Goal: Task Accomplishment & Management: Use online tool/utility

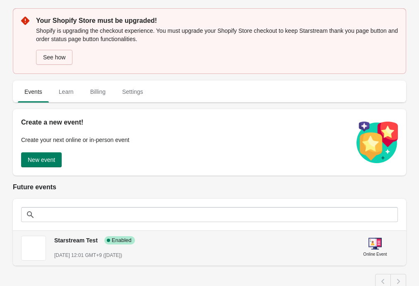
click at [68, 242] on span "Starstream Test" at bounding box center [76, 240] width 44 height 7
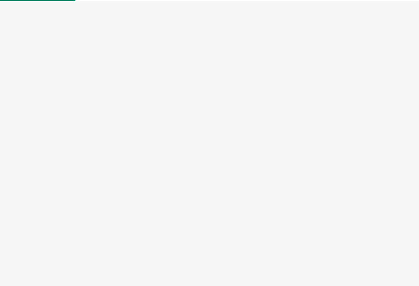
select select "US"
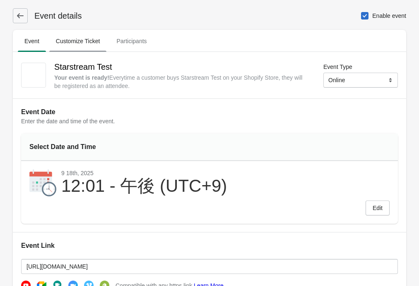
click at [88, 44] on span "Customize Ticket" at bounding box center [78, 41] width 58 height 15
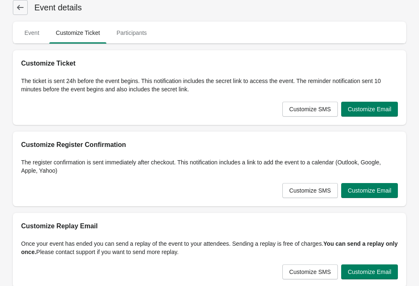
scroll to position [9, 0]
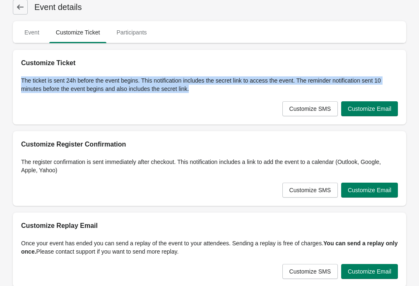
drag, startPoint x: 215, startPoint y: 91, endPoint x: 19, endPoint y: 80, distance: 195.5
click at [19, 80] on div "The ticket is sent 24h before the event begins. This notification includes the …" at bounding box center [210, 96] width 394 height 56
copy p "The ticket is sent 24h before the event begins. This notification includes the …"
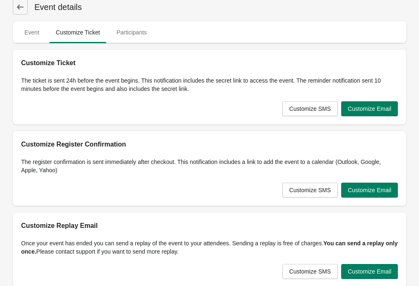
click at [186, 98] on div "Customize SMS Customize Email" at bounding box center [207, 105] width 384 height 22
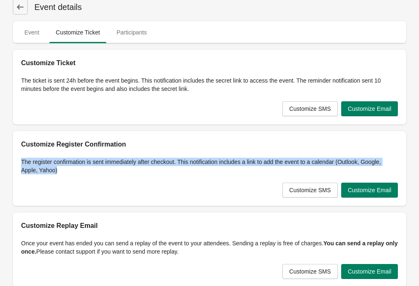
drag, startPoint x: 53, startPoint y: 167, endPoint x: 20, endPoint y: 162, distance: 33.9
click at [20, 162] on div "The register confirmation is sent immediately after checkout. This notification…" at bounding box center [210, 177] width 394 height 56
copy p "The register confirmation is sent immediately after checkout. This notification…"
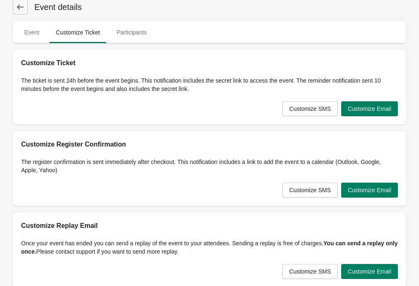
click at [224, 180] on div "Customize SMS Customize Email" at bounding box center [207, 187] width 384 height 22
click at [355, 187] on span "Customize Email" at bounding box center [370, 189] width 44 height 7
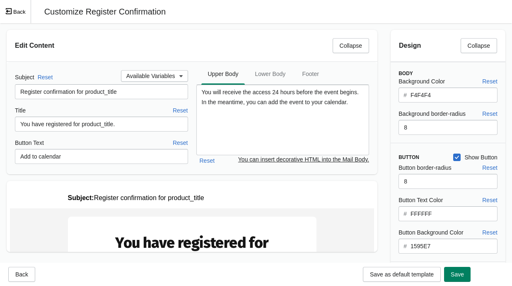
scroll to position [0, 0]
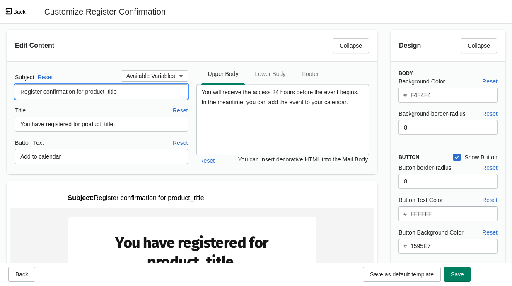
drag, startPoint x: 138, startPoint y: 90, endPoint x: 12, endPoint y: 93, distance: 126.4
click at [13, 93] on div "Subject Reset Available Variables Register confirmation for product_title Title…" at bounding box center [192, 118] width 371 height 112
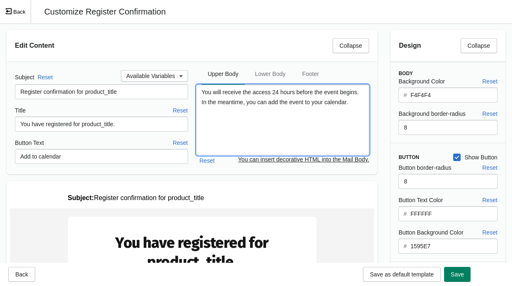
drag, startPoint x: 231, startPoint y: 114, endPoint x: 201, endPoint y: 91, distance: 37.3
click at [201, 91] on textarea "You will receive the access 24 hours before the event begins. In the meantime, …" at bounding box center [282, 120] width 173 height 70
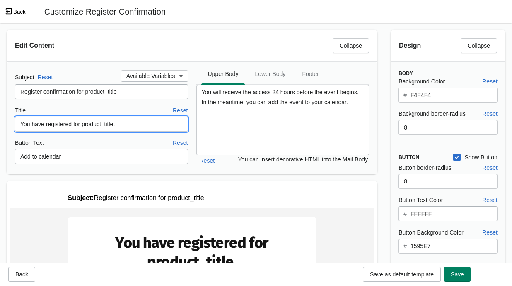
click at [118, 121] on input "You have registered for product_title." at bounding box center [101, 123] width 173 height 15
drag, startPoint x: 147, startPoint y: 123, endPoint x: 22, endPoint y: 124, distance: 124.3
click at [17, 124] on input "You have registered for product_title." at bounding box center [101, 123] width 173 height 15
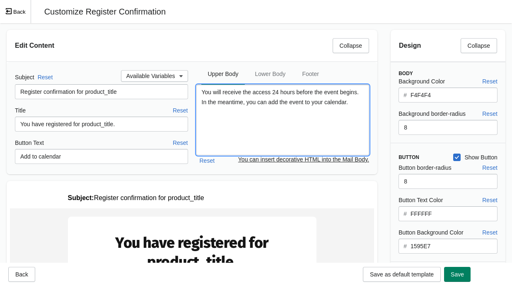
drag, startPoint x: 240, startPoint y: 113, endPoint x: 196, endPoint y: 89, distance: 49.9
click at [196, 89] on textarea "You will receive the access 24 hours before the event begins. In the meantime, …" at bounding box center [282, 120] width 173 height 70
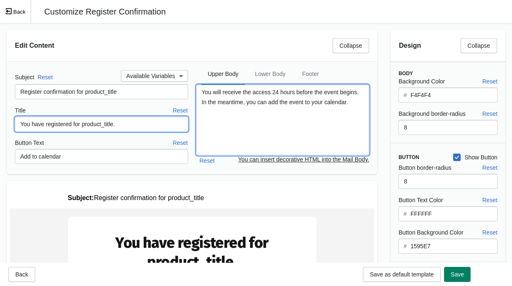
click at [134, 129] on input "You have registered for product_title." at bounding box center [101, 123] width 173 height 15
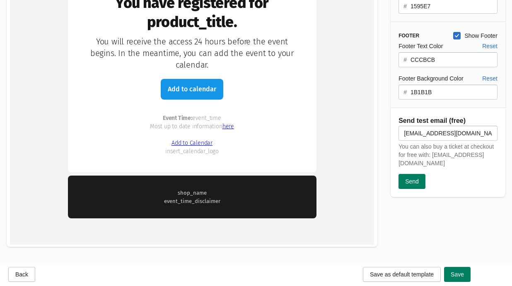
scroll to position [240, 0]
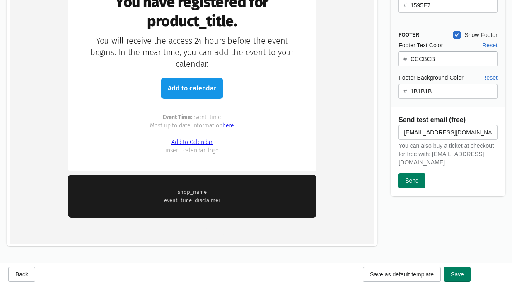
click at [206, 142] on link "Add to Calendar" at bounding box center [192, 141] width 41 height 7
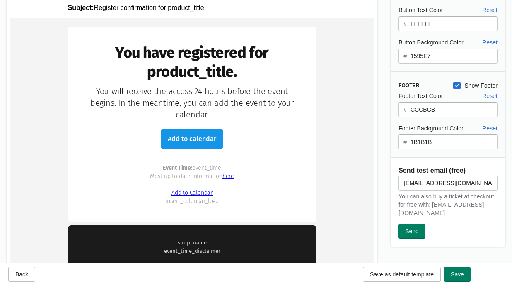
scroll to position [208, 0]
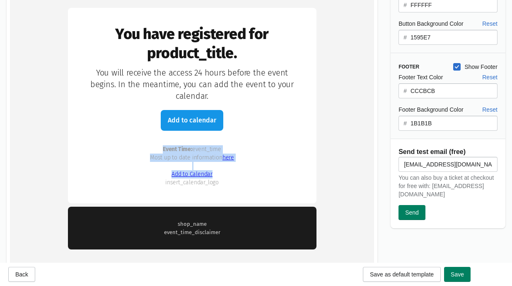
drag, startPoint x: 160, startPoint y: 150, endPoint x: 228, endPoint y: 177, distance: 73.1
click at [228, 177] on div "Event Time: event_time Most up to date information here Add to Calendar insert_…" at bounding box center [192, 162] width 215 height 50
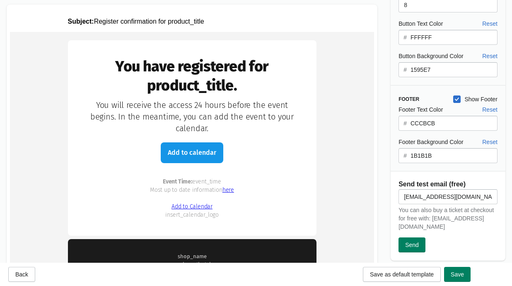
scroll to position [169, 0]
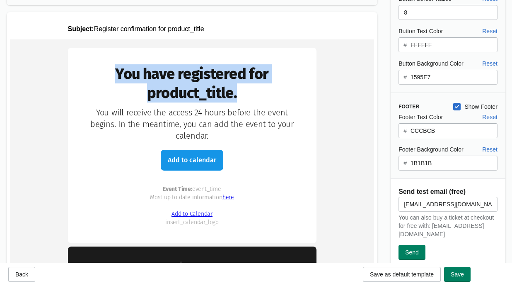
drag, startPoint x: 242, startPoint y: 99, endPoint x: 119, endPoint y: 74, distance: 125.9
click at [119, 74] on td "You have registered for product_title." at bounding box center [192, 83] width 215 height 38
copy td "You have registered for product_title."
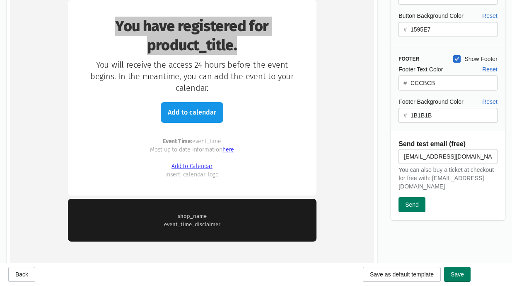
scroll to position [206, 0]
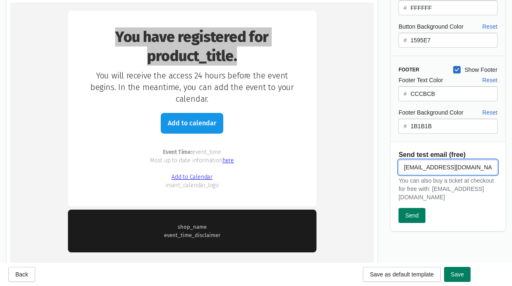
drag, startPoint x: 463, startPoint y: 167, endPoint x: 395, endPoint y: 167, distance: 68.0
click at [399, 167] on input "[EMAIL_ADDRESS][DOMAIN_NAME]" at bounding box center [448, 167] width 99 height 15
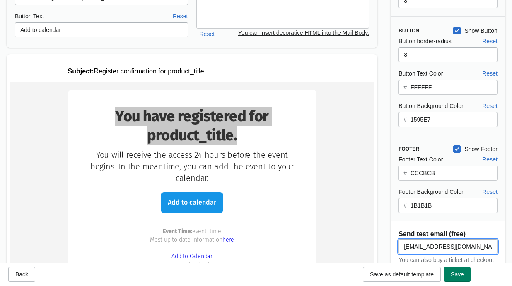
scroll to position [56, 0]
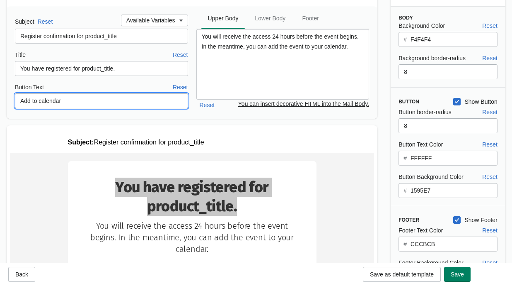
drag, startPoint x: 82, startPoint y: 100, endPoint x: 15, endPoint y: 102, distance: 67.2
click at [15, 102] on input "Add to calendar" at bounding box center [101, 100] width 173 height 15
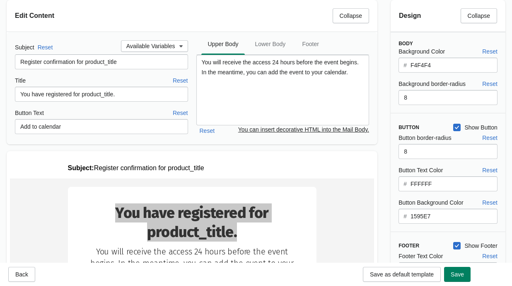
scroll to position [0, 0]
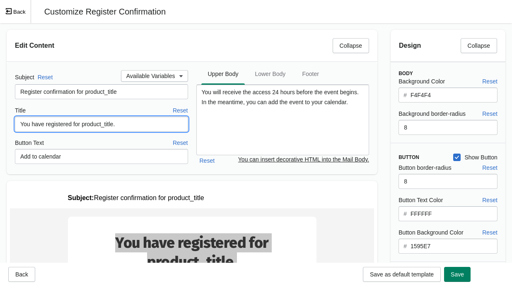
drag, startPoint x: 131, startPoint y: 122, endPoint x: 15, endPoint y: 121, distance: 116.0
click at [15, 121] on input "You have registered for product_title." at bounding box center [101, 123] width 173 height 15
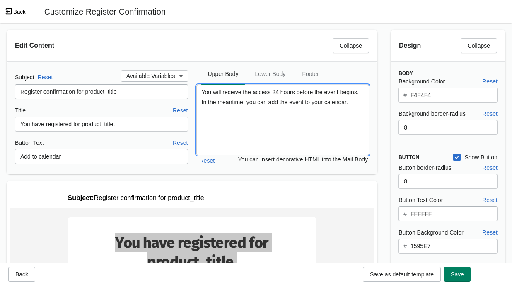
drag, startPoint x: 230, startPoint y: 112, endPoint x: 191, endPoint y: 90, distance: 45.4
click at [191, 90] on div "Subject Reset Available Variables Register confirmation for product_title Title…" at bounding box center [192, 118] width 354 height 96
paste textarea "イベント開始の24時間前にアクセスリンクをお送りします。 それまでの間に、イベントをお忘れにならないよう、ぜひカレンダーに追加してください。"
type textarea "イベント開始の24時間前にアクセスリンクをお送りします。 それまでの間に、イベントをお忘れにならないよう、ぜひカレンダーに追加してください。"
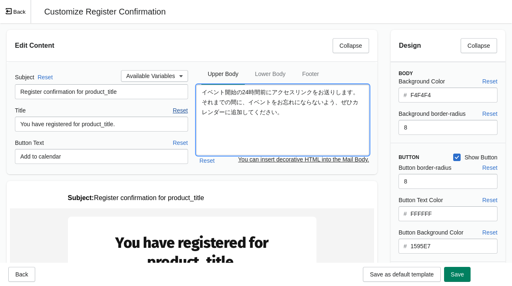
click at [176, 112] on span "Reset" at bounding box center [180, 110] width 15 height 7
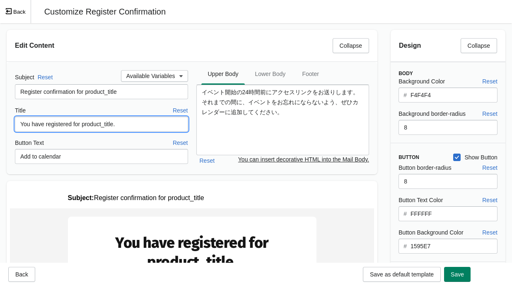
drag, startPoint x: 131, startPoint y: 122, endPoint x: 6, endPoint y: 123, distance: 124.3
click at [7, 123] on div "Subject Reset Available Variables Register confirmation for product_title Title…" at bounding box center [192, 118] width 371 height 112
paste input "をカレンダーに追加しましょう"
click at [184, 108] on span "Reset" at bounding box center [180, 110] width 15 height 7
drag, startPoint x: 83, startPoint y: 123, endPoint x: 5, endPoint y: 129, distance: 78.5
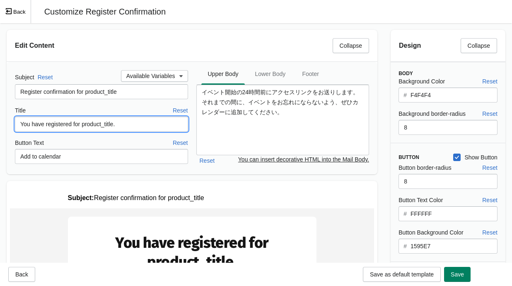
click at [5, 129] on div "Edit Content Collapse Subject Reset Available Variables Register confirmation f…" at bounding box center [192, 101] width 384 height 157
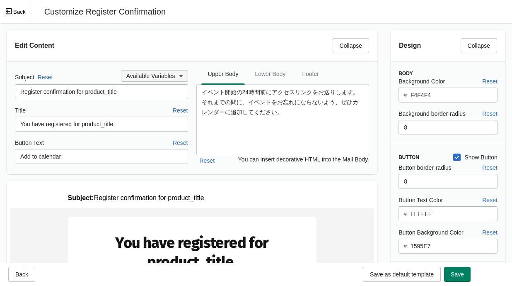
click at [140, 80] on button "Available Variables" at bounding box center [154, 76] width 67 height 12
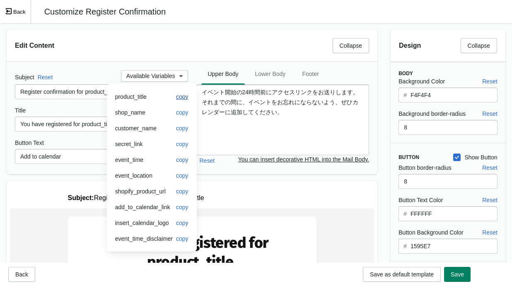
click at [180, 99] on span "copy" at bounding box center [182, 96] width 12 height 7
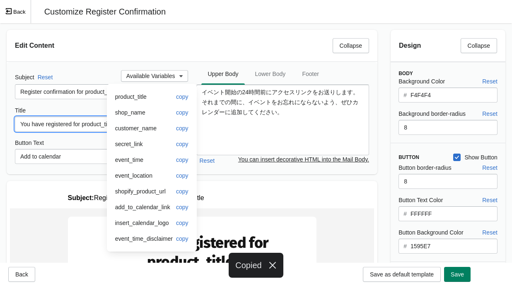
click at [77, 122] on input "You have registered for product_title." at bounding box center [101, 123] width 173 height 15
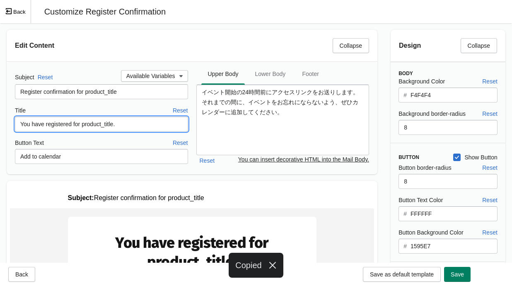
drag, startPoint x: 83, startPoint y: 124, endPoint x: 10, endPoint y: 125, distance: 72.9
click at [12, 126] on div "Subject Reset Available Variables Register confirmation for product_title Title…" at bounding box center [192, 118] width 371 height 112
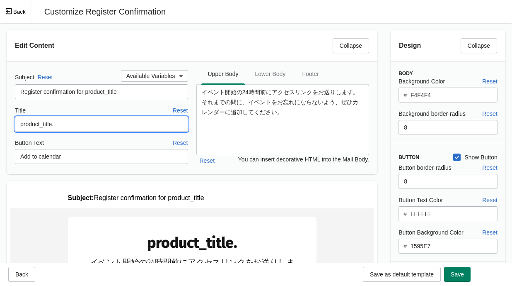
click at [75, 123] on input "product_title." at bounding box center [101, 123] width 173 height 15
paste input "product_title"
paste input "をカレンダーに追加しましょう"
type input "product_titleをカレンダーに追加しましょう"
click at [110, 138] on div "Button Text Reset" at bounding box center [101, 142] width 173 height 9
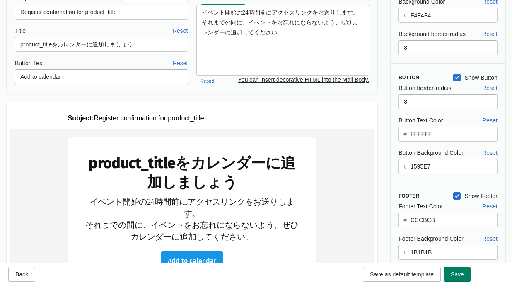
scroll to position [28, 0]
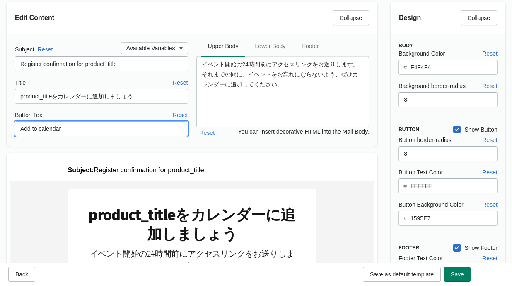
click at [95, 131] on input "Add to calendar" at bounding box center [101, 128] width 173 height 15
drag, startPoint x: 79, startPoint y: 127, endPoint x: 15, endPoint y: 126, distance: 64.7
click at [15, 126] on input "Add to calendar" at bounding box center [101, 128] width 173 height 15
paste input "カレンダーに追加"
type input "カレンダーに追加"
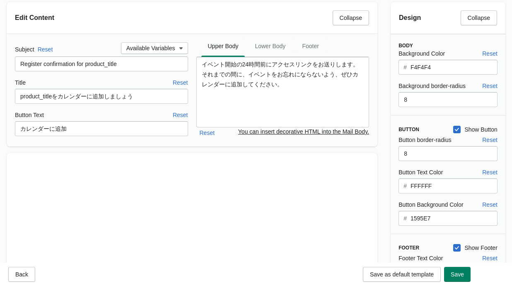
click at [124, 142] on div "Subject Reset Available Variables Register confirmation for product_title Title…" at bounding box center [192, 90] width 371 height 112
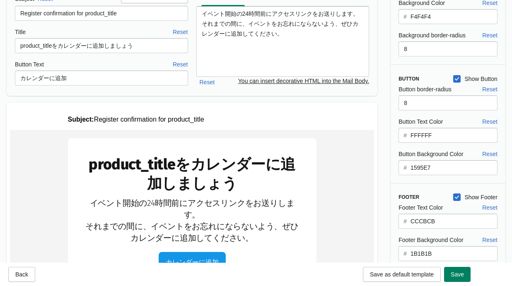
scroll to position [73, 0]
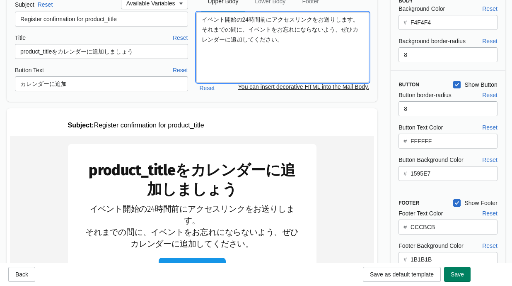
click at [201, 28] on textarea "イベント開始の24時間前にアクセスリンクをお送りします。 それまでの間に、イベントをお忘れにならないよう、ぜひカレンダーに追加してください。" at bounding box center [282, 47] width 173 height 70
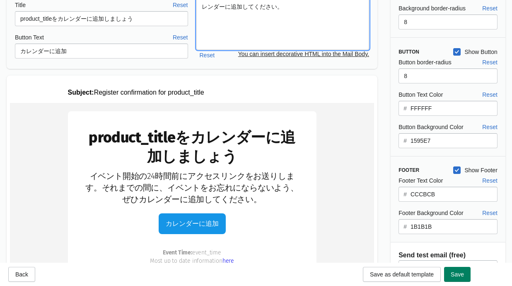
scroll to position [79, 0]
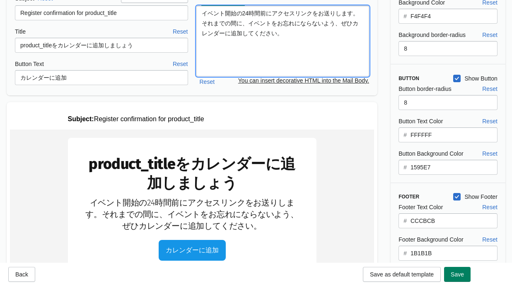
click at [324, 40] on textarea "イベント開始の24時間前にアクセスリンクをお送りします。それまでの間に、イベントをお忘れにならないよう、ぜひカレンダーに追加してください。" at bounding box center [282, 41] width 173 height 70
click at [334, 22] on textarea "イベント開始の24時間前にアクセスリンクをお送りします。それまでの間に、イベントをお忘れにならないよう、ぜひカレンダーに追加してください。" at bounding box center [282, 41] width 173 height 70
click at [355, 15] on textarea "イベント開始の24時間前にアクセスリンクをお送りします。それまでの間に、イベントをお忘れにならないよう、 ぜひカレンダーに追加してください。" at bounding box center [282, 41] width 173 height 70
click at [202, 14] on textarea "イベント開始の24時間前にアクセスリンクをお送りします。それまでの間に、イベントをお忘れにならないよう、 ぜひカレンダーに追加してください。" at bounding box center [282, 41] width 173 height 70
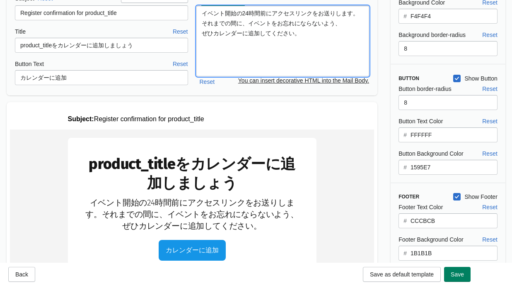
click at [359, 14] on textarea "イベント開始の24時間前にアクセスリンクをお送りします。それまでの間に、イベントをお忘れにならないよう、 ぜひカレンダーに追加してください。" at bounding box center [282, 41] width 173 height 70
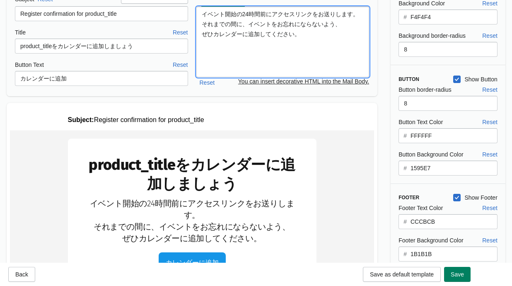
scroll to position [75, 0]
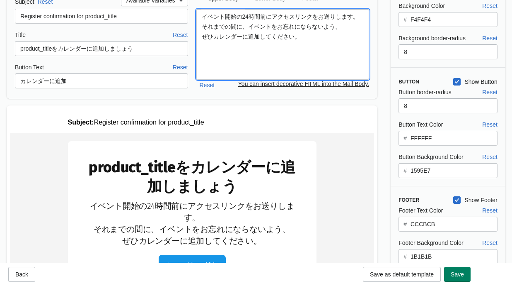
click at [274, 16] on textarea "イベント開始の24時間前にアクセスリンクをお送りします。 それまでの間に、イベントをお忘れにならないよう、 ぜひカレンダーに追加してください。" at bounding box center [282, 44] width 173 height 70
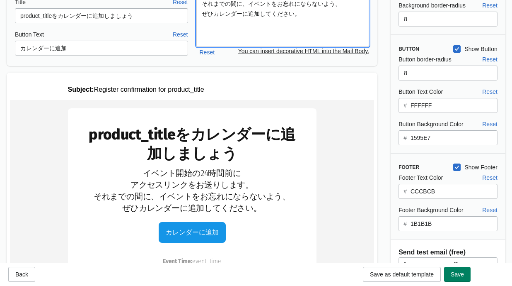
scroll to position [0, 0]
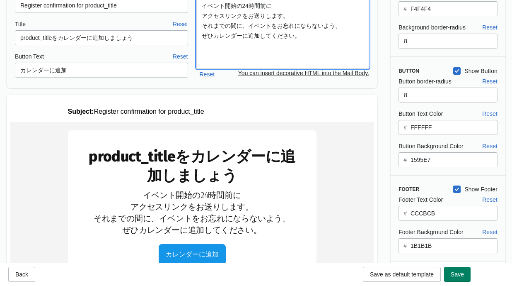
click at [249, 26] on textarea "イベント開始の24時間前に アクセスリンクをお送りします。 それまでの間に、イベントをお忘れにならないよう、 ぜひカレンダーに追加してください。" at bounding box center [282, 33] width 173 height 70
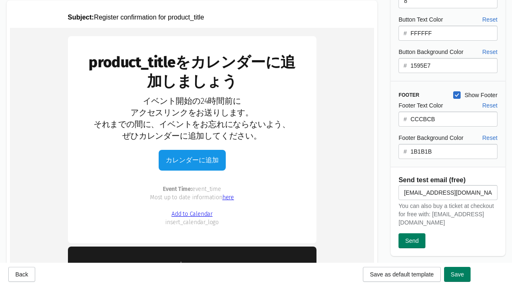
scroll to position [187, 0]
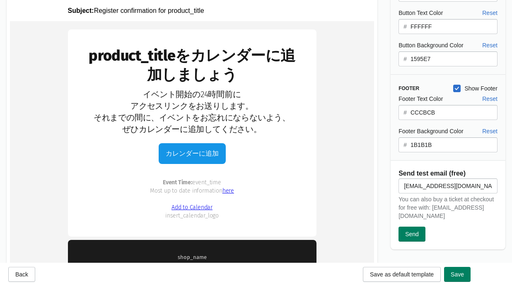
type textarea "イベント開始の24時間前に アクセスリンクをお送りします。 それまでの間に、イベントをお忘れにならないよう、 ぜひカレンダーに追加してください。"
drag, startPoint x: 473, startPoint y: 185, endPoint x: 401, endPoint y: 187, distance: 71.7
click at [401, 187] on input "[EMAIL_ADDRESS][DOMAIN_NAME]" at bounding box center [448, 185] width 99 height 15
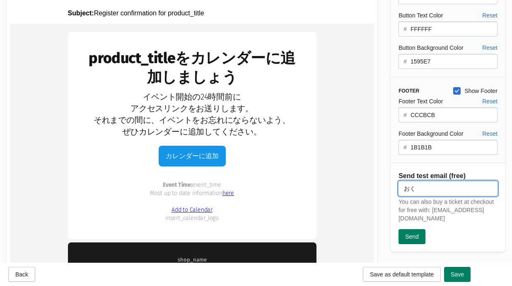
type input "お"
type input "[EMAIL_ADDRESS][DOMAIN_NAME]"
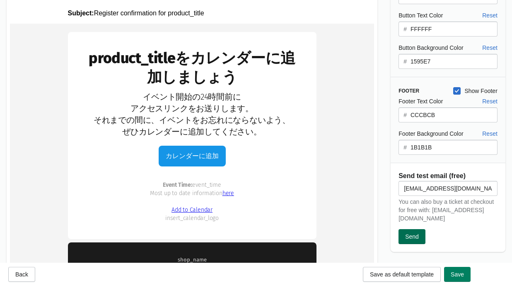
click at [419, 235] on span "Send" at bounding box center [412, 236] width 14 height 7
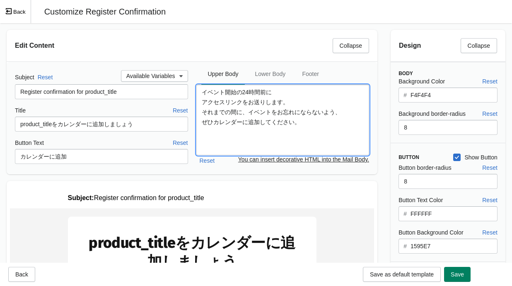
drag, startPoint x: 310, startPoint y: 122, endPoint x: 196, endPoint y: 94, distance: 117.2
click at [196, 94] on textarea "イベント開始の24時間前に アクセスリンクをお送りします。 それまでの間に、イベントをお忘れにならないよう、 ぜひカレンダーに追加してください。" at bounding box center [282, 120] width 173 height 70
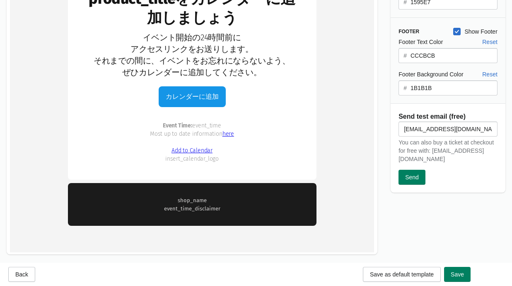
scroll to position [271, 0]
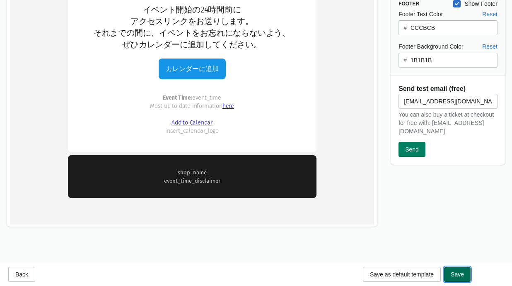
click at [419, 272] on span "Save" at bounding box center [457, 274] width 13 height 7
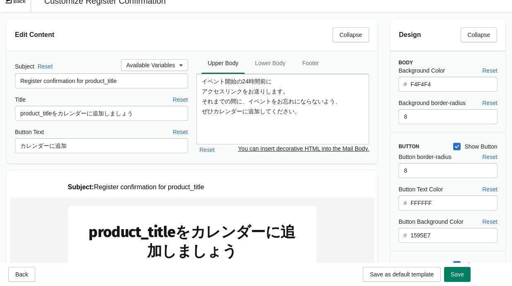
scroll to position [0, 0]
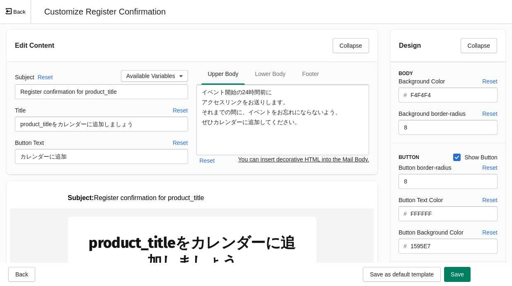
click at [22, 13] on button "Back" at bounding box center [15, 11] width 31 height 23
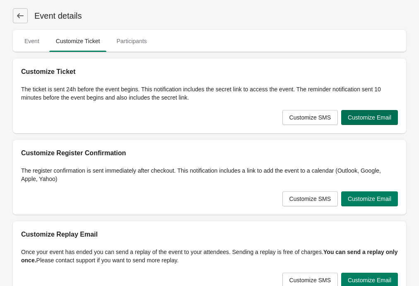
click at [364, 117] on span "Customize Email" at bounding box center [370, 117] width 44 height 7
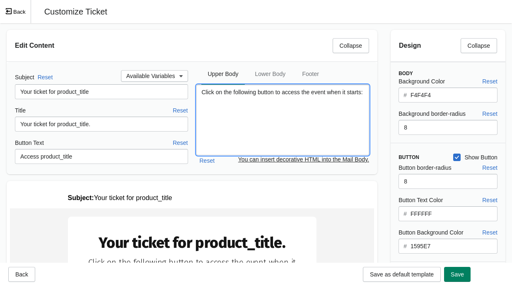
drag, startPoint x: 264, startPoint y: 110, endPoint x: 199, endPoint y: 94, distance: 66.8
click at [199, 94] on textarea "Click on the following button to access the event when it starts:" at bounding box center [282, 120] width 173 height 70
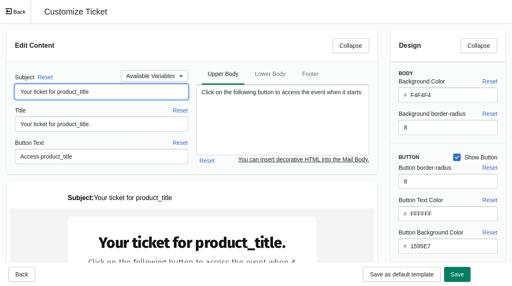
drag, startPoint x: 109, startPoint y: 93, endPoint x: 10, endPoint y: 91, distance: 99.5
click at [12, 92] on div "Subject Reset Available Variables Your ticket for product_title Title Reset You…" at bounding box center [192, 118] width 371 height 112
click at [19, 14] on button "Back" at bounding box center [15, 11] width 31 height 23
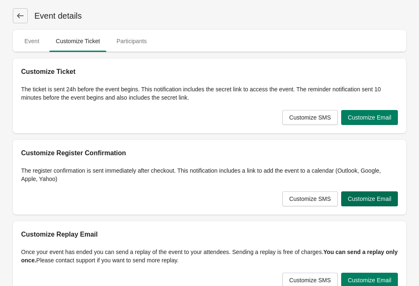
click at [361, 203] on button "Customize Email" at bounding box center [369, 198] width 57 height 15
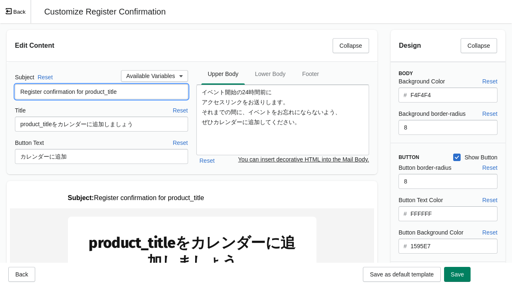
drag, startPoint x: 133, startPoint y: 93, endPoint x: 10, endPoint y: 90, distance: 123.1
click at [10, 90] on div "Subject Reset Available Variables Register confirmation for product_title Title…" at bounding box center [192, 118] width 371 height 112
paste input "product_title をカレンダーにご登録ください"
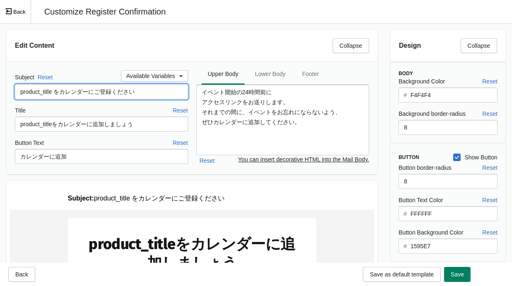
click at [57, 90] on input "product_title をカレンダーにご登録ください" at bounding box center [101, 91] width 173 height 15
type input "product_titleをカレンダーにご登録ください"
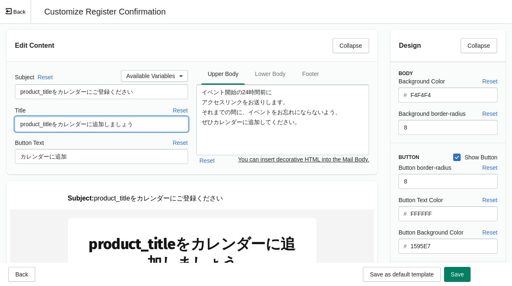
drag, startPoint x: 150, startPoint y: 128, endPoint x: 15, endPoint y: 128, distance: 135.1
click at [15, 128] on input "product_titleをカレンダーに追加しましょう" at bounding box center [101, 123] width 173 height 15
paste input "をカレンダーにご登録ください"
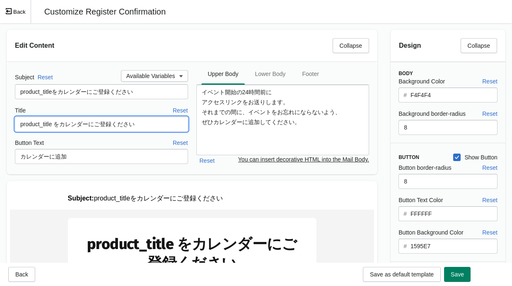
click at [57, 124] on input "product_title をカレンダーにご登録ください" at bounding box center [101, 123] width 173 height 15
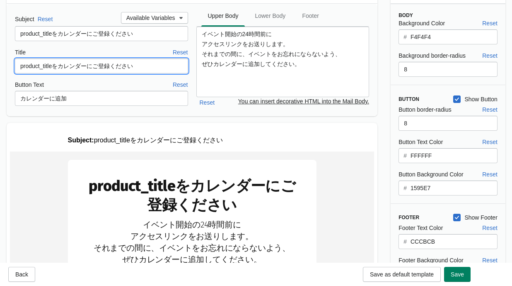
scroll to position [64, 0]
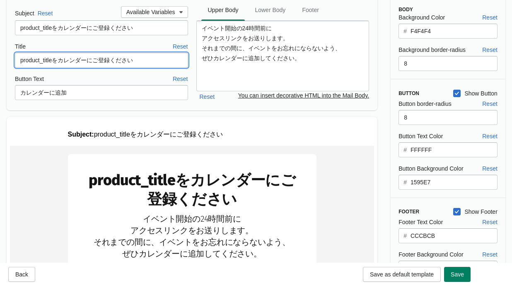
type input "product_titleをカレンダーにご登録ください"
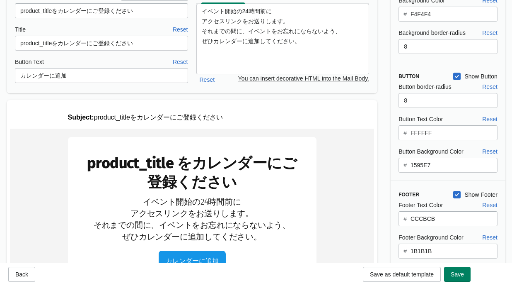
scroll to position [0, 0]
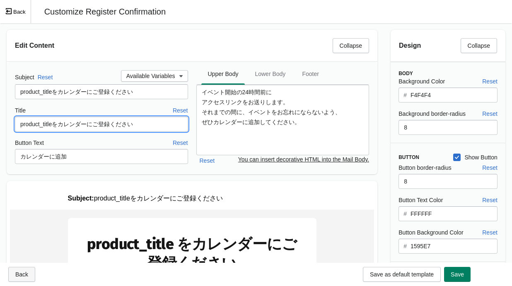
click at [24, 274] on span "Back" at bounding box center [21, 274] width 13 height 7
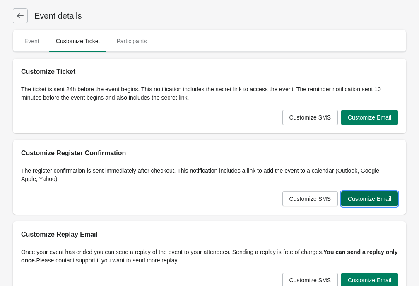
click at [371, 205] on button "Customize Email" at bounding box center [369, 198] width 57 height 15
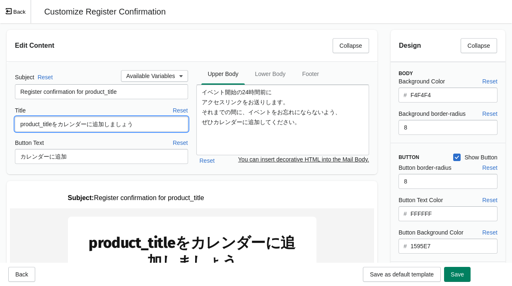
drag, startPoint x: 145, startPoint y: 121, endPoint x: -1, endPoint y: 126, distance: 146.4
click at [0, 126] on html "Skip to content Event details Event Customize Ticket Participants Event Customi…" at bounding box center [256, 143] width 512 height 286
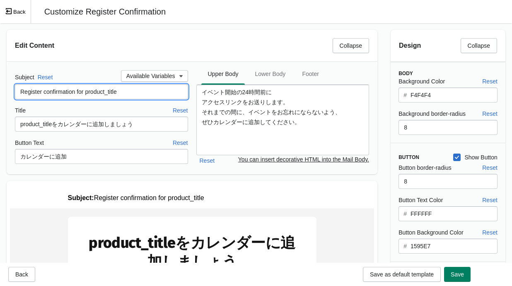
drag, startPoint x: 145, startPoint y: 92, endPoint x: 7, endPoint y: 92, distance: 138.0
click at [7, 92] on div "Subject Reset Available Variables Register confirmation for product_title Title…" at bounding box center [192, 118] width 371 height 112
paste input "product_titleをカレンダーに追加しましょう"
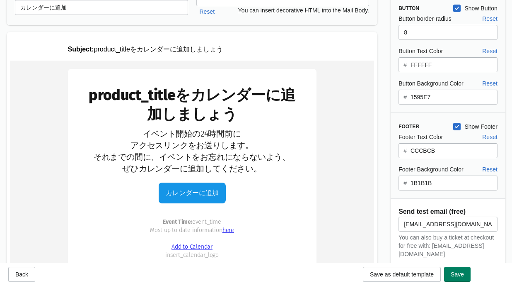
scroll to position [172, 0]
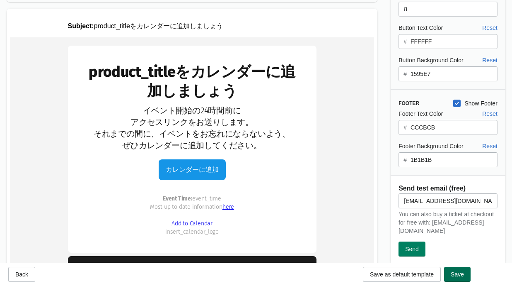
type input "product_titleをカレンダーに追加しましょう"
click at [419, 275] on span "Save" at bounding box center [457, 274] width 13 height 7
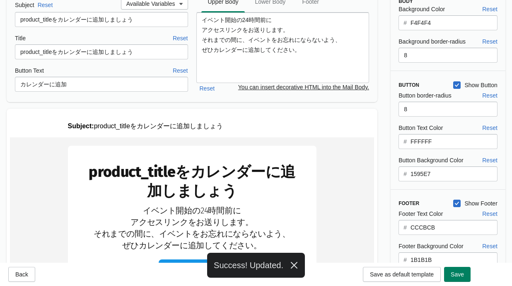
scroll to position [0, 0]
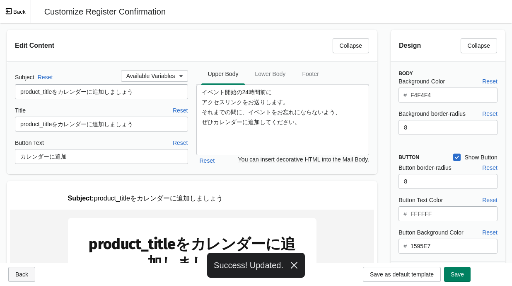
click at [17, 276] on span "Back" at bounding box center [21, 274] width 13 height 7
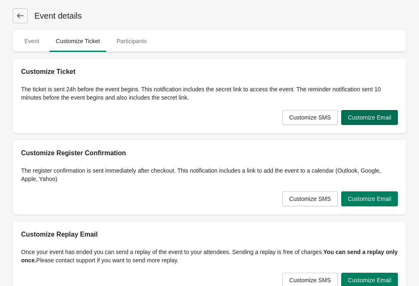
click at [360, 122] on button "Customize Email" at bounding box center [369, 117] width 57 height 15
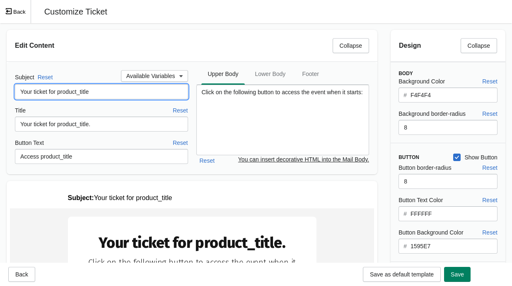
drag, startPoint x: 103, startPoint y: 93, endPoint x: 9, endPoint y: 91, distance: 94.5
click at [10, 90] on div "Subject Reset Available Variables Your ticket for product_title Title Reset You…" at bounding box center [192, 118] width 371 height 112
click at [111, 92] on input "Your ticket for product_title" at bounding box center [101, 91] width 173 height 15
drag, startPoint x: 109, startPoint y: 92, endPoint x: 15, endPoint y: 91, distance: 94.5
click at [15, 91] on input "Your ticket for product_title" at bounding box center [101, 91] width 173 height 15
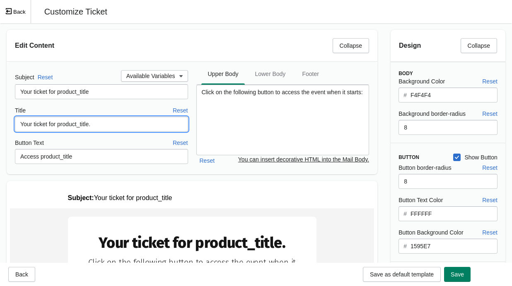
drag, startPoint x: 109, startPoint y: 123, endPoint x: 19, endPoint y: 123, distance: 90.3
click at [19, 123] on input "Your ticket for product_title." at bounding box center [101, 123] width 173 height 15
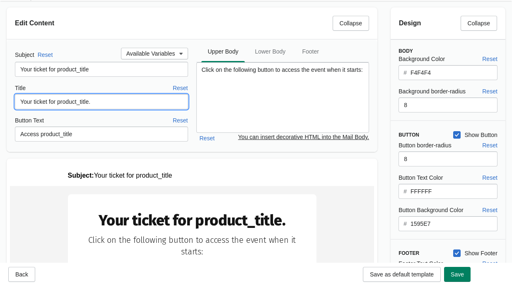
scroll to position [27, 0]
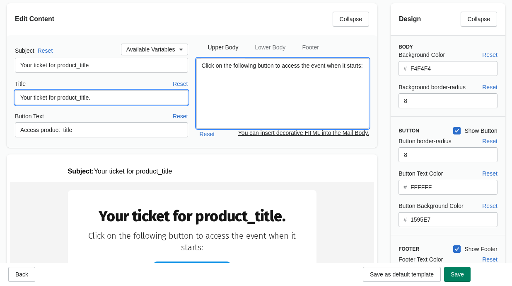
click at [226, 80] on textarea "Click on the following button to access the event when it starts:" at bounding box center [282, 93] width 173 height 70
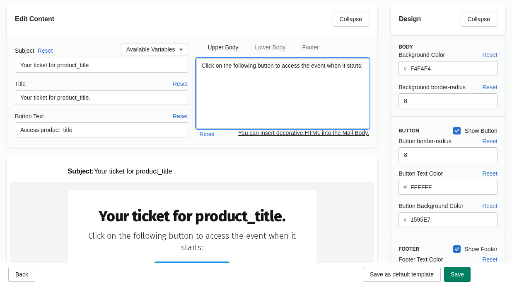
drag, startPoint x: 225, startPoint y: 76, endPoint x: 197, endPoint y: 65, distance: 30.6
click at [197, 65] on textarea "Click on the following button to access the event when it starts:" at bounding box center [282, 93] width 173 height 70
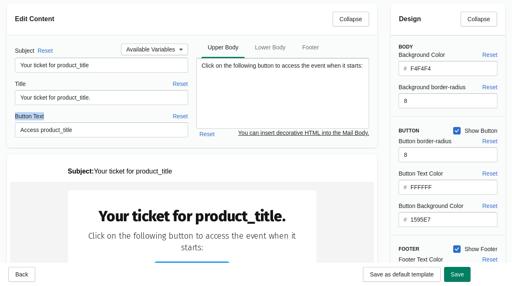
drag, startPoint x: 60, startPoint y: 120, endPoint x: 14, endPoint y: 119, distance: 46.0
click at [15, 119] on div "Button Text Reset" at bounding box center [101, 115] width 173 height 9
copy label "Button Text"
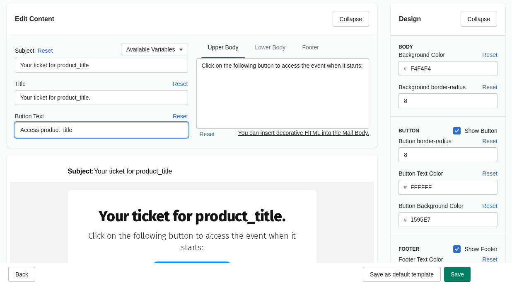
drag, startPoint x: 71, startPoint y: 129, endPoint x: 18, endPoint y: 130, distance: 53.0
click at [18, 130] on input "Access product_title" at bounding box center [101, 129] width 173 height 15
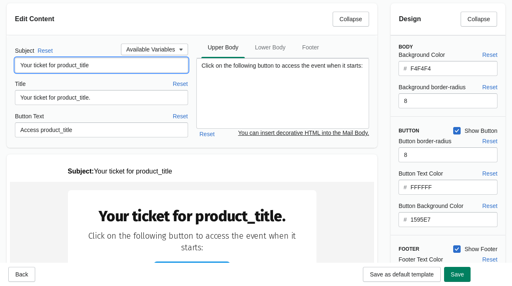
drag, startPoint x: 78, startPoint y: 67, endPoint x: 17, endPoint y: 65, distance: 60.5
click at [17, 65] on input "Your ticket for product_title" at bounding box center [101, 65] width 173 height 15
paste input "product_title ご参加用チケット"
type input "product_title ご参加用チケット"
click at [82, 80] on div "Title Reset" at bounding box center [101, 83] width 173 height 9
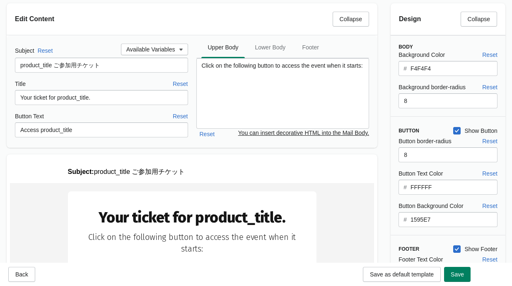
scroll to position [0, 0]
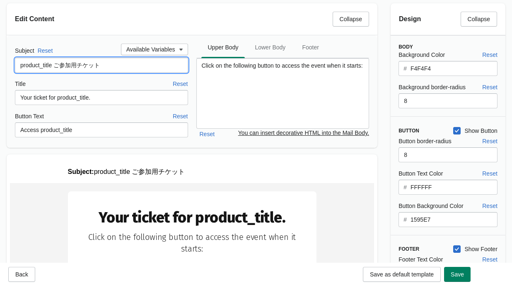
drag, startPoint x: 95, startPoint y: 67, endPoint x: 13, endPoint y: 65, distance: 82.1
click at [13, 65] on div "Subject Reset Available Variables product_title ご参加用チケット Title Reset Your ticke…" at bounding box center [192, 91] width 371 height 112
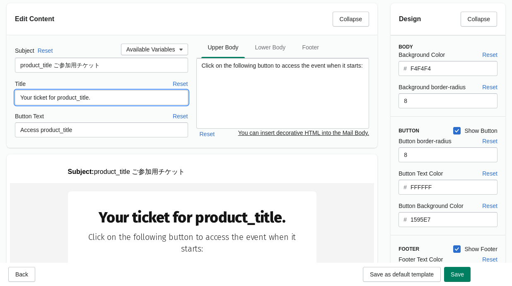
paste input "product_title ご参加用チケット"
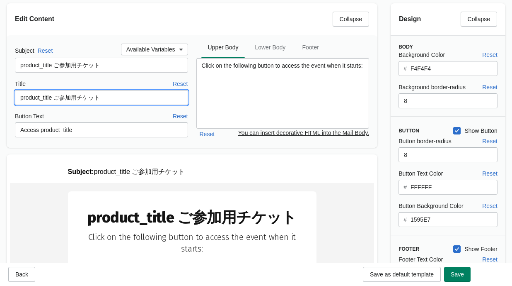
type input "product_title ご参加用チケット"
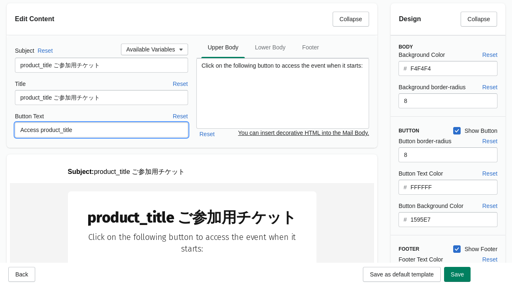
drag, startPoint x: 92, startPoint y: 130, endPoint x: 6, endPoint y: 131, distance: 86.2
click at [7, 131] on div "Subject Reset Available Variables product_title ご参加用チケット Title Reset product_ti…" at bounding box center [192, 91] width 371 height 112
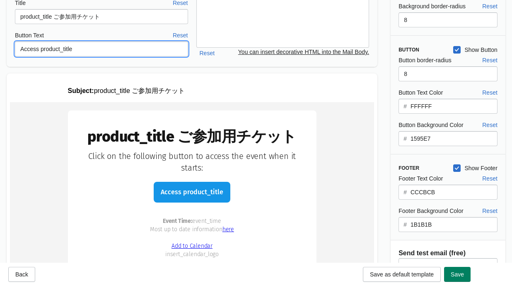
scroll to position [19, 0]
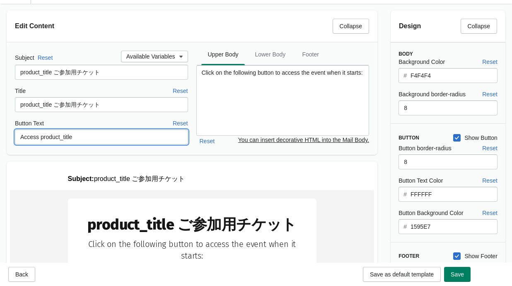
paste input "product_title にアクセス"
drag, startPoint x: 58, startPoint y: 133, endPoint x: 16, endPoint y: 137, distance: 42.0
click at [16, 137] on input "product_title にアクセス" at bounding box center [101, 136] width 173 height 15
type input "イベントへアクセス"
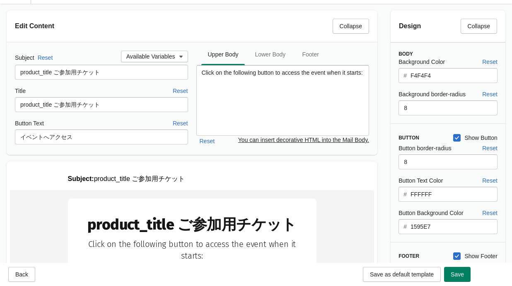
click at [85, 126] on div "Button Text Reset" at bounding box center [101, 123] width 173 height 9
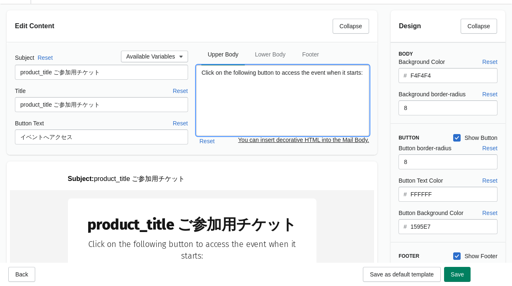
drag, startPoint x: 201, startPoint y: 74, endPoint x: 265, endPoint y: 93, distance: 67.0
click at [265, 93] on textarea "Click on the following button to access the event when it starts:" at bounding box center [282, 100] width 173 height 70
paste textarea "イベント開始後、以下のボタンをクリックしてご参加ください。"
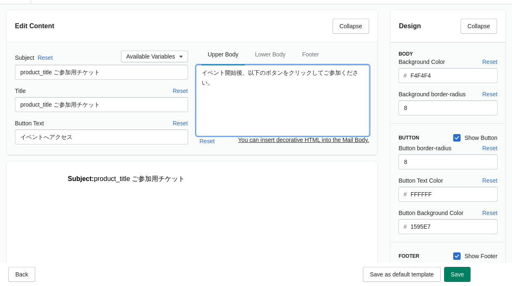
click at [269, 94] on textarea "イベント開始後、以下のボタンをクリックしてご参加ください。" at bounding box center [282, 100] width 173 height 70
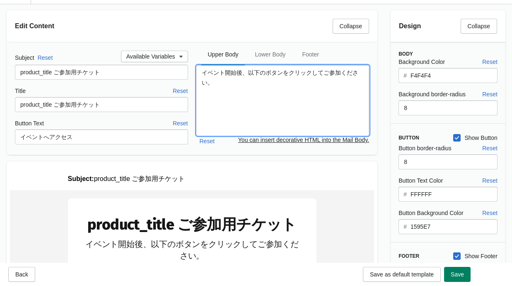
drag, startPoint x: 201, startPoint y: 73, endPoint x: 193, endPoint y: 72, distance: 8.3
click at [193, 72] on div "Subject Reset Available Variables product_title ご参加用チケット Title Reset product_ti…" at bounding box center [192, 99] width 354 height 96
click at [242, 82] on textarea "イベント開始後、以下のボタンをクリックしてご参加ください。" at bounding box center [282, 100] width 173 height 70
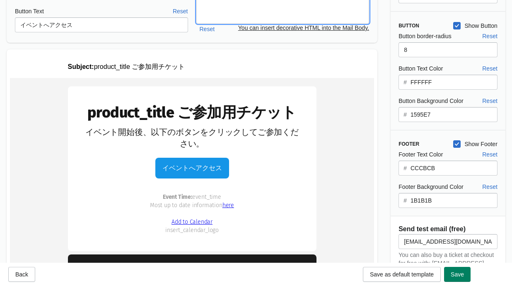
scroll to position [62, 0]
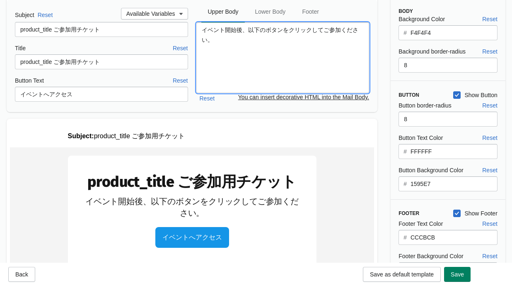
click at [250, 30] on textarea "イベント開始後、以下のボタンをクリックしてご参加ください。" at bounding box center [282, 57] width 173 height 70
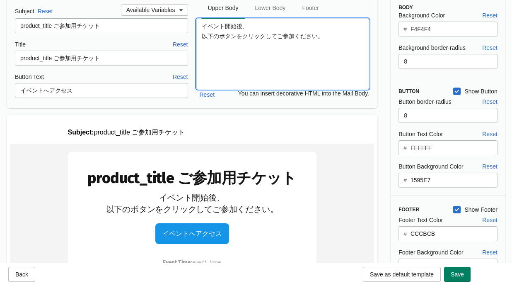
scroll to position [65, 0]
drag, startPoint x: 264, startPoint y: 35, endPoint x: 237, endPoint y: 37, distance: 27.0
click at [237, 37] on textarea "イベント開始後、 以下のボタンをクリックしてご参加ください。" at bounding box center [282, 54] width 173 height 70
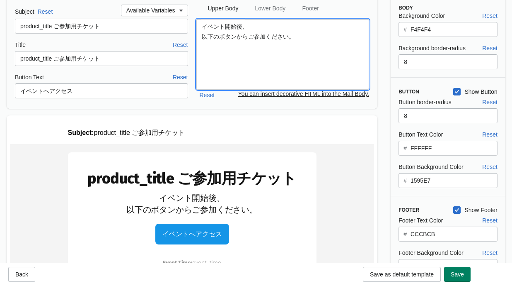
scroll to position [0, 0]
click at [287, 49] on textarea "イベント開始後、 以下のボタンからご参加ください。" at bounding box center [282, 54] width 173 height 70
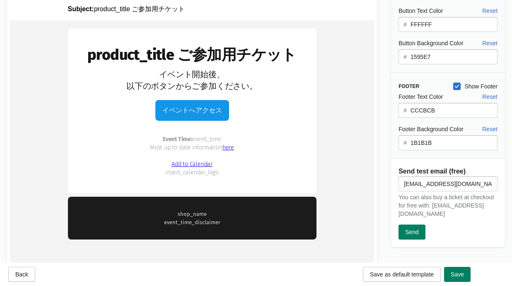
scroll to position [228, 0]
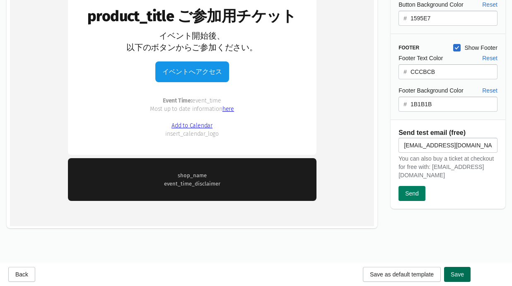
type textarea "イベント開始後、 以下のボタンからご参加ください。"
click at [419, 274] on button "Save" at bounding box center [457, 273] width 27 height 15
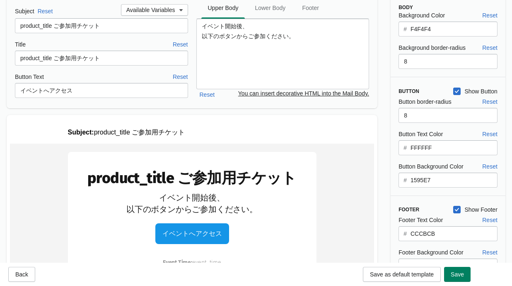
scroll to position [51, 0]
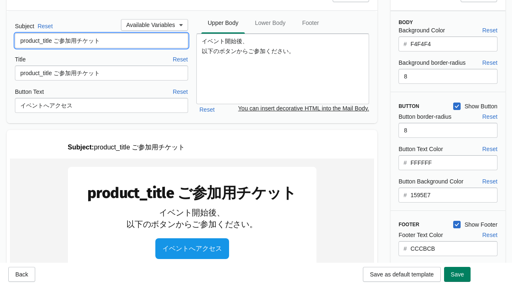
drag, startPoint x: 81, startPoint y: 39, endPoint x: 104, endPoint y: 49, distance: 24.5
click at [81, 39] on input "product_title ご参加用チケット" at bounding box center [101, 40] width 173 height 15
type input "product_title ご参加チケット"
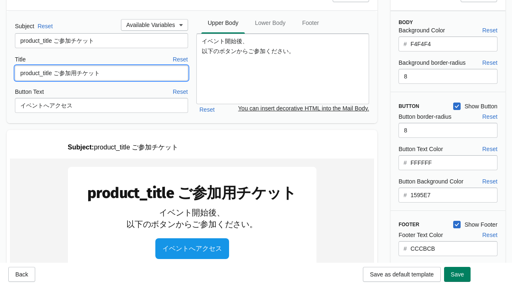
drag, startPoint x: 80, startPoint y: 75, endPoint x: 87, endPoint y: 75, distance: 7.1
click at [80, 75] on input "product_title ご参加用チケット" at bounding box center [101, 72] width 173 height 15
type input "product_title ご参加チケット"
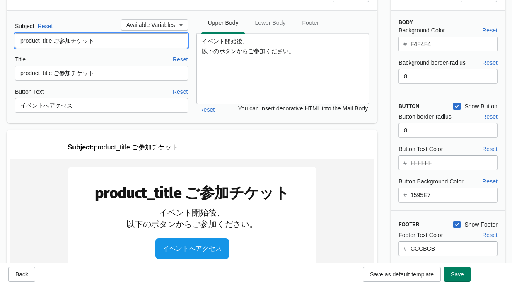
click at [63, 41] on input "product_title ご参加チケット" at bounding box center [101, 40] width 173 height 15
type input "product_title 参加チケット"
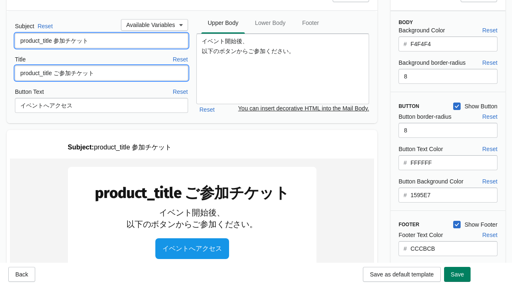
click at [62, 73] on input "product_title ご参加チケット" at bounding box center [101, 72] width 173 height 15
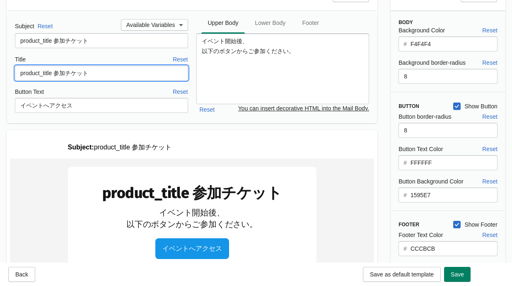
type input "product_title 参加チケット"
click at [196, 120] on div "Subject Reset Available Variables product_title 参加チケット Title Reset product_titl…" at bounding box center [192, 67] width 371 height 112
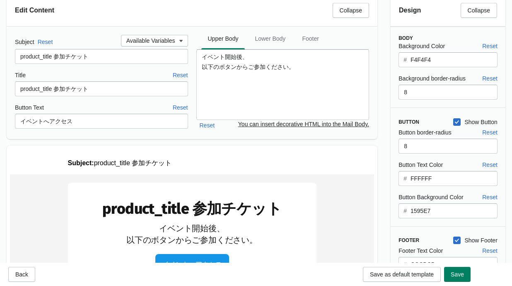
scroll to position [22, 0]
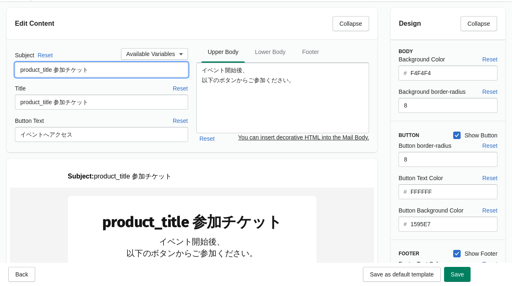
click at [124, 72] on input "product_title 参加チケット" at bounding box center [101, 69] width 173 height 15
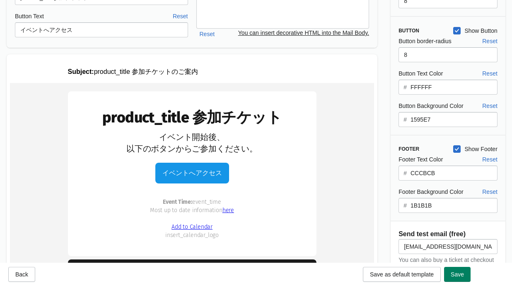
scroll to position [131, 0]
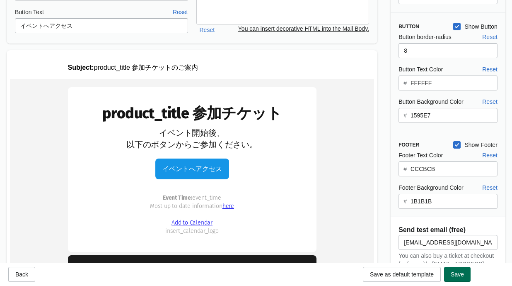
type input "product_title 参加チケットのご案内"
drag, startPoint x: 336, startPoint y: 90, endPoint x: 462, endPoint y: 273, distance: 222.3
click at [419, 273] on span "Save" at bounding box center [457, 274] width 13 height 7
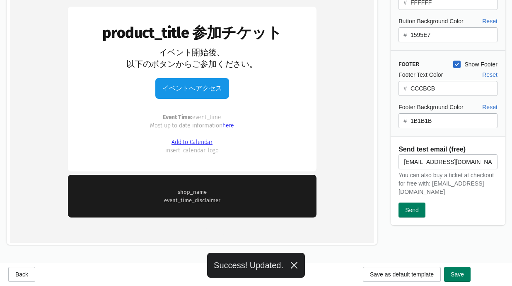
scroll to position [217, 0]
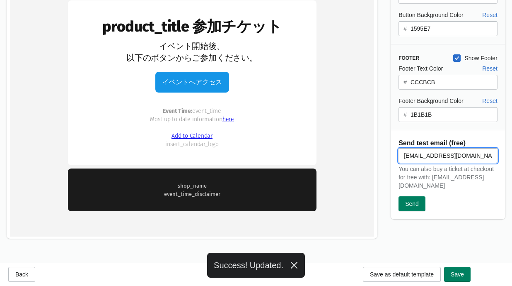
drag, startPoint x: 467, startPoint y: 153, endPoint x: 400, endPoint y: 154, distance: 67.1
click at [400, 154] on input "[EMAIL_ADDRESS][DOMAIN_NAME]" at bounding box center [448, 155] width 99 height 15
type input "お"
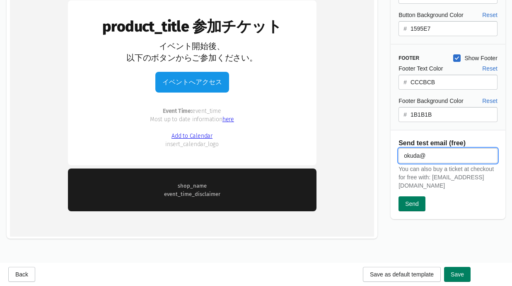
type input "[EMAIL_ADDRESS][DOMAIN_NAME]"
click at [419, 198] on button "Send" at bounding box center [412, 203] width 27 height 15
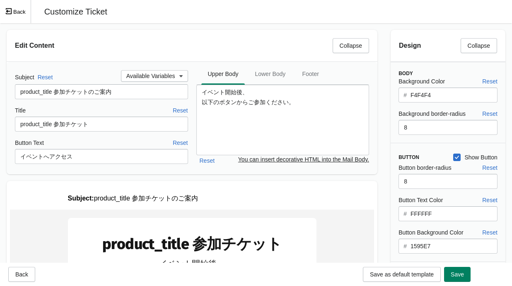
scroll to position [74, 0]
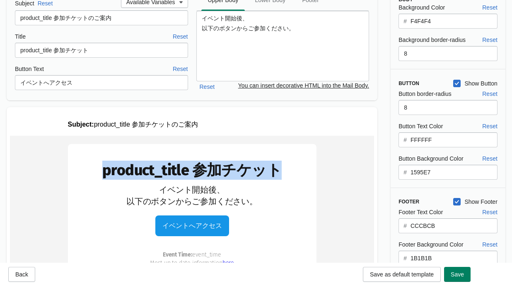
drag, startPoint x: 94, startPoint y: 173, endPoint x: 279, endPoint y: 173, distance: 184.8
click at [276, 168] on td "product_title 参加チケット" at bounding box center [192, 169] width 215 height 19
click at [205, 173] on td "product_title 参加チケット" at bounding box center [192, 169] width 215 height 19
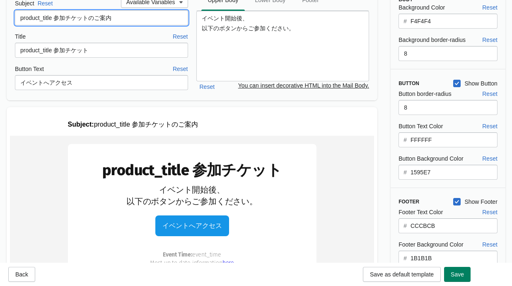
drag, startPoint x: 128, startPoint y: 22, endPoint x: 17, endPoint y: 21, distance: 110.7
click at [17, 21] on input "product_title 参加チケットのご案内" at bounding box center [101, 17] width 173 height 15
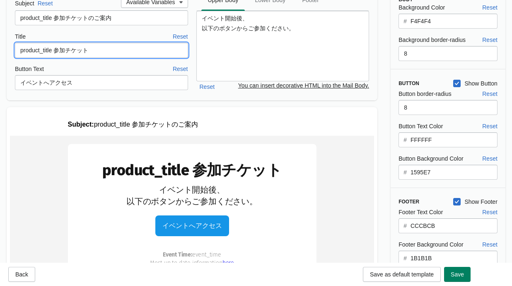
drag, startPoint x: 94, startPoint y: 51, endPoint x: 17, endPoint y: 51, distance: 76.2
click at [17, 51] on input "product_title 参加チケット" at bounding box center [101, 50] width 173 height 15
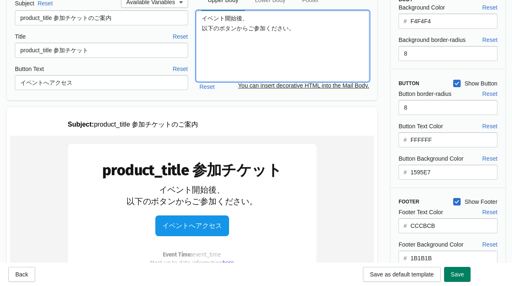
drag, startPoint x: 291, startPoint y: 27, endPoint x: 202, endPoint y: 20, distance: 89.4
click at [202, 20] on textarea "イベント開始後、 以下のボタンからご参加ください。" at bounding box center [282, 46] width 173 height 70
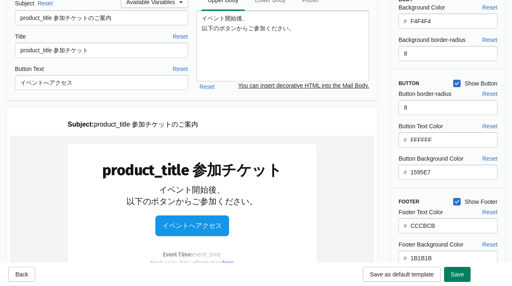
click at [185, 203] on td "イベント開始後、 以下のボタンからご参加ください。" at bounding box center [192, 195] width 215 height 23
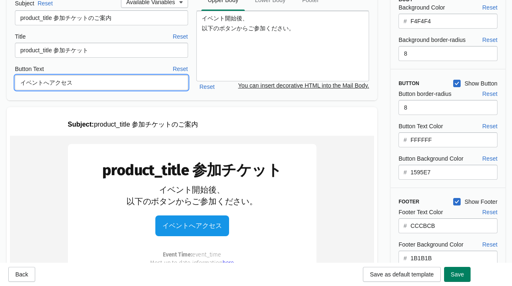
drag, startPoint x: 105, startPoint y: 85, endPoint x: 11, endPoint y: 84, distance: 93.7
click at [11, 84] on div "Subject Reset Available Variables product_title 参加チケットのご案内 Title Reset product_…" at bounding box center [192, 44] width 371 height 112
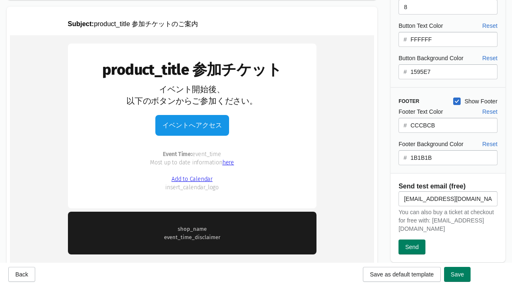
scroll to position [183, 0]
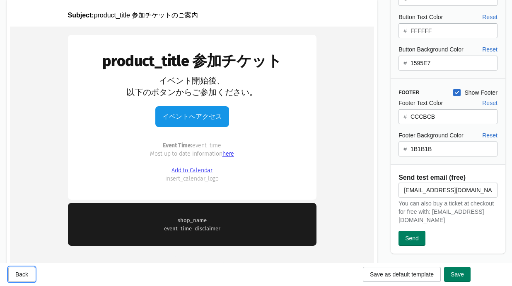
drag, startPoint x: 35, startPoint y: 299, endPoint x: 32, endPoint y: 226, distance: 73.0
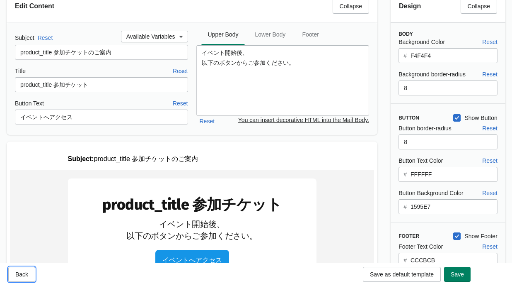
scroll to position [0, 0]
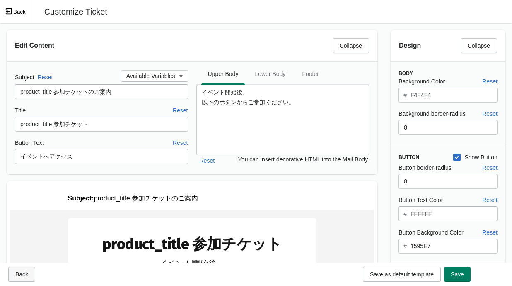
click at [18, 276] on span "Back" at bounding box center [21, 274] width 13 height 7
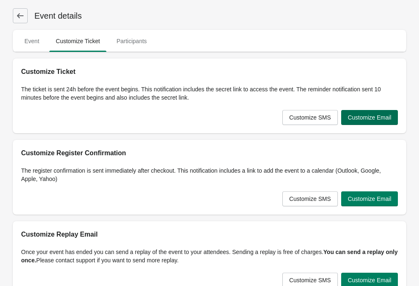
click at [378, 118] on span "Customize Email" at bounding box center [370, 117] width 44 height 7
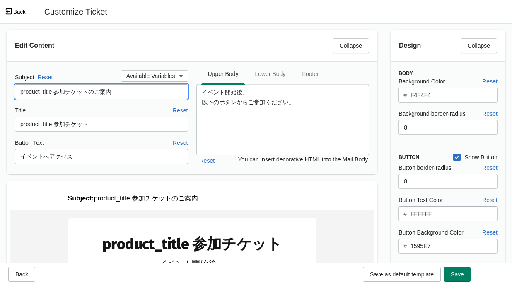
drag, startPoint x: 58, startPoint y: 93, endPoint x: 152, endPoint y: 92, distance: 94.5
click at [152, 92] on input "product_title 参加チケットのご案内" at bounding box center [101, 91] width 173 height 15
paste input "ページ"
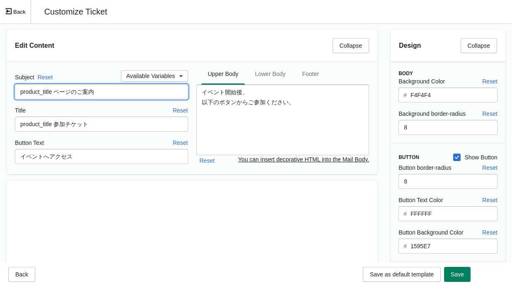
type input "product_title ページのご案内"
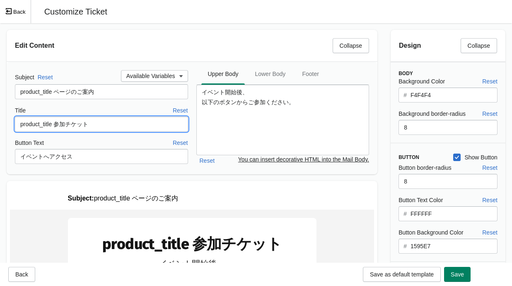
drag, startPoint x: 101, startPoint y: 125, endPoint x: 58, endPoint y: 126, distance: 43.1
click at [58, 126] on input "product_title 参加チケット" at bounding box center [101, 123] width 173 height 15
paste input "ページのご案内"
type input "product_title ページのご案内"
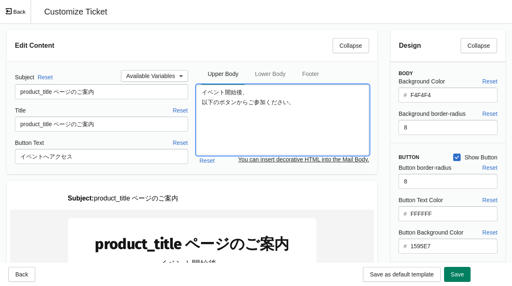
click at [315, 104] on textarea "イベント開始後、 以下のボタンからご参加ください。" at bounding box center [282, 120] width 173 height 70
drag, startPoint x: 309, startPoint y: 104, endPoint x: 200, endPoint y: 92, distance: 110.1
click at [200, 92] on textarea "イベント開始後、 以下のボタンからご参加ください。" at bounding box center [282, 120] width 173 height 70
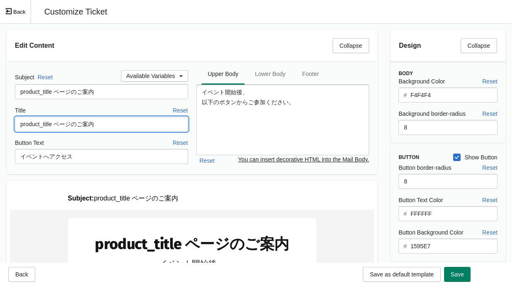
click at [119, 126] on input "product_title ページのご案内" at bounding box center [101, 123] width 173 height 15
drag, startPoint x: 123, startPoint y: 125, endPoint x: 20, endPoint y: 127, distance: 103.6
click at [20, 127] on input "product_title ページのご案内" at bounding box center [101, 123] width 173 height 15
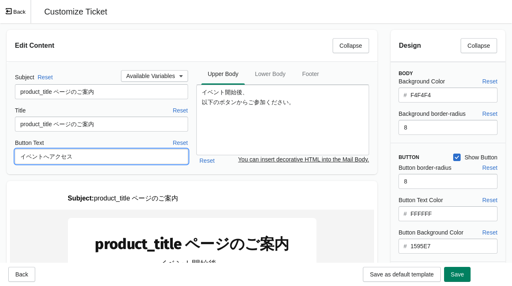
click at [94, 158] on input "イベントへアクセス" at bounding box center [101, 156] width 173 height 15
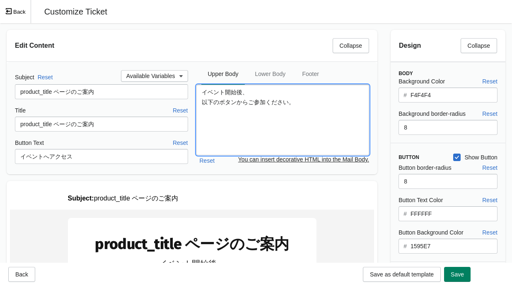
click at [252, 117] on textarea "イベント開始後、 以下のボタンからご参加ください。" at bounding box center [282, 120] width 173 height 70
click at [22, 14] on button "Back" at bounding box center [15, 11] width 31 height 23
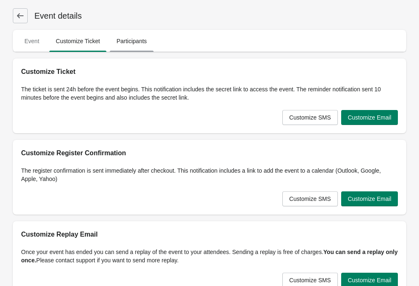
click at [129, 40] on span "Participants" at bounding box center [132, 41] width 44 height 15
select select "US"
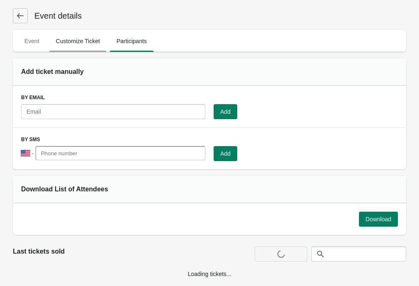
click at [94, 43] on span "Customize Ticket" at bounding box center [78, 41] width 58 height 15
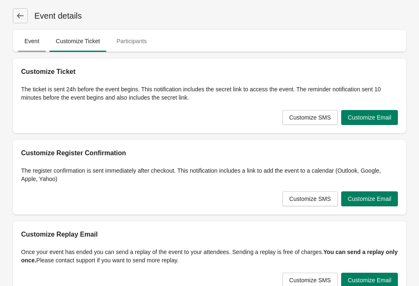
click at [36, 42] on span "Event" at bounding box center [32, 41] width 28 height 15
select select "US"
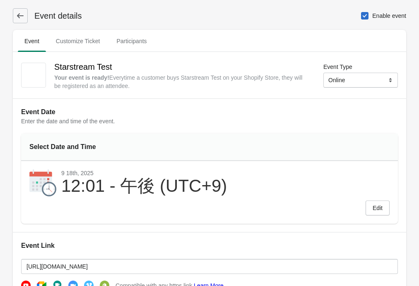
click at [23, 18] on icon at bounding box center [20, 16] width 8 height 8
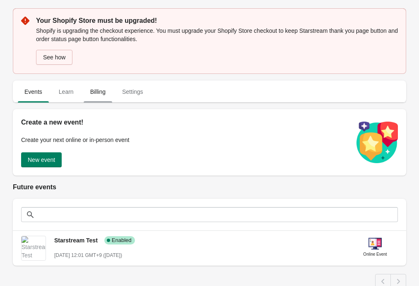
click at [97, 96] on span "Billing" at bounding box center [98, 91] width 29 height 15
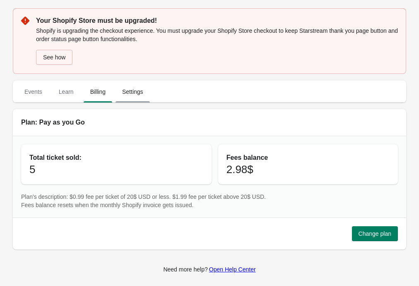
click at [127, 94] on span "Settings" at bounding box center [133, 91] width 34 height 15
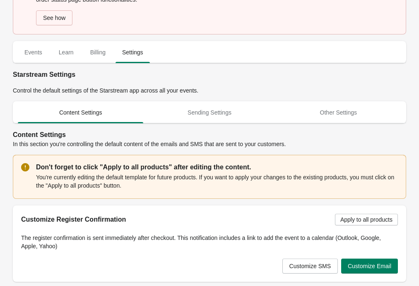
scroll to position [55, 0]
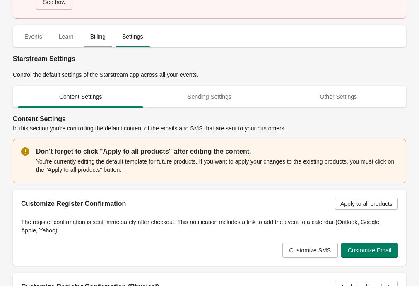
click at [103, 39] on span "Billing" at bounding box center [98, 36] width 29 height 15
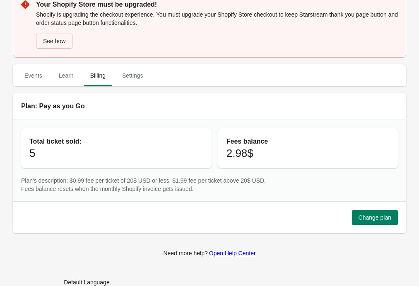
scroll to position [0, 0]
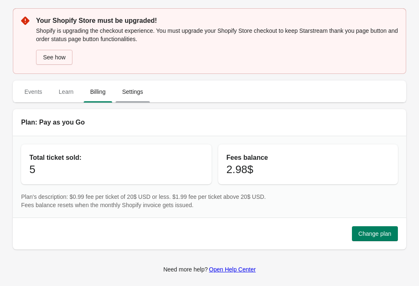
click at [135, 97] on span "Settings" at bounding box center [133, 91] width 34 height 15
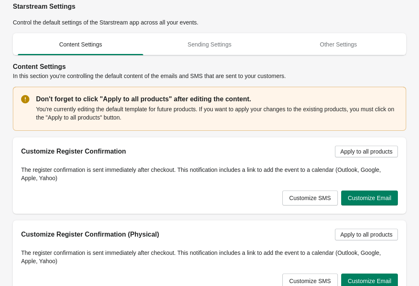
scroll to position [52, 0]
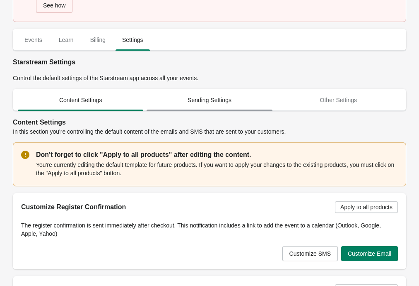
click at [195, 96] on span "Sending Settings" at bounding box center [210, 99] width 126 height 15
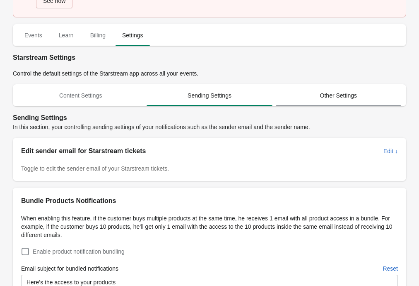
click at [344, 95] on span "Other Settings" at bounding box center [339, 95] width 126 height 15
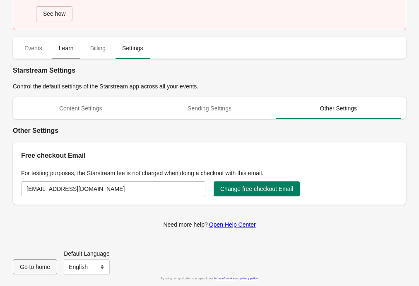
click at [62, 47] on span "Learn" at bounding box center [66, 48] width 28 height 15
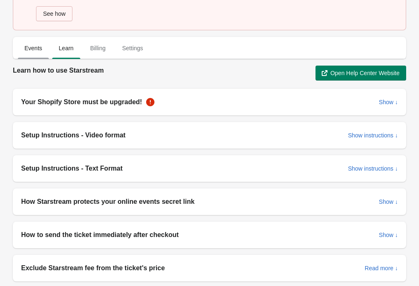
click at [29, 49] on span "Events" at bounding box center [33, 48] width 31 height 15
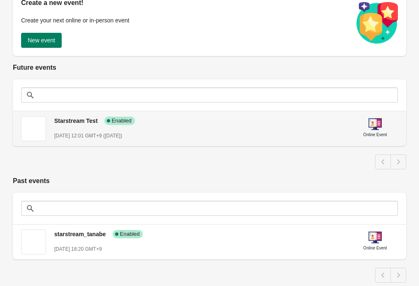
scroll to position [120, 0]
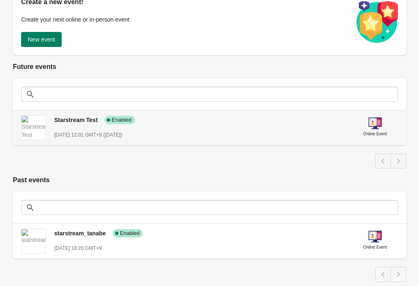
click at [198, 124] on div "Starstream Test Success Complete Enabled [DATE] 12:01 GMT+9 ([DATE])" at bounding box center [200, 124] width 292 height 30
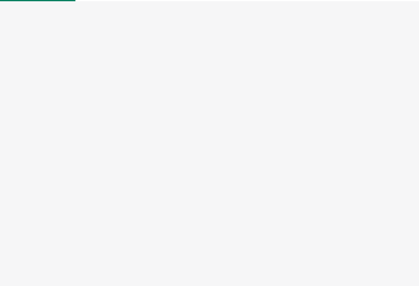
select select "US"
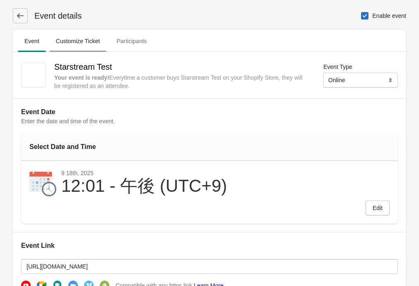
click at [85, 38] on span "Customize Ticket" at bounding box center [78, 41] width 58 height 15
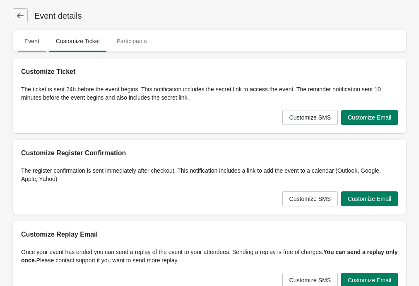
click at [39, 45] on span "Event" at bounding box center [32, 41] width 28 height 15
select select "US"
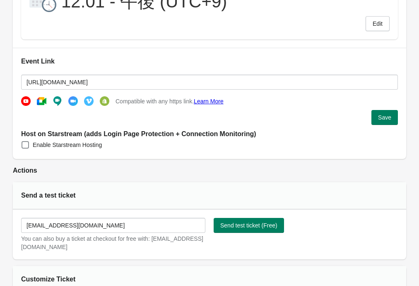
scroll to position [230, 0]
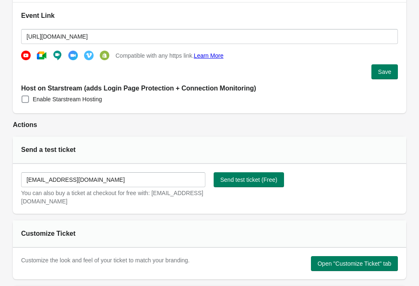
click at [77, 102] on span "Enable Starstream Hosting" at bounding box center [67, 99] width 69 height 8
click at [22, 96] on input "Enable Starstream Hosting" at bounding box center [22, 95] width 0 height 0
checkbox input "true"
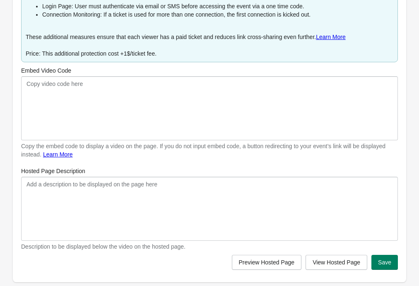
scroll to position [384, 0]
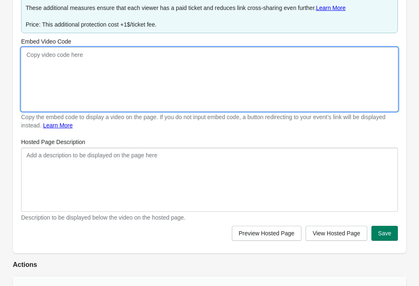
click at [161, 95] on textarea "Embed Video Code" at bounding box center [209, 79] width 377 height 64
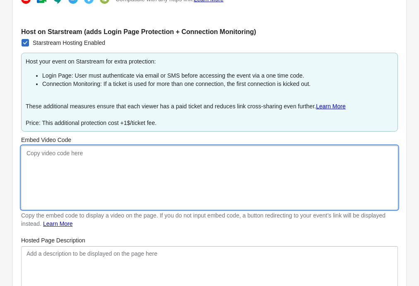
scroll to position [272, 0]
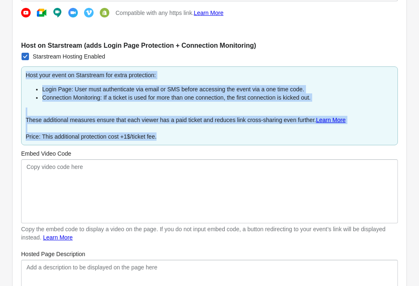
drag, startPoint x: 173, startPoint y: 136, endPoint x: 27, endPoint y: 76, distance: 157.6
click at [27, 76] on div "Host your event on Starstream for extra protection: Login Page: User must authe…" at bounding box center [209, 105] width 377 height 79
copy div "Host your event on Starstream for extra protection: Login Page: User must authe…"
click at [124, 99] on li "Connection Monitoring: If a ticket is used for more than one connection, the fi…" at bounding box center [217, 97] width 351 height 8
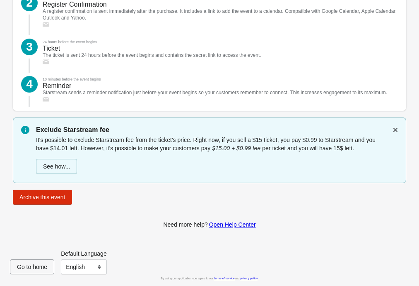
scroll to position [1139, 0]
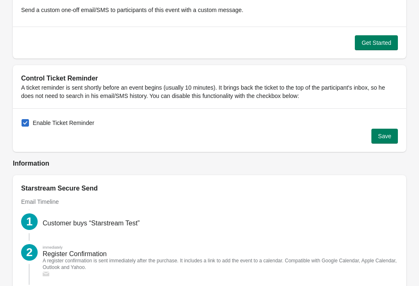
click at [24, 124] on span at bounding box center [25, 122] width 7 height 7
click at [22, 119] on input "Enable Ticket Reminder" at bounding box center [22, 119] width 0 height 0
click at [24, 124] on span at bounding box center [25, 122] width 7 height 7
click at [22, 119] on input "Enable Ticket Reminder" at bounding box center [22, 119] width 0 height 0
checkbox input "true"
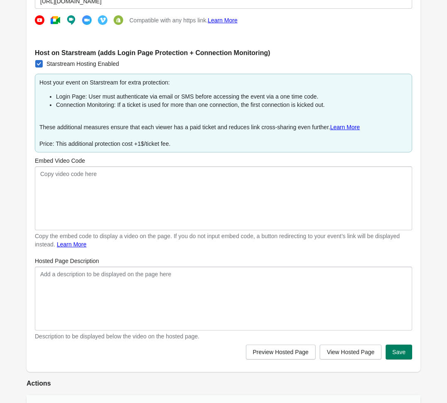
scroll to position [257, 0]
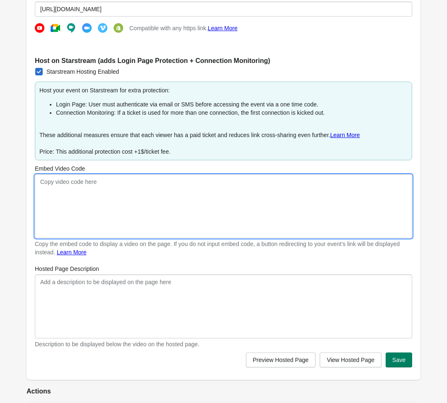
click at [191, 224] on textarea "Embed Video Code" at bounding box center [223, 206] width 377 height 64
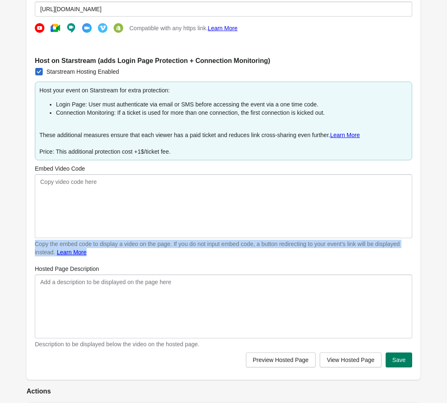
drag, startPoint x: 152, startPoint y: 254, endPoint x: 36, endPoint y: 244, distance: 116.4
click at [36, 244] on div "Copy the embed code to display a video on the page. If you do not input embed c…" at bounding box center [223, 248] width 377 height 17
copy div "Copy the embed code to display a video on the page. If you do not input embed c…"
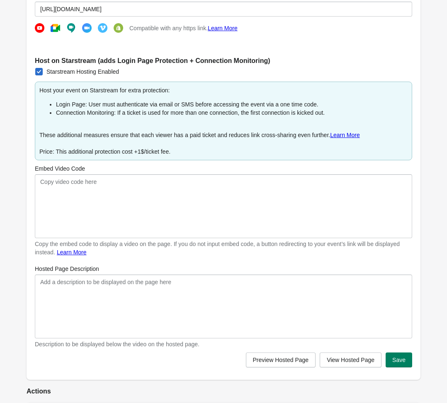
click at [212, 151] on div "Host your event on Starstream for extra protection: Login Page: User must authe…" at bounding box center [223, 121] width 377 height 79
click at [61, 73] on span "Starstream Hosting Enabled" at bounding box center [82, 72] width 73 height 8
click at [36, 68] on input "Starstream Hosting Enabled" at bounding box center [35, 68] width 0 height 0
checkbox input "false"
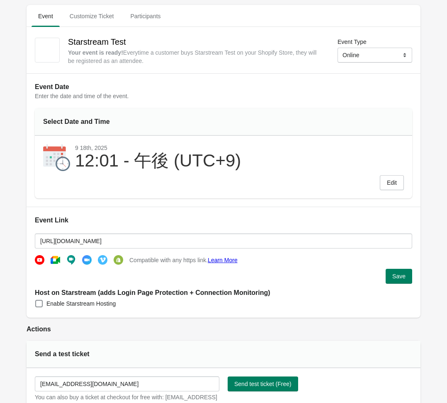
scroll to position [0, 0]
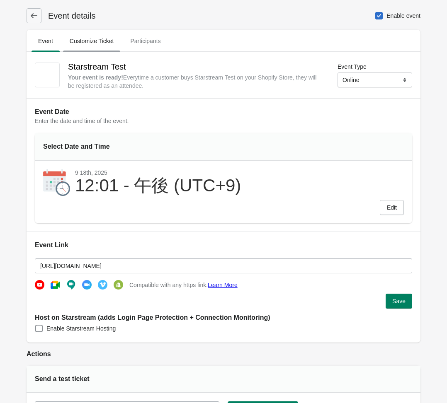
click at [104, 46] on span "Customize Ticket" at bounding box center [92, 41] width 58 height 15
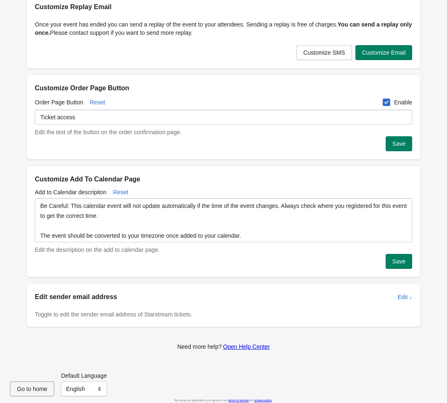
scroll to position [232, 0]
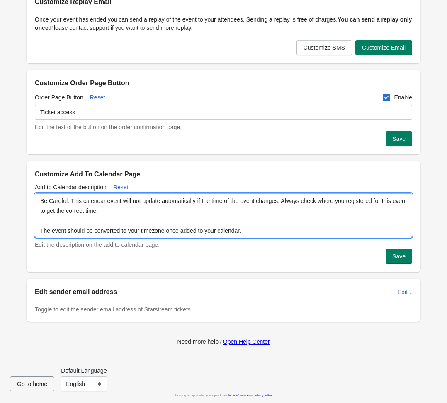
click at [264, 213] on textarea "Be Careful: This calendar event will not update automatically if the time of th…" at bounding box center [223, 216] width 377 height 44
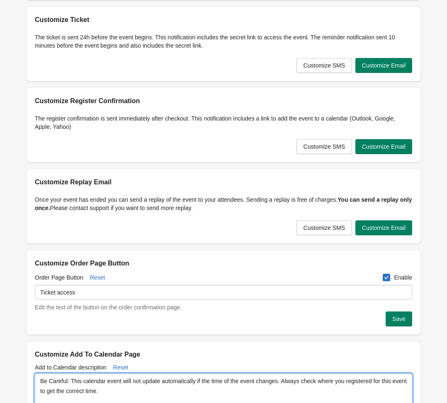
scroll to position [51, 0]
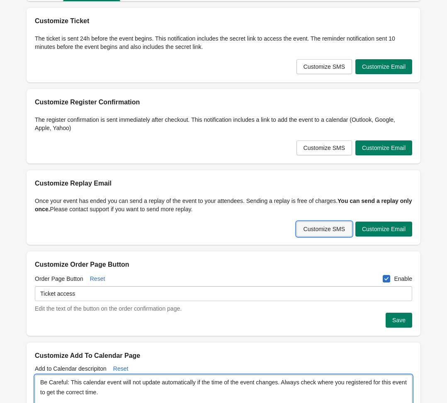
click at [321, 232] on button "Customize SMS" at bounding box center [324, 229] width 56 height 15
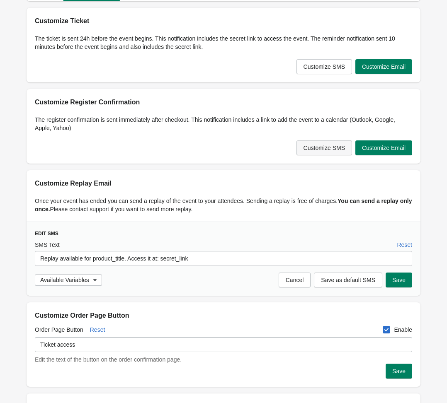
click at [325, 149] on span "Customize SMS" at bounding box center [323, 148] width 41 height 7
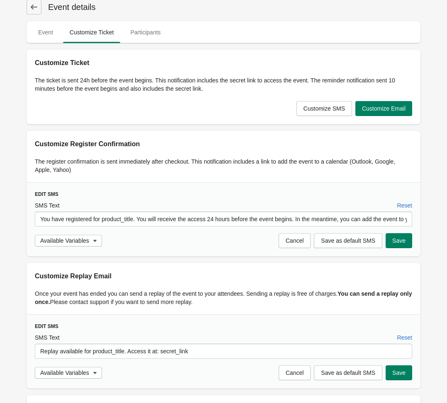
scroll to position [0, 0]
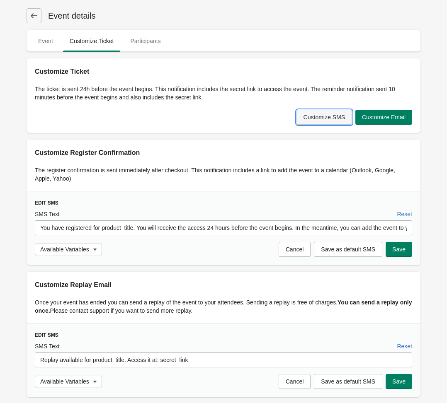
click at [322, 121] on button "Customize SMS" at bounding box center [324, 117] width 56 height 15
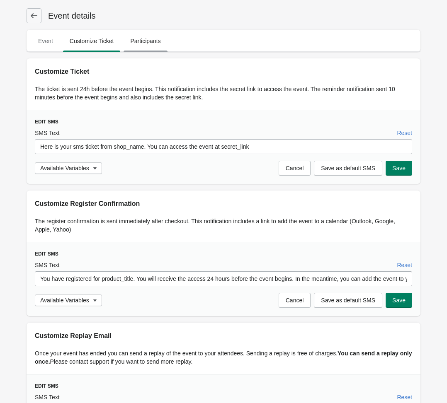
click at [155, 42] on span "Participants" at bounding box center [145, 41] width 44 height 15
select select "US"
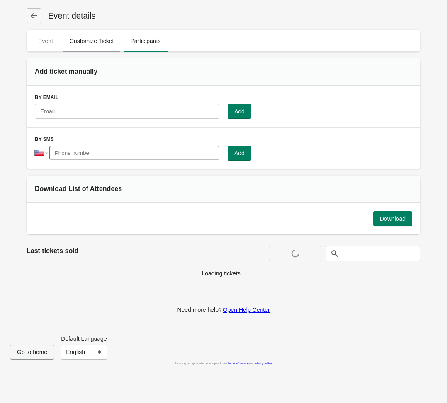
click at [105, 41] on span "Customize Ticket" at bounding box center [92, 41] width 58 height 15
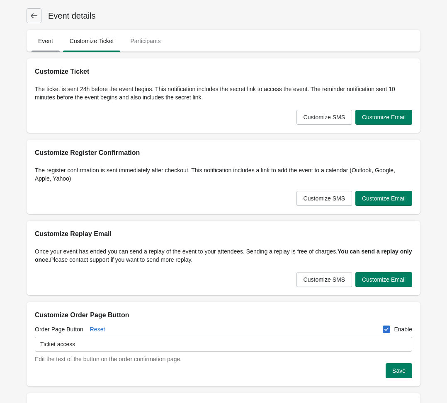
click at [56, 43] on span "Event" at bounding box center [45, 41] width 28 height 15
select select "US"
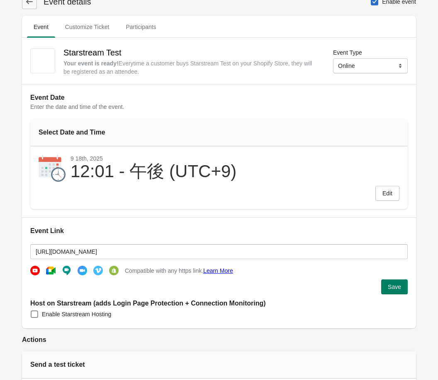
scroll to position [18, 0]
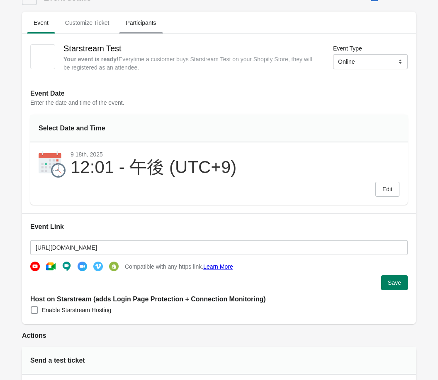
click at [135, 25] on span "Participants" at bounding box center [141, 22] width 44 height 15
select select "US"
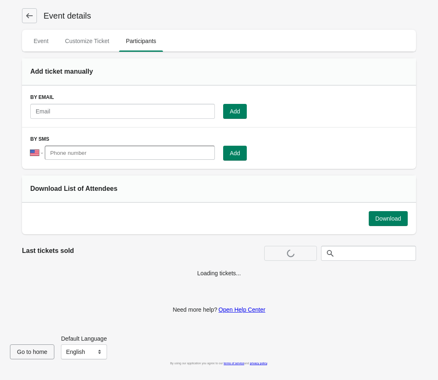
scroll to position [0, 0]
click at [82, 39] on span "Customize Ticket" at bounding box center [87, 41] width 58 height 15
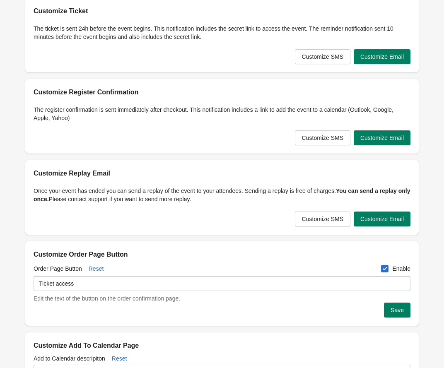
scroll to position [82, 0]
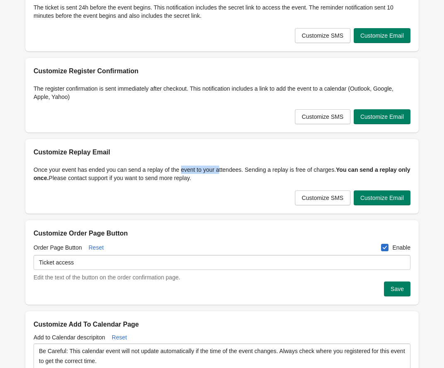
drag, startPoint x: 226, startPoint y: 172, endPoint x: 184, endPoint y: 173, distance: 41.4
click at [184, 173] on p "Once your event has ended you can send a replay of the event to your attendees.…" at bounding box center [222, 174] width 377 height 17
drag, startPoint x: 238, startPoint y: 180, endPoint x: 32, endPoint y: 152, distance: 207.9
click at [32, 152] on div "Customize Replay Email Once your event has ended you can send a replay of the e…" at bounding box center [222, 176] width 394 height 75
click at [53, 153] on h2 "Customize Replay Email" at bounding box center [222, 153] width 377 height 10
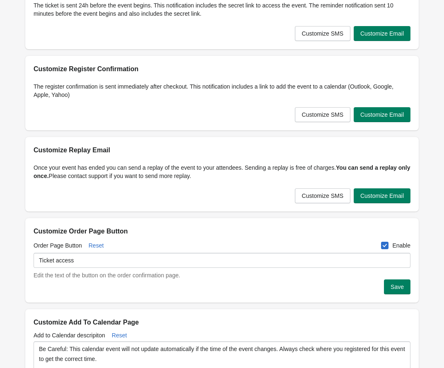
scroll to position [111, 0]
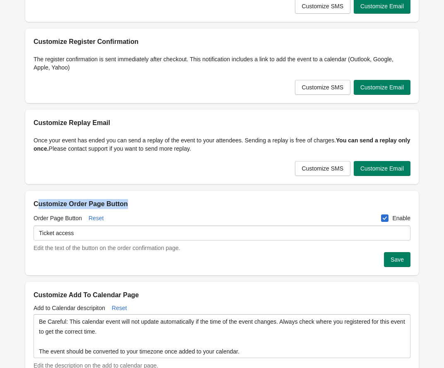
drag, startPoint x: 133, startPoint y: 204, endPoint x: 38, endPoint y: 205, distance: 94.9
click at [38, 205] on h2 "Customize Order Page Button" at bounding box center [222, 204] width 377 height 10
click at [109, 140] on p "Once your event has ended you can send a replay of the event to your attendees.…" at bounding box center [222, 144] width 377 height 17
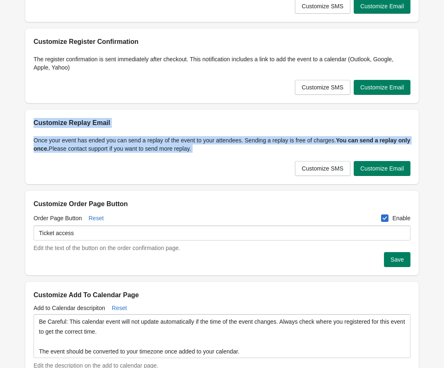
drag, startPoint x: 225, startPoint y: 157, endPoint x: 32, endPoint y: 122, distance: 196.6
click at [32, 122] on div "Customize Replay Email Once your event has ended you can send a replay of the e…" at bounding box center [222, 147] width 394 height 75
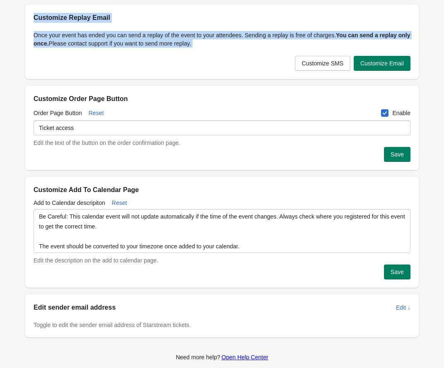
scroll to position [267, 0]
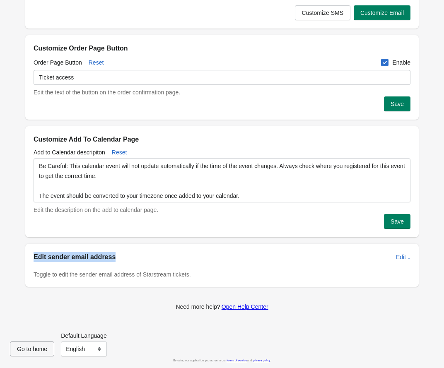
drag, startPoint x: 114, startPoint y: 258, endPoint x: 31, endPoint y: 258, distance: 83.3
click at [31, 258] on div "Edit sender email address Edit ↓" at bounding box center [219, 254] width 384 height 17
click at [164, 239] on div "Event details Event Customize Ticket Participants Event Customize Ticket Partic…" at bounding box center [218, 28] width 402 height 586
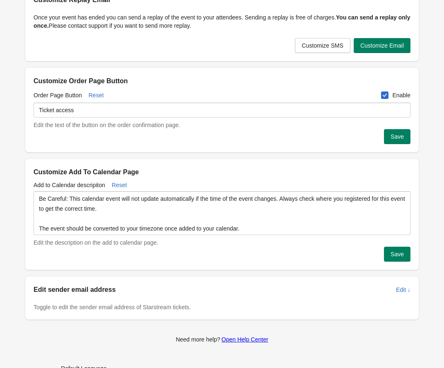
scroll to position [206, 0]
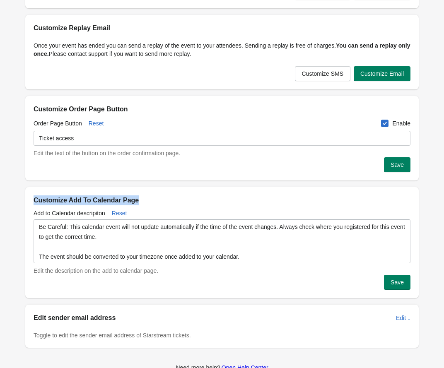
drag, startPoint x: 153, startPoint y: 201, endPoint x: 32, endPoint y: 197, distance: 121.1
click at [32, 197] on div "Customize Add To Calendar Page" at bounding box center [222, 196] width 394 height 18
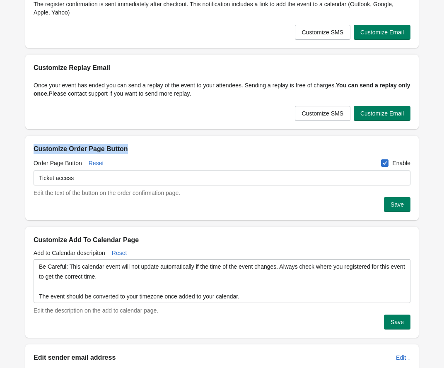
drag, startPoint x: 136, startPoint y: 150, endPoint x: 28, endPoint y: 148, distance: 108.6
click at [28, 148] on div "Customize Order Page Button" at bounding box center [222, 145] width 394 height 18
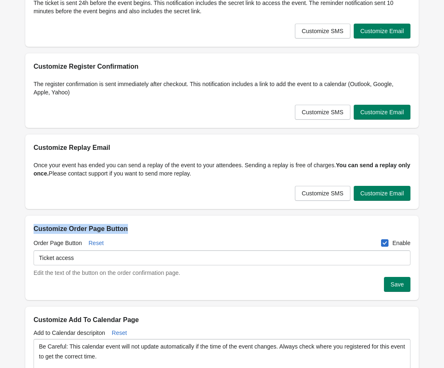
scroll to position [63, 0]
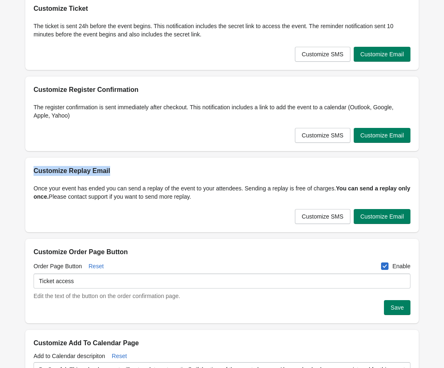
drag, startPoint x: 32, startPoint y: 174, endPoint x: 130, endPoint y: 172, distance: 98.2
click at [127, 172] on div "Customize Replay Email" at bounding box center [222, 167] width 394 height 18
click at [130, 172] on h2 "Customize Replay Email" at bounding box center [222, 171] width 377 height 10
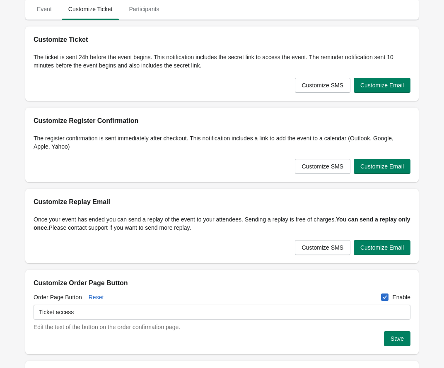
scroll to position [0, 0]
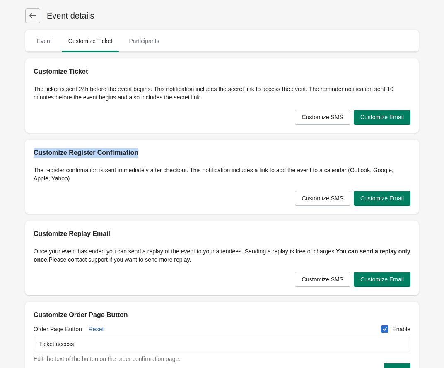
drag, startPoint x: 153, startPoint y: 157, endPoint x: 35, endPoint y: 153, distance: 117.7
click at [34, 153] on div "Customize Register Confirmation The register confirmation is sent immediately a…" at bounding box center [222, 177] width 394 height 75
drag, startPoint x: 33, startPoint y: 76, endPoint x: 98, endPoint y: 73, distance: 64.7
click at [84, 73] on h2 "Customize Ticket" at bounding box center [222, 72] width 377 height 10
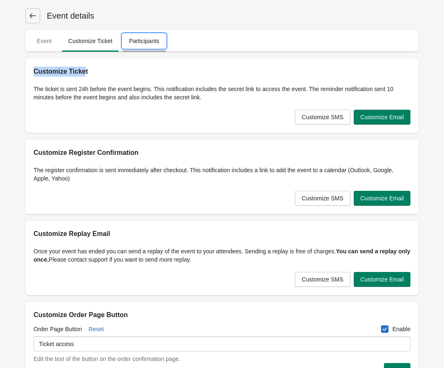
click at [139, 45] on span "Participants" at bounding box center [144, 41] width 44 height 15
select select "US"
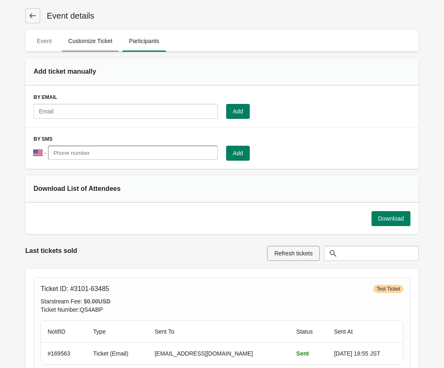
click at [91, 42] on span "Customize Ticket" at bounding box center [91, 41] width 58 height 15
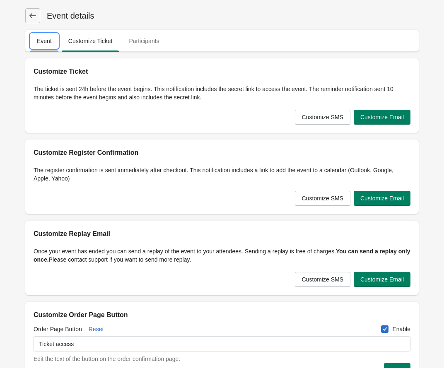
click at [51, 43] on span "Event" at bounding box center [44, 41] width 28 height 15
select select "US"
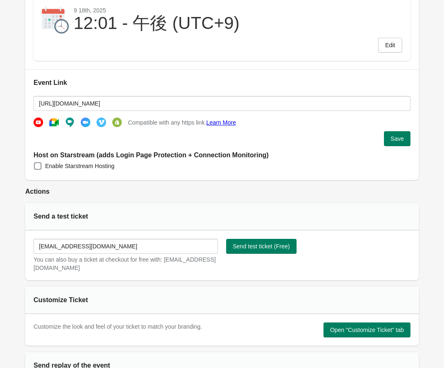
scroll to position [177, 0]
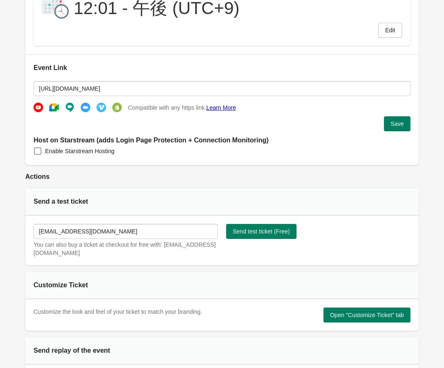
click at [92, 153] on span "Enable Starstream Hosting" at bounding box center [79, 151] width 69 height 8
click at [34, 148] on input "Enable Starstream Hosting" at bounding box center [34, 148] width 0 height 0
checkbox input "true"
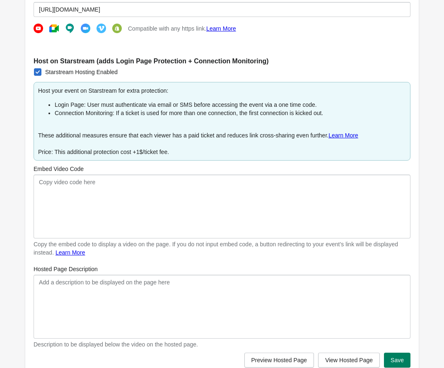
scroll to position [274, 0]
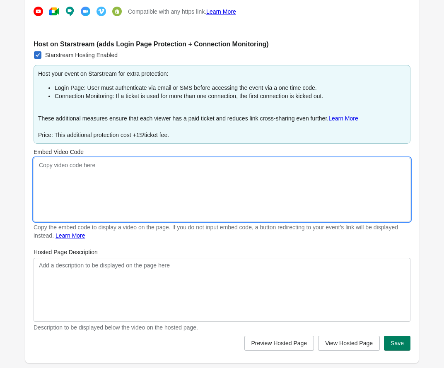
click at [165, 168] on textarea "Embed Video Code" at bounding box center [222, 190] width 377 height 64
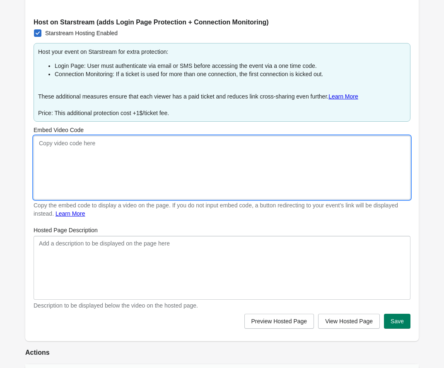
scroll to position [296, 0]
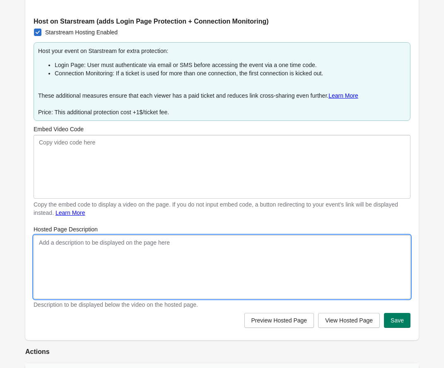
click at [150, 262] on textarea "Hosted Page Description" at bounding box center [222, 267] width 377 height 64
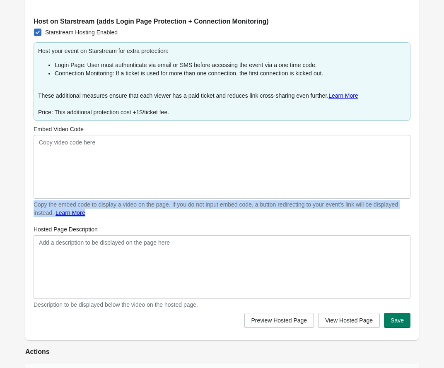
drag, startPoint x: 141, startPoint y: 215, endPoint x: 27, endPoint y: 204, distance: 114.9
click at [27, 204] on div "Event Link [URL][DOMAIN_NAME] Compatible with any https link. Learn More Host o…" at bounding box center [222, 137] width 394 height 405
copy div "Copy the embed code to display a video on the page. If you do not input embed c…"
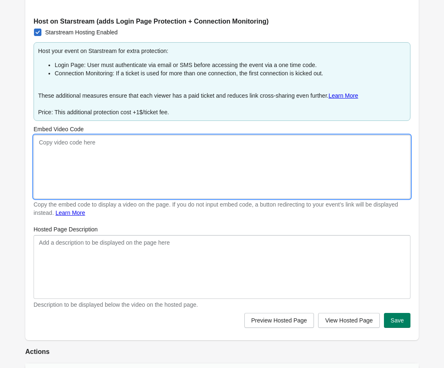
click at [141, 181] on textarea "Embed Video Code" at bounding box center [222, 167] width 377 height 64
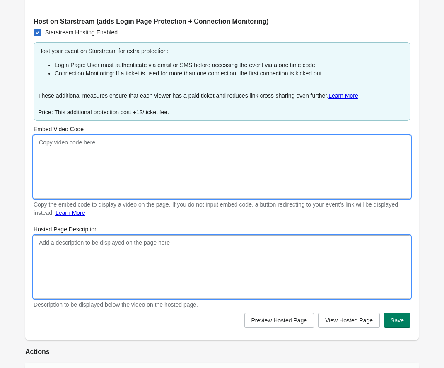
click at [136, 254] on textarea "Hosted Page Description" at bounding box center [222, 267] width 377 height 64
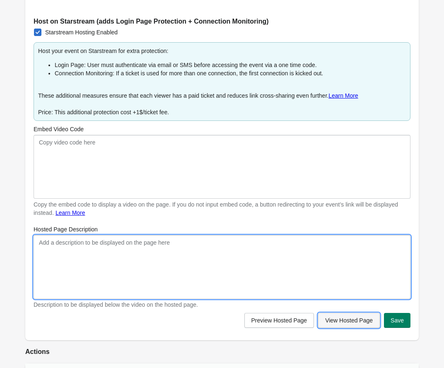
click at [343, 285] on span "View Hosted Page" at bounding box center [349, 320] width 48 height 7
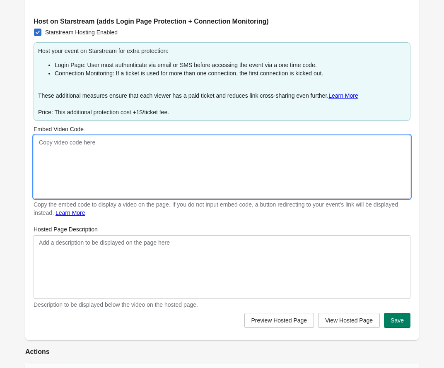
click at [88, 160] on textarea "Embed Video Code" at bounding box center [222, 167] width 377 height 64
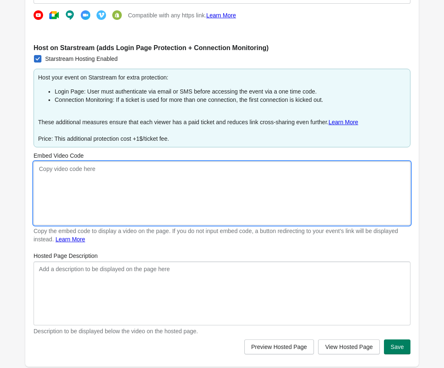
scroll to position [262, 0]
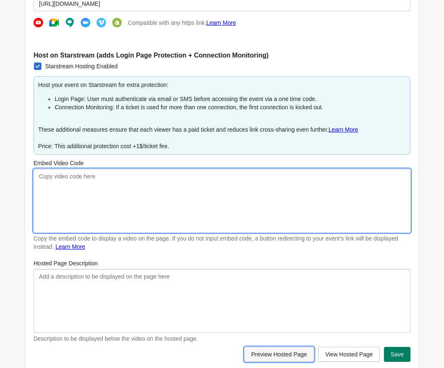
click at [271, 285] on span "Preview Hosted Page" at bounding box center [280, 354] width 56 height 7
click at [205, 227] on textarea "Embed Video Code" at bounding box center [222, 201] width 377 height 64
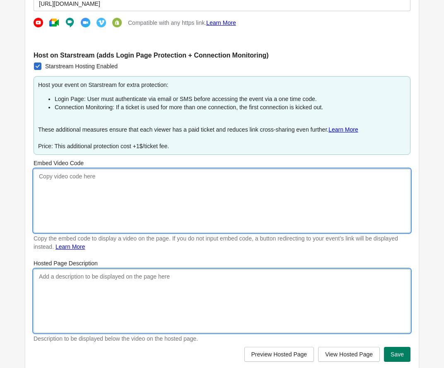
click at [147, 285] on textarea "Hosted Page Description" at bounding box center [222, 301] width 377 height 64
click at [137, 194] on textarea "Embed Video Code" at bounding box center [222, 201] width 377 height 64
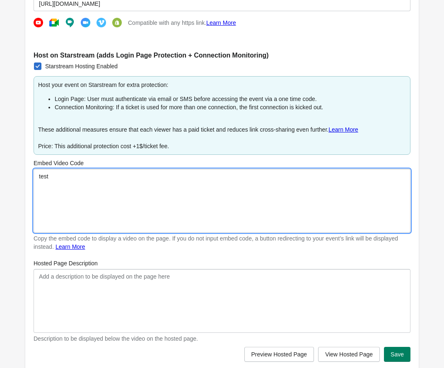
type textarea "test"
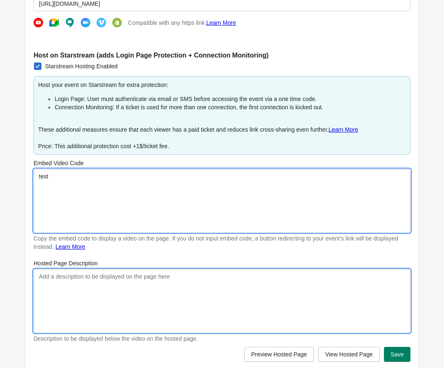
click at [104, 278] on textarea "Hosted Page Description" at bounding box center [222, 301] width 377 height 64
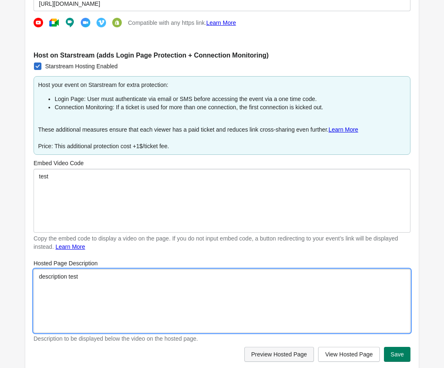
type textarea "description test"
click at [291, 285] on button "Preview Hosted Page" at bounding box center [279, 354] width 70 height 15
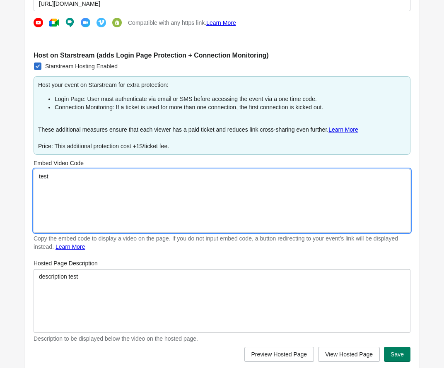
click at [94, 201] on textarea "test" at bounding box center [222, 201] width 377 height 64
drag, startPoint x: 85, startPoint y: 180, endPoint x: 36, endPoint y: 177, distance: 49.0
click at [36, 177] on textarea "test" at bounding box center [222, 201] width 377 height 64
click at [90, 179] on textarea "test" at bounding box center [222, 201] width 377 height 64
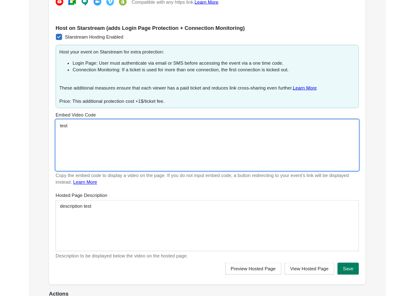
scroll to position [284, 0]
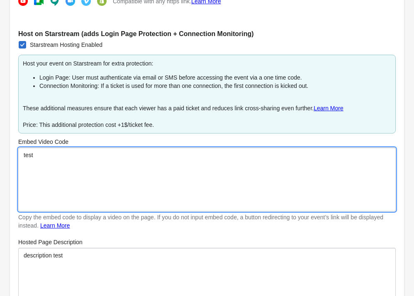
click at [94, 164] on textarea "test" at bounding box center [206, 180] width 377 height 64
drag, startPoint x: 56, startPoint y: 157, endPoint x: 21, endPoint y: 156, distance: 35.2
click at [21, 156] on textarea "test" at bounding box center [206, 180] width 377 height 64
click at [200, 161] on textarea "test" at bounding box center [206, 180] width 377 height 64
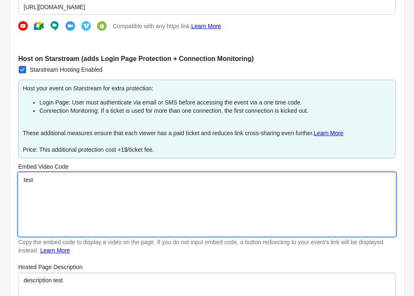
scroll to position [257, 0]
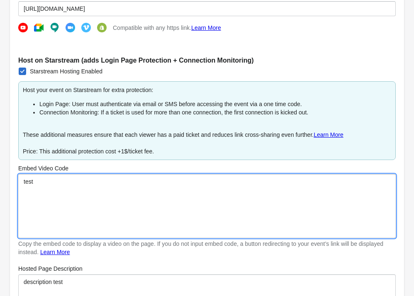
click at [53, 189] on textarea "test" at bounding box center [206, 206] width 377 height 64
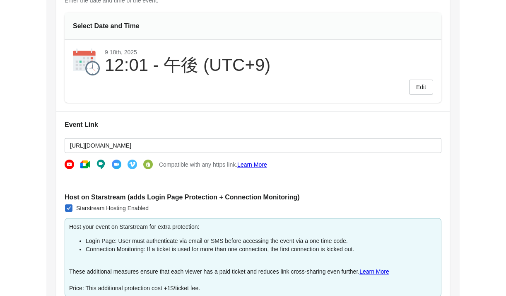
scroll to position [0, 0]
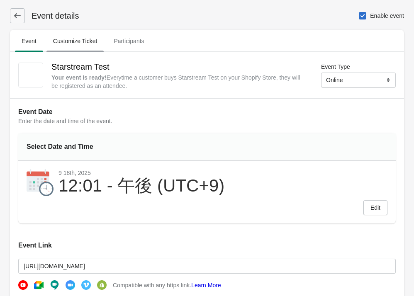
click at [85, 44] on span "Customize Ticket" at bounding box center [75, 41] width 58 height 15
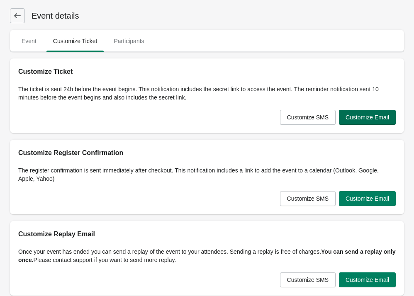
click at [350, 118] on span "Customize Email" at bounding box center [367, 117] width 44 height 7
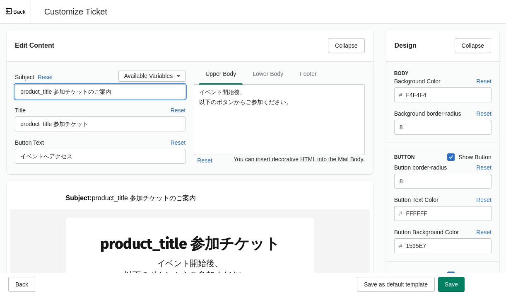
drag, startPoint x: 129, startPoint y: 91, endPoint x: 57, endPoint y: 92, distance: 72.1
click at [57, 92] on input "product_title 参加チケットのご案内" at bounding box center [100, 91] width 171 height 15
click at [19, 10] on button "Back" at bounding box center [15, 11] width 31 height 23
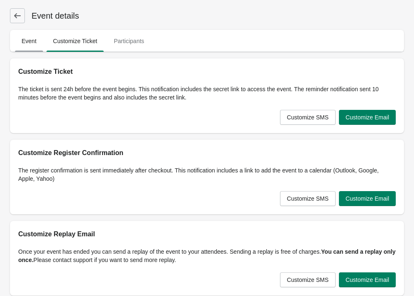
click at [37, 41] on span "Event" at bounding box center [29, 41] width 28 height 15
select select "US"
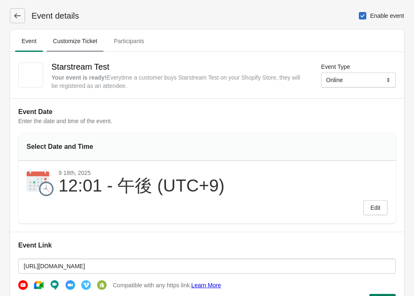
click at [87, 39] on span "Customize Ticket" at bounding box center [75, 41] width 58 height 15
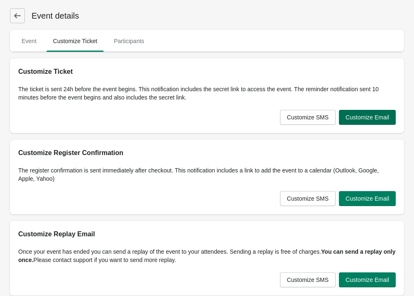
click at [351, 121] on button "Customize Email" at bounding box center [367, 117] width 57 height 15
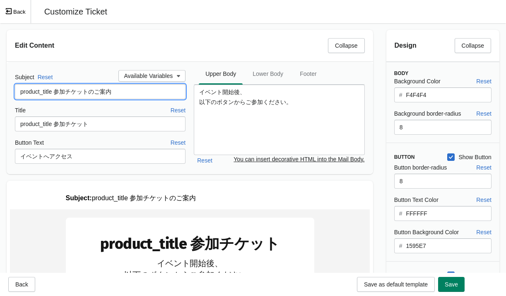
drag, startPoint x: 142, startPoint y: 93, endPoint x: 57, endPoint y: 92, distance: 85.0
click at [57, 92] on input "product_title 参加チケットのご案内" at bounding box center [100, 91] width 171 height 15
paste input "の視聴ページ"
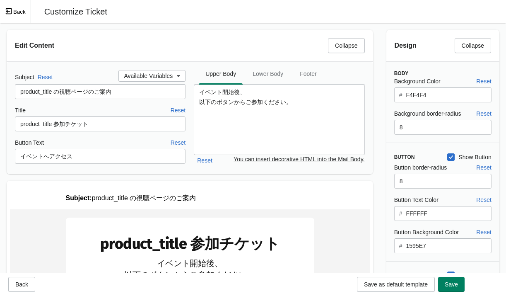
click at [97, 66] on div "Subject Reset Available Variables product_title の視聴ページのご案内 Title Reset product_…" at bounding box center [190, 118] width 367 height 112
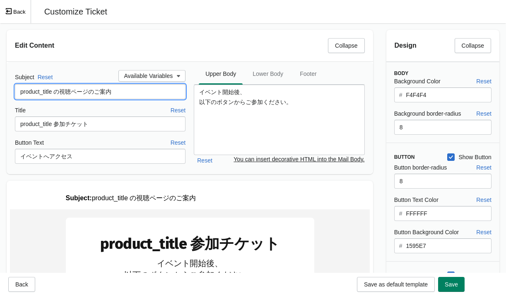
click at [58, 92] on input "product_title の視聴ページのご案内" at bounding box center [100, 91] width 171 height 15
type input "product_titleの視聴ページのご案内"
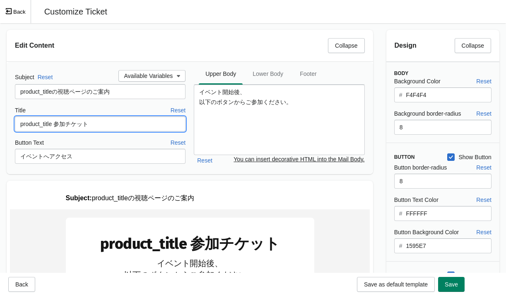
drag, startPoint x: 106, startPoint y: 124, endPoint x: 56, endPoint y: 125, distance: 50.1
click at [56, 125] on input "product_title 参加チケット" at bounding box center [100, 123] width 171 height 15
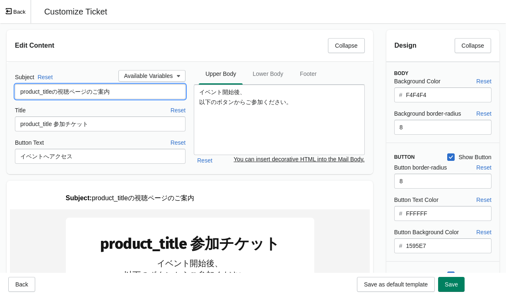
drag, startPoint x: 120, startPoint y: 93, endPoint x: 55, endPoint y: 93, distance: 65.5
click at [55, 93] on input "product_titleの視聴ページのご案内" at bounding box center [100, 91] width 171 height 15
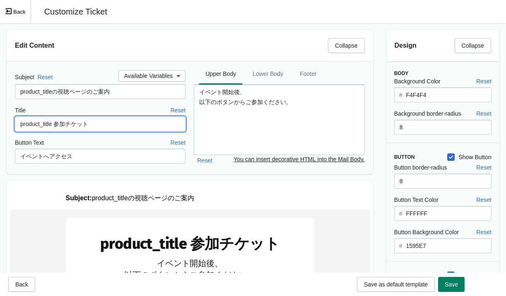
drag, startPoint x: 102, startPoint y: 126, endPoint x: 54, endPoint y: 125, distance: 48.1
click at [54, 125] on input "product_title 参加チケット" at bounding box center [100, 123] width 171 height 15
paste input "の視聴ページのご案内"
type input "product_titleの視聴ページのご案内"
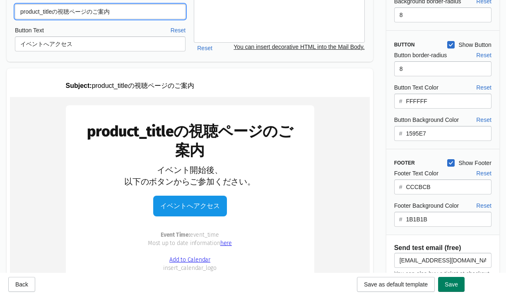
scroll to position [77, 0]
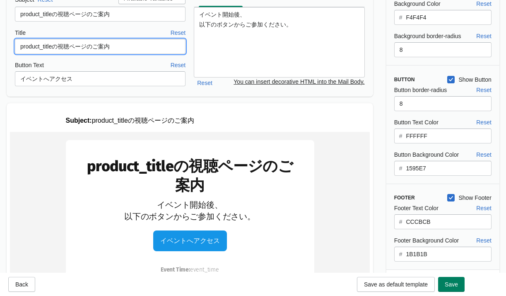
click at [104, 95] on div "Subject Reset Available Variables product_titleの視聴ページのご案内 Title Reset product_t…" at bounding box center [190, 40] width 367 height 112
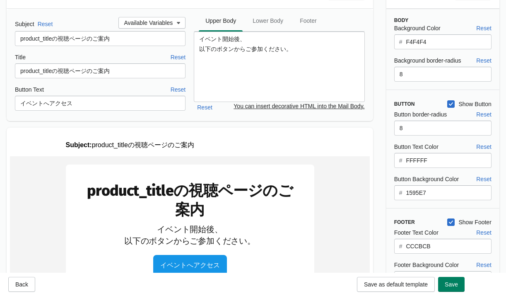
scroll to position [52, 0]
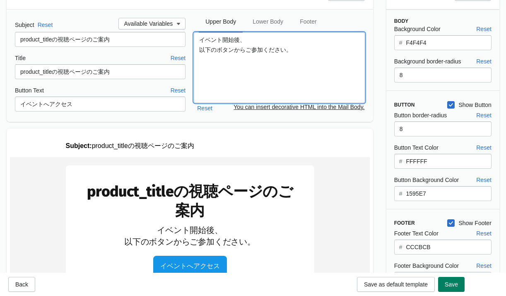
drag, startPoint x: 243, startPoint y: 44, endPoint x: 191, endPoint y: 43, distance: 52.2
click at [191, 43] on div "Subject Reset Available Variables product_titleの視聴ページのご案内 Title Reset product_t…" at bounding box center [190, 66] width 350 height 96
drag, startPoint x: 215, startPoint y: 43, endPoint x: 243, endPoint y: 40, distance: 28.0
click at [215, 43] on textarea "イベント開始後、 以下のボタンからご参加ください。" at bounding box center [279, 67] width 171 height 70
drag, startPoint x: 245, startPoint y: 39, endPoint x: 200, endPoint y: 39, distance: 45.6
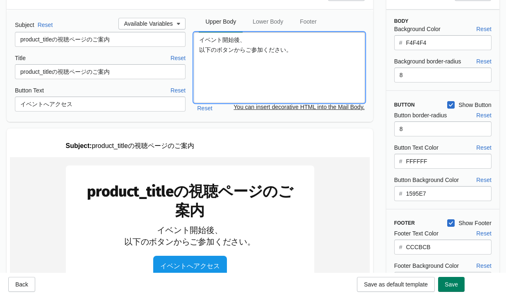
click at [200, 39] on textarea "イベント開始後、 以下のボタンからご参加ください。" at bounding box center [279, 67] width 171 height 70
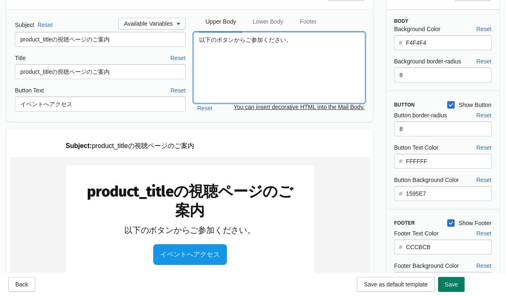
scroll to position [0, 0]
drag, startPoint x: 264, startPoint y: 40, endPoint x: 306, endPoint y: 41, distance: 41.9
click at [306, 41] on textarea "以下のボタンからご参加ください。" at bounding box center [279, 67] width 171 height 70
paste textarea "以下のボタンから視聴ページにアクセスして"
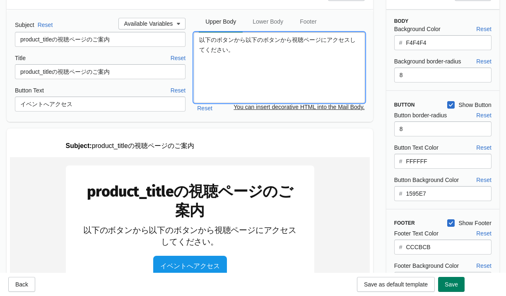
drag, startPoint x: 245, startPoint y: 40, endPoint x: 171, endPoint y: 40, distance: 74.2
click at [173, 40] on div "Subject Reset Available Variables product_titleの視聴ページのご案内 Title Reset product_t…" at bounding box center [190, 66] width 350 height 96
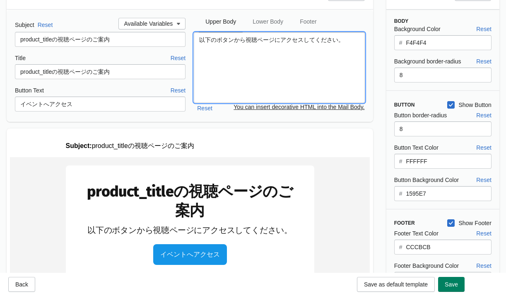
type textarea "以下のボタンから視聴ページにアクセスしてください。"
click at [241, 13] on button "Upper Body" at bounding box center [220, 22] width 47 height 22
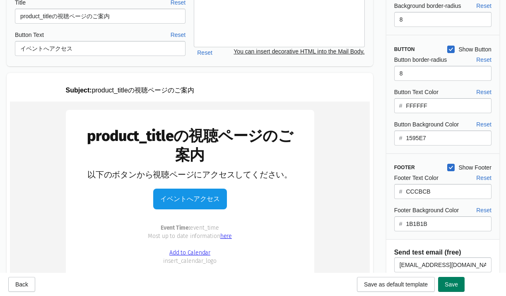
scroll to position [32, 0]
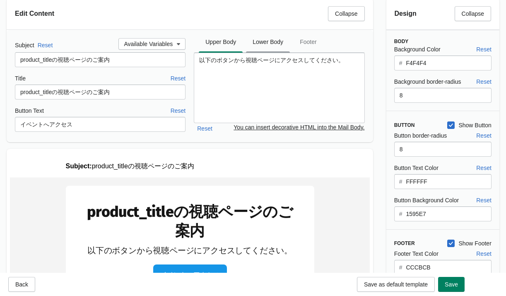
click at [269, 44] on span "Lower Body" at bounding box center [268, 41] width 44 height 15
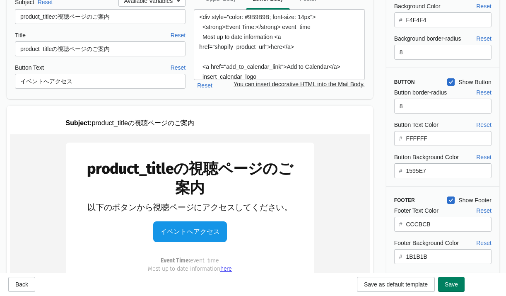
scroll to position [1, 0]
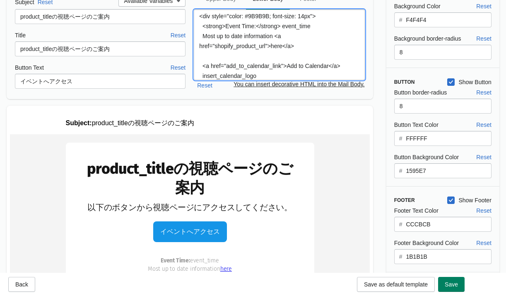
drag, startPoint x: 257, startPoint y: 26, endPoint x: 227, endPoint y: 27, distance: 29.9
click at [227, 27] on textarea "<div style="color: #9B9B9B; font-size: 14px"> <strong>Event Time:</strong> even…" at bounding box center [279, 45] width 171 height 70
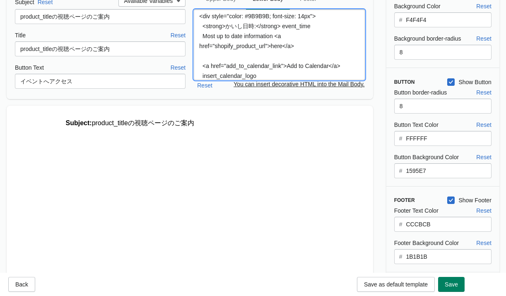
scroll to position [0, 0]
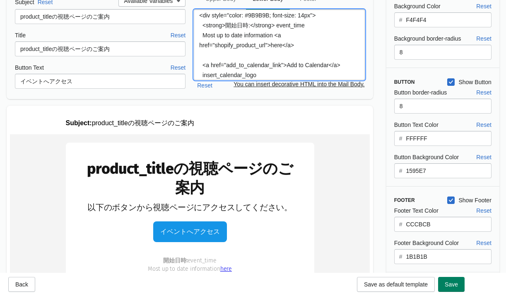
drag, startPoint x: 276, startPoint y: 37, endPoint x: 204, endPoint y: 39, distance: 72.1
click at [204, 39] on textarea "<div style="color: #9B9B9B; font-size: 14px"> <strong>開始日時:</strong> event_time…" at bounding box center [279, 45] width 171 height 70
click at [280, 24] on textarea "<div style="color: #9B9B9B; font-size: 14px"> <strong>開始日時:</strong> event_time…" at bounding box center [279, 45] width 171 height 70
click at [271, 36] on textarea "<div style="color: #9B9B9B; font-size: 14px"> <strong>開始日時:</strong> event_time…" at bounding box center [279, 45] width 171 height 70
drag, startPoint x: 276, startPoint y: 35, endPoint x: 203, endPoint y: 37, distance: 72.5
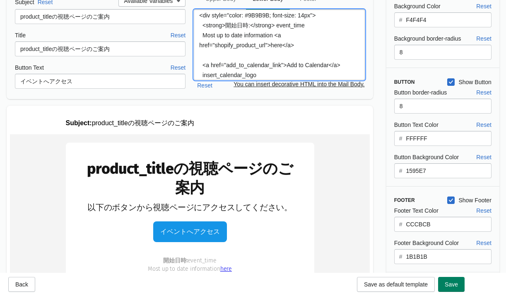
click at [203, 37] on textarea "<div style="color: #9B9B9B; font-size: 14px"> <strong>開始日時:</strong> event_time…" at bounding box center [279, 45] width 171 height 70
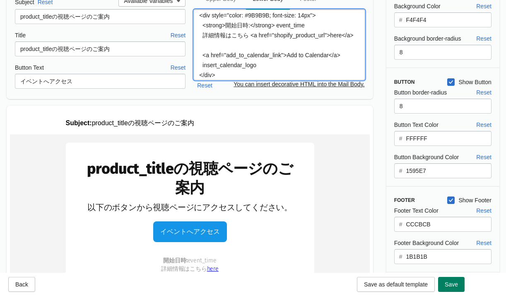
drag, startPoint x: 247, startPoint y: 36, endPoint x: 233, endPoint y: 36, distance: 13.7
click at [233, 36] on textarea "<div style="color: #9B9B9B; font-size: 14px"> <strong>開始日時:</strong> event_time…" at bounding box center [279, 45] width 171 height 70
click at [330, 35] on textarea "<div style="color: #9B9B9B; font-size: 14px"> <strong>開始日時:</strong> event_time…" at bounding box center [279, 45] width 171 height 70
click at [282, 59] on textarea "<div style="color: #9B9B9B; font-size: 14px"> <strong>開始日時:</strong> event_time…" at bounding box center [279, 45] width 171 height 70
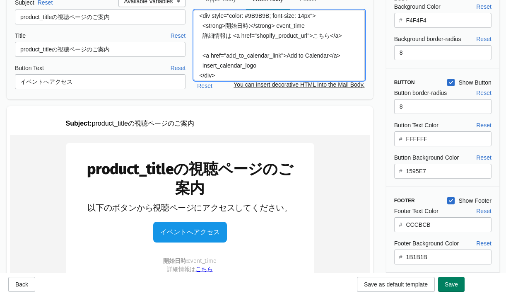
drag, startPoint x: 334, startPoint y: 57, endPoint x: 306, endPoint y: 58, distance: 27.8
click at [306, 58] on textarea "<div style="color: #9B9B9B; font-size: 14px"> <strong>開始日時:</strong> event_time…" at bounding box center [279, 45] width 171 height 70
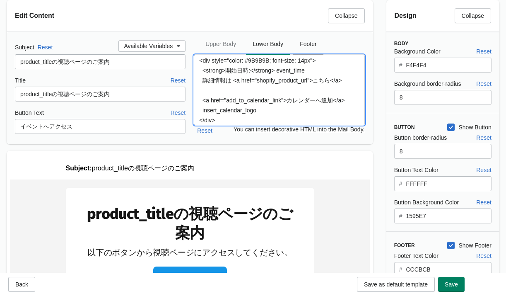
type textarea "<div style="color: #9B9B9B; font-size: 14px"> <strong>開始日時:</strong> event_time…"
click at [314, 46] on span "Footer" at bounding box center [308, 43] width 30 height 15
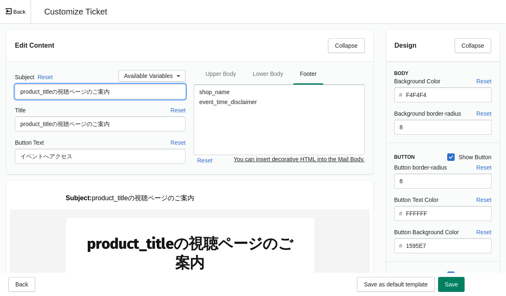
drag, startPoint x: 56, startPoint y: 92, endPoint x: -1, endPoint y: 92, distance: 57.2
click at [0, 92] on html "Skip to content Event details Event Customize Ticket Participants Event Customi…" at bounding box center [253, 148] width 506 height 296
click at [129, 41] on h2 "Edit Content" at bounding box center [168, 46] width 307 height 10
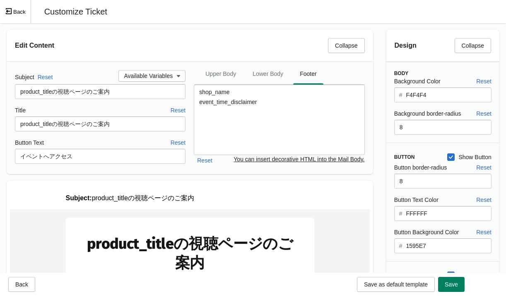
drag, startPoint x: 14, startPoint y: 10, endPoint x: 156, endPoint y: 41, distance: 145.4
click at [419, 283] on span "Save" at bounding box center [451, 284] width 13 height 7
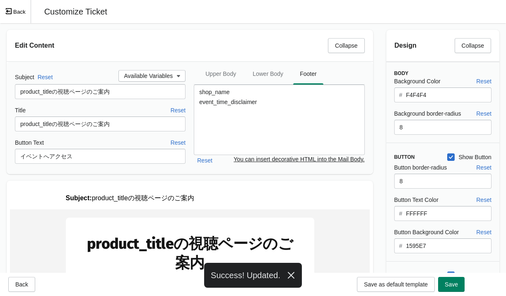
click at [19, 12] on button "Back" at bounding box center [15, 11] width 31 height 23
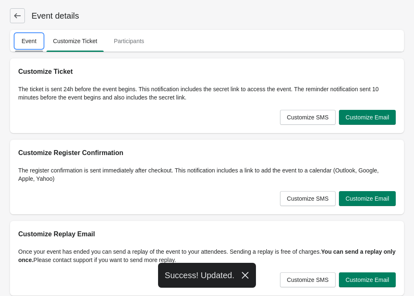
click at [30, 40] on span "Event" at bounding box center [29, 41] width 28 height 15
select select "US"
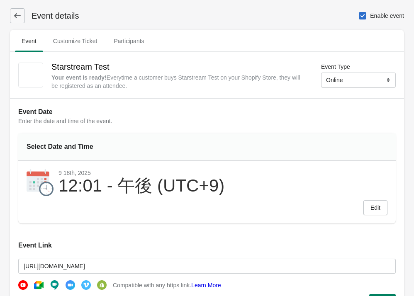
click at [63, 17] on h1 "Event details" at bounding box center [52, 16] width 54 height 12
click at [156, 14] on div "Event details Enable event" at bounding box center [207, 15] width 394 height 15
click at [25, 15] on h1 "Event details" at bounding box center [52, 16] width 54 height 12
click at [20, 13] on icon at bounding box center [17, 16] width 8 height 8
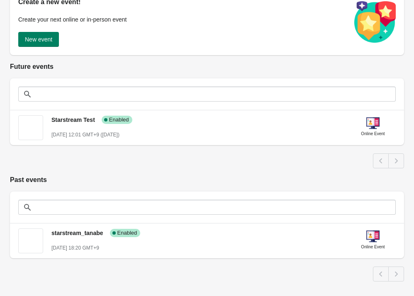
scroll to position [94, 0]
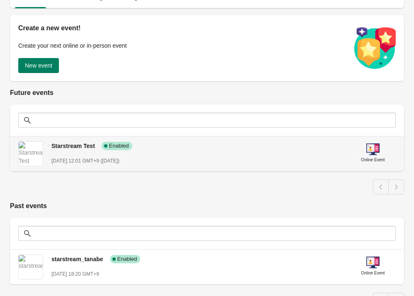
click at [207, 167] on div "Starstream Test Success Complete Enabled [DATE] 12:01 GMT+9 ([DATE]) Online Eve…" at bounding box center [207, 153] width 394 height 35
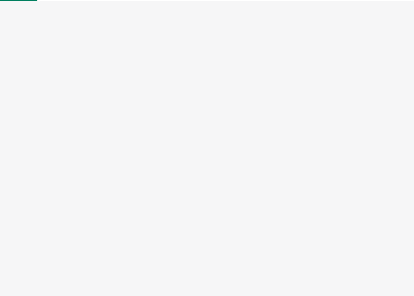
scroll to position [2, 0]
select select "US"
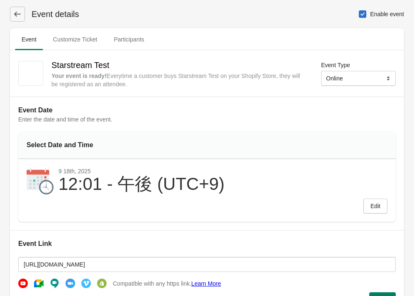
scroll to position [0, 0]
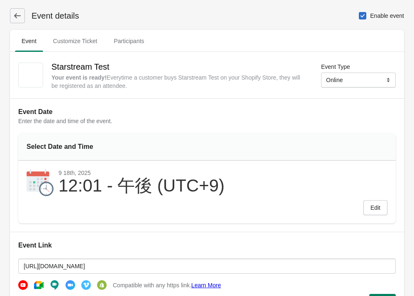
click at [16, 17] on icon at bounding box center [17, 15] width 7 height 5
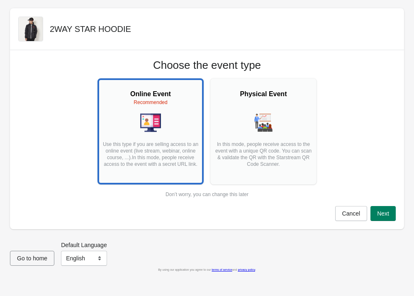
click at [173, 123] on div at bounding box center [151, 123] width 98 height 22
click at [383, 214] on span "Next" at bounding box center [383, 213] width 12 height 7
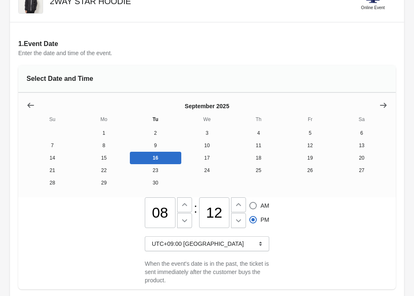
scroll to position [133, 0]
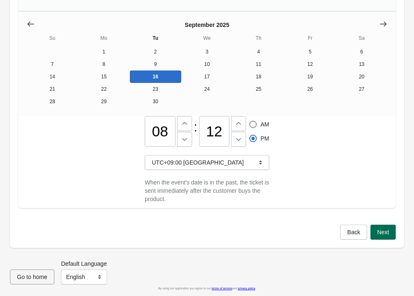
click at [381, 229] on span "Next" at bounding box center [383, 232] width 12 height 7
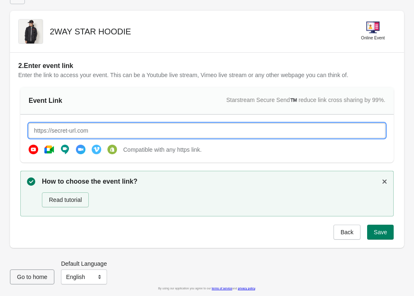
click at [179, 133] on input "text" at bounding box center [207, 130] width 356 height 15
click at [67, 201] on button "Read tutorial" at bounding box center [65, 199] width 47 height 15
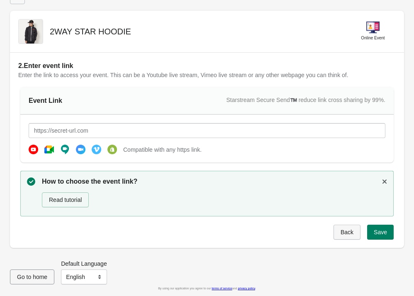
click at [347, 232] on span "Back" at bounding box center [346, 232] width 13 height 7
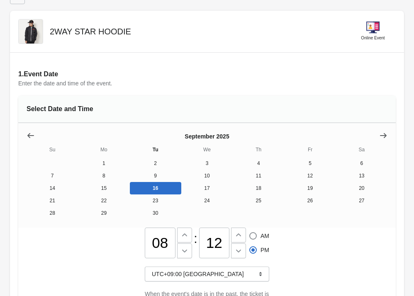
scroll to position [0, 0]
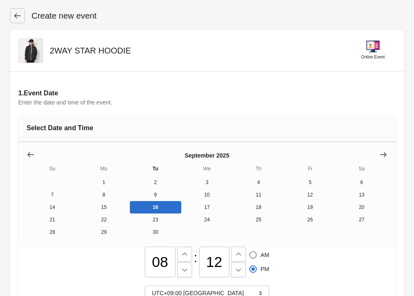
click at [18, 17] on icon at bounding box center [17, 16] width 8 height 8
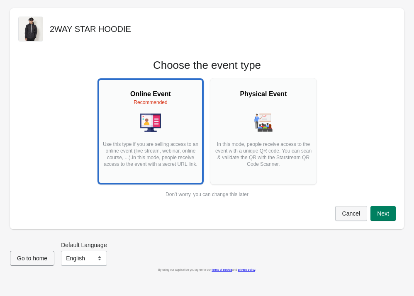
click at [351, 210] on span "Cancel" at bounding box center [351, 213] width 18 height 7
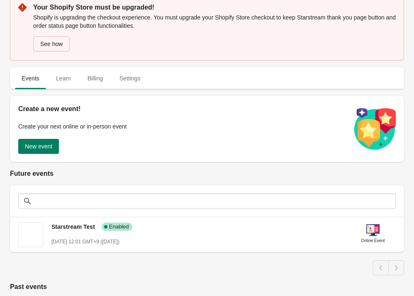
scroll to position [37, 0]
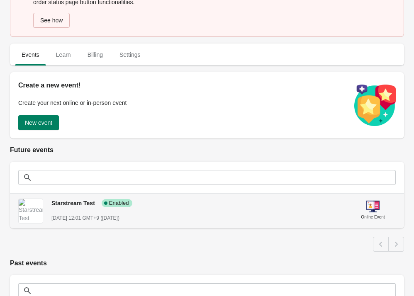
click at [208, 217] on div "[DATE] 12:01 GMT+9 ([DATE])" at bounding box center [197, 218] width 292 height 8
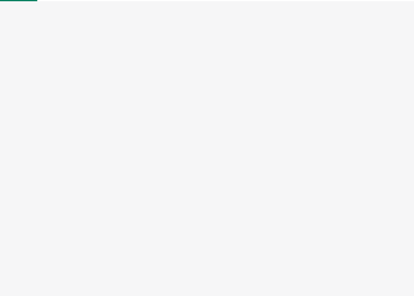
select select "US"
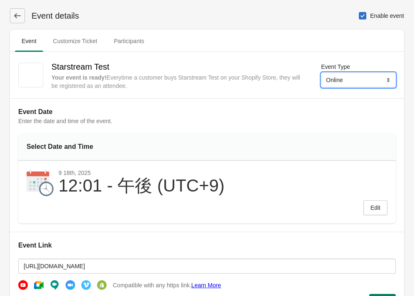
click at [349, 80] on select "Online Physical" at bounding box center [358, 80] width 75 height 15
click at [83, 44] on span "Customize Ticket" at bounding box center [75, 41] width 58 height 15
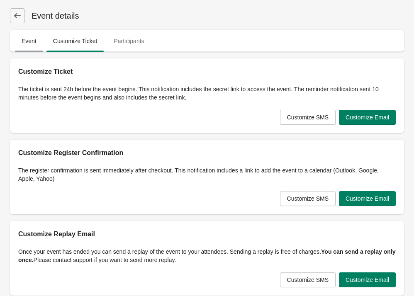
click at [32, 45] on span "Event" at bounding box center [29, 41] width 28 height 15
select select "US"
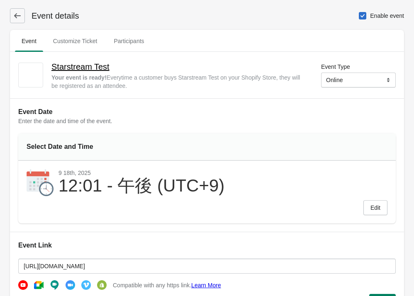
click at [75, 69] on h2 "Starstream Test" at bounding box center [179, 66] width 256 height 13
click at [68, 39] on span "Customize Ticket" at bounding box center [75, 41] width 58 height 15
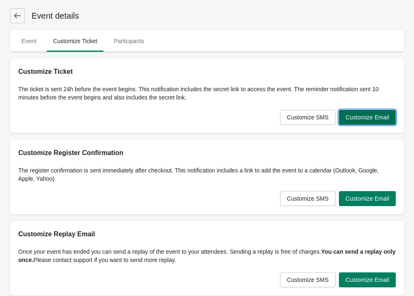
click at [363, 119] on span "Customize Email" at bounding box center [367, 117] width 44 height 7
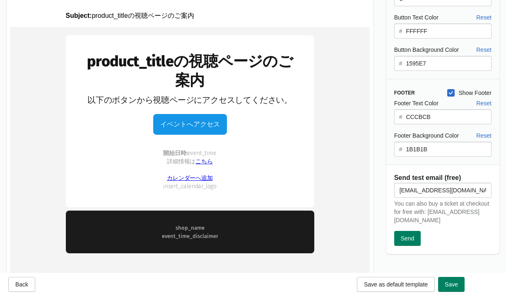
scroll to position [185, 0]
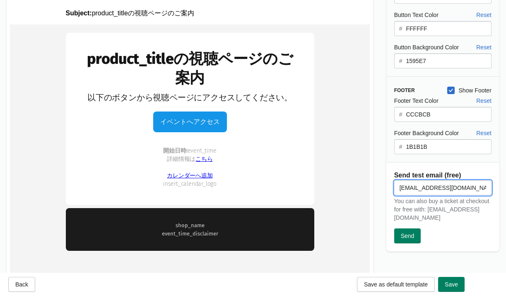
drag, startPoint x: 467, startPoint y: 188, endPoint x: 387, endPoint y: 189, distance: 80.0
click at [387, 189] on div "[EMAIL_ADDRESS][DOMAIN_NAME] You can also buy a ticket at checkout for free wit…" at bounding box center [439, 209] width 106 height 70
type input "お"
type input "p"
type input "[EMAIL_ADDRESS][DOMAIN_NAME]"
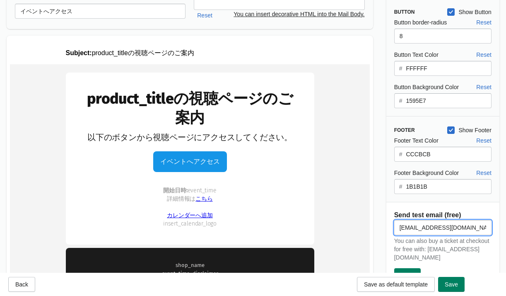
scroll to position [160, 0]
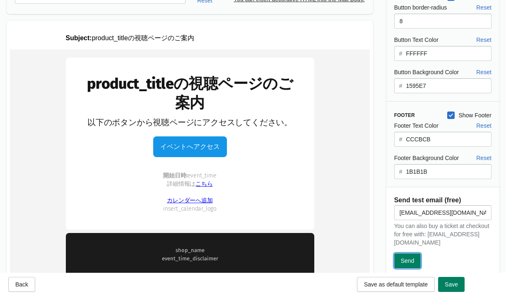
drag, startPoint x: 413, startPoint y: 307, endPoint x: 342, endPoint y: 206, distance: 123.5
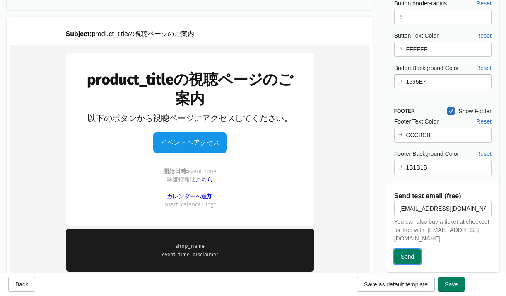
scroll to position [173, 0]
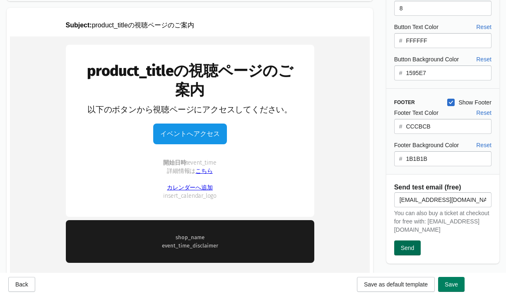
click at [413, 250] on span "Send" at bounding box center [408, 247] width 14 height 7
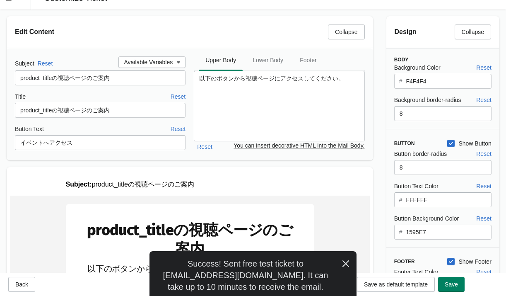
scroll to position [0, 0]
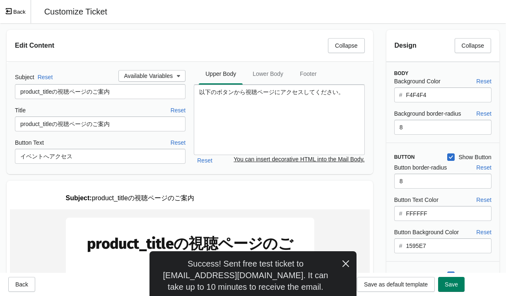
click at [21, 11] on button "Back" at bounding box center [15, 11] width 31 height 23
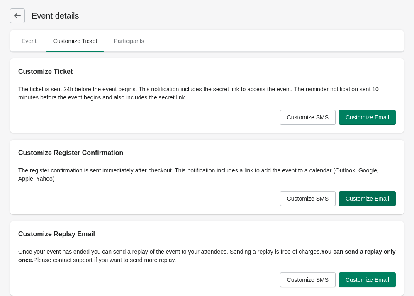
click at [358, 201] on span "Customize Email" at bounding box center [367, 198] width 44 height 7
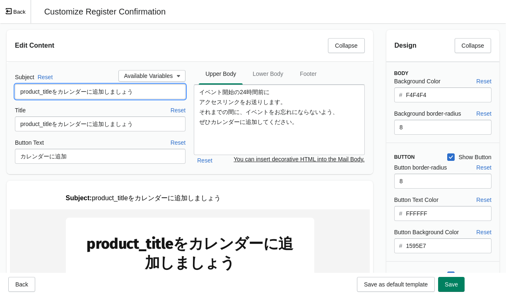
drag, startPoint x: 150, startPoint y: 90, endPoint x: 56, endPoint y: 91, distance: 94.9
click at [56, 91] on input "product_titleをカレンダーに追加しましょう" at bounding box center [100, 91] width 171 height 15
paste input "ご登録ください"
type input "product_titleをカレンダーにご登録ください"
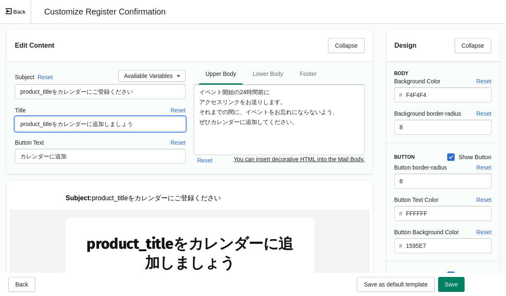
drag, startPoint x: 142, startPoint y: 125, endPoint x: 56, endPoint y: 126, distance: 85.8
click at [56, 126] on input "product_titleをカレンダーに追加しましょう" at bounding box center [100, 123] width 171 height 15
paste input "ご登録ください"
type input "product_titleをカレンダーにご登録ください"
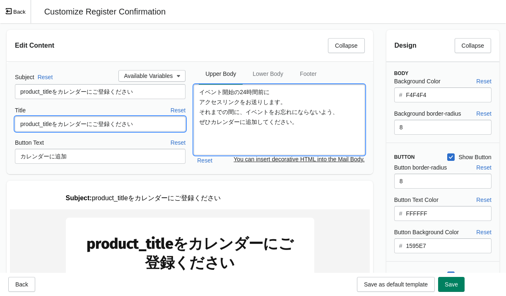
click at [294, 120] on textarea "イベント開始の24時間前に アクセスリンクをお送りします。 それまでの間に、イベントをお忘れにならないよう、 ぜひカレンダーに追加してください。" at bounding box center [279, 120] width 171 height 70
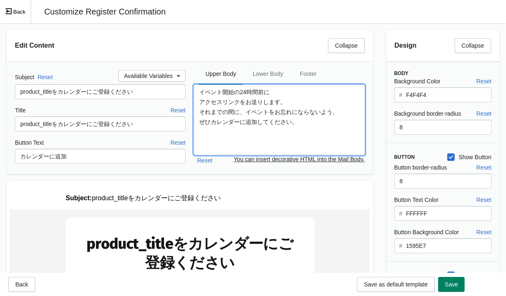
drag, startPoint x: 311, startPoint y: 121, endPoint x: 198, endPoint y: 94, distance: 116.3
click at [198, 94] on textarea "イベント開始の24時間前に アクセスリンクをお送りします。 それまでの間に、イベントをお忘れにならないよう、 ぜひカレンダーに追加してください。" at bounding box center [279, 120] width 171 height 70
paste textarea "イベントをお忘れにならないよう、 ぜひカレンダーにご登録"
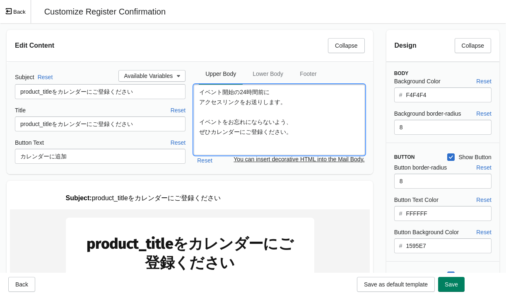
type textarea "イベント開始の24時間前に アクセスリンクをお送りします。 イベントをお忘れにならないよう、 ぜひカレンダーにご登録ください。"
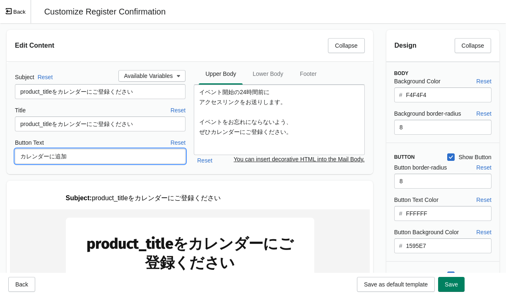
click at [94, 158] on input "カレンダーに追加" at bounding box center [100, 156] width 171 height 15
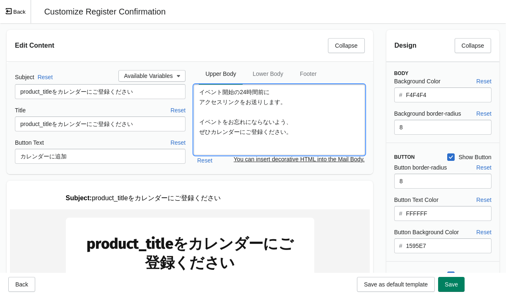
click at [265, 91] on textarea "イベント開始の24時間前に アクセスリンクをお送りします。 イベントをお忘れにならないよう、 ぜひカレンダーにご登録ください。" at bounding box center [279, 120] width 171 height 70
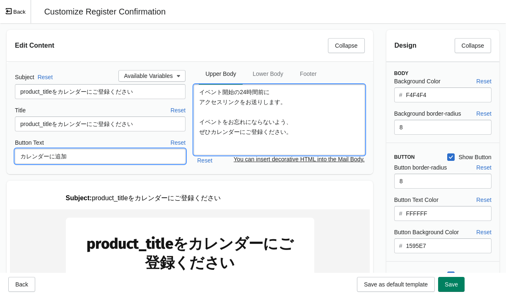
click at [85, 155] on input "カレンダーに追加" at bounding box center [100, 156] width 171 height 15
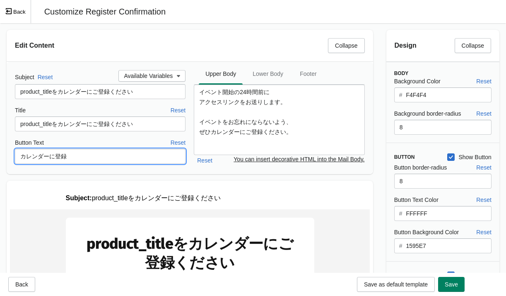
type input "カレンダーに登録"
click at [139, 139] on div "Button Text Reset" at bounding box center [100, 142] width 171 height 9
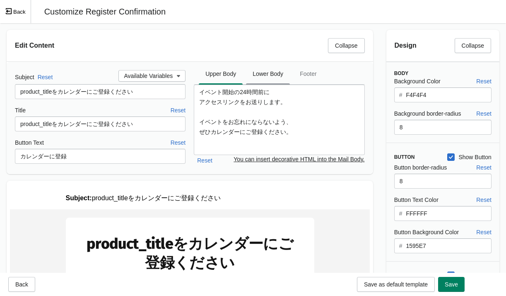
click at [279, 70] on span "Lower Body" at bounding box center [268, 73] width 44 height 15
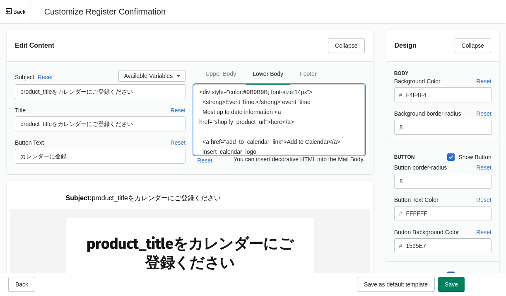
drag, startPoint x: 256, startPoint y: 102, endPoint x: 228, endPoint y: 102, distance: 27.4
click at [228, 102] on textarea "<div style="color:#9B9B9B; font-size:14px"> <strong>Event Time:</strong> event_…" at bounding box center [279, 120] width 171 height 70
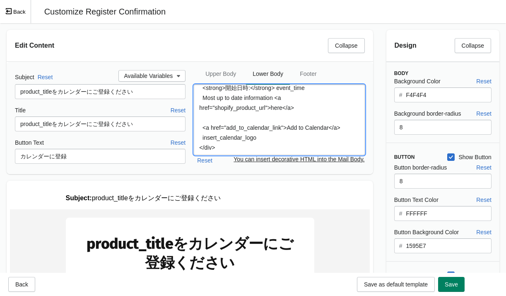
click at [281, 102] on textarea "<div style="color:#9B9B9B; font-size:14px"> <strong>開始日時:</strong> event_time M…" at bounding box center [279, 120] width 171 height 70
drag, startPoint x: 277, startPoint y: 98, endPoint x: 202, endPoint y: 99, distance: 75.0
click at [202, 99] on textarea "<div style="color:#9B9B9B; font-size:14px"> <strong>開始日時:</strong> event_time M…" at bounding box center [279, 120] width 171 height 70
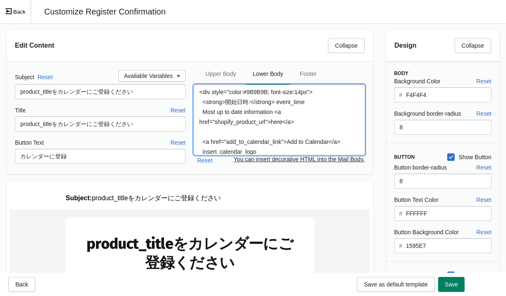
type textarea "<div style="color:#9B9B9B; font-size:14px"> <strong>開始日時:</strong> event_time M…"
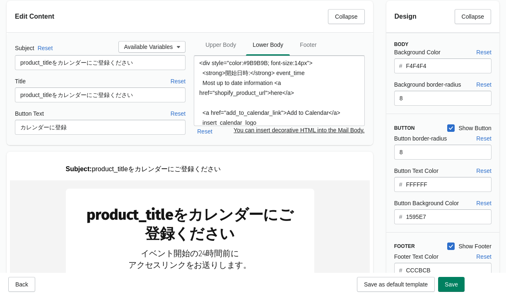
scroll to position [19, 0]
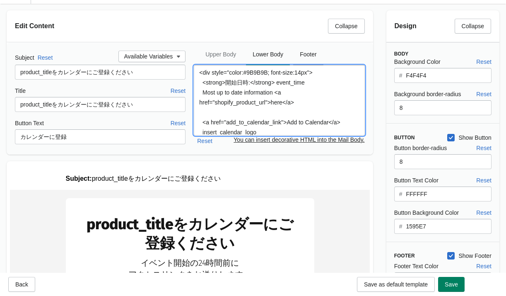
click at [306, 54] on span "Footer" at bounding box center [308, 54] width 30 height 15
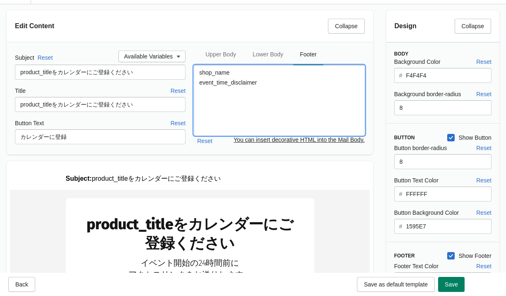
drag, startPoint x: 270, startPoint y: 86, endPoint x: 201, endPoint y: 75, distance: 70.6
click at [201, 75] on textarea "shop_name event_time_disclaimer" at bounding box center [279, 100] width 171 height 70
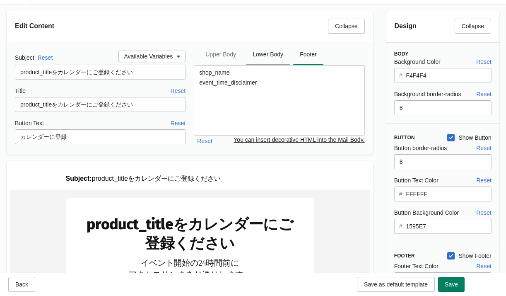
click at [268, 57] on span "Lower Body" at bounding box center [268, 54] width 44 height 15
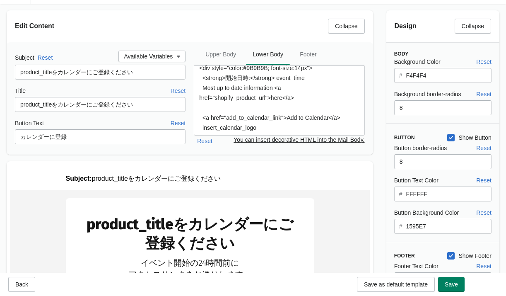
scroll to position [0, 0]
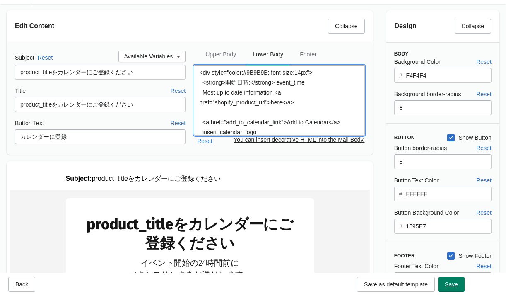
drag, startPoint x: 276, startPoint y: 93, endPoint x: 203, endPoint y: 94, distance: 73.3
click at [203, 94] on textarea "<div style="color:#9B9B9B; font-size:14px"> <strong>開始日時:</strong> event_time M…" at bounding box center [279, 100] width 171 height 70
paste textarea "詳細情報は"
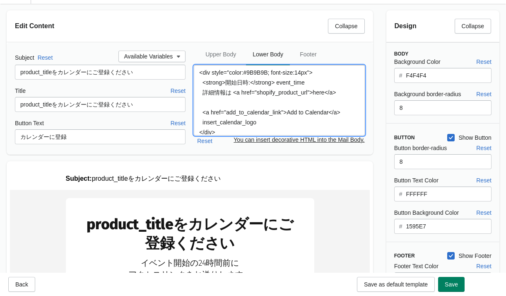
click at [328, 92] on textarea "<div style="color:#9B9B9B; font-size:14px"> <strong>開始日時:</strong> event_time 詳…" at bounding box center [279, 100] width 171 height 70
click at [330, 93] on textarea "<div style="color:#9B9B9B; font-size:14px"> <strong>開始日時:</strong> event_time 詳…" at bounding box center [279, 100] width 171 height 70
click at [306, 126] on textarea "<div style="color:#9B9B9B; font-size:14px"> <strong>開始日時:</strong> event_time 詳…" at bounding box center [279, 100] width 171 height 70
drag, startPoint x: 333, startPoint y: 113, endPoint x: 292, endPoint y: 114, distance: 41.0
click at [292, 114] on textarea "<div style="color:#9B9B9B; font-size:14px"> <strong>開始日時:</strong> event_time 詳…" at bounding box center [279, 100] width 171 height 70
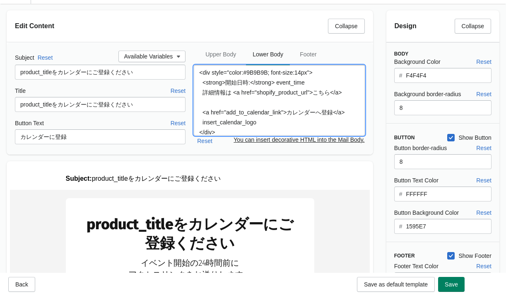
type textarea "<div style="color:#9B9B9B; font-size:14px"> <strong>開始日時:</strong> event_time 詳…"
click at [278, 152] on div "Subject Reset Available Variables product_titleをカレンダーにご登録ください Title Reset produ…" at bounding box center [190, 98] width 367 height 112
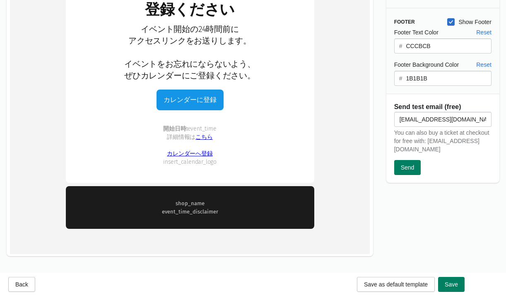
scroll to position [264, 0]
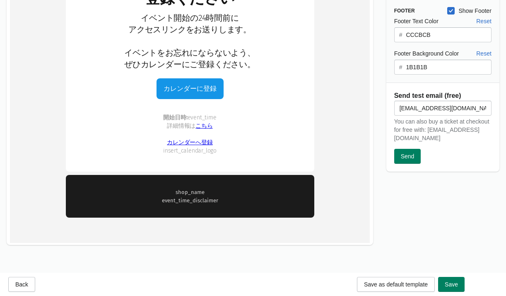
click at [260, 168] on td "開始日時: event_time 詳細情報は こちら カレンダーへ登録 insert_calendar_logo" at bounding box center [190, 136] width 249 height 70
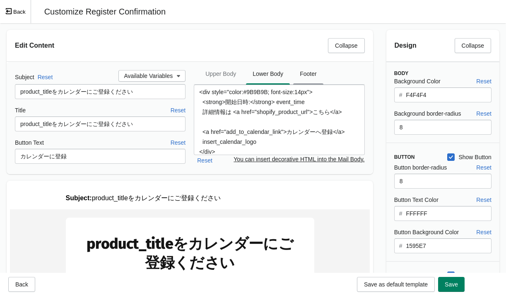
click at [316, 75] on span "Footer" at bounding box center [308, 73] width 30 height 15
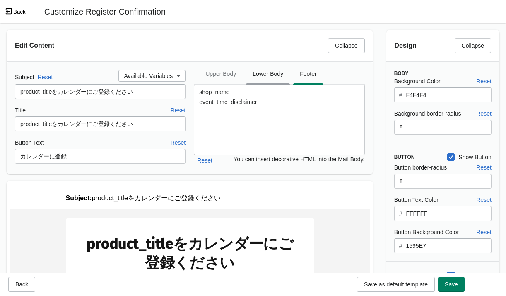
click at [281, 77] on span "Lower Body" at bounding box center [268, 73] width 44 height 15
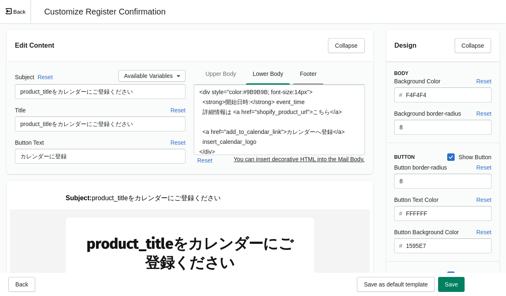
click at [318, 76] on span "Footer" at bounding box center [308, 73] width 30 height 15
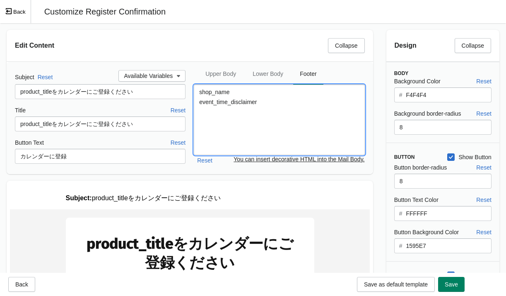
drag, startPoint x: 272, startPoint y: 100, endPoint x: 195, endPoint y: 100, distance: 76.7
click at [195, 100] on textarea "shop_name event_time_disclaimer" at bounding box center [279, 120] width 171 height 70
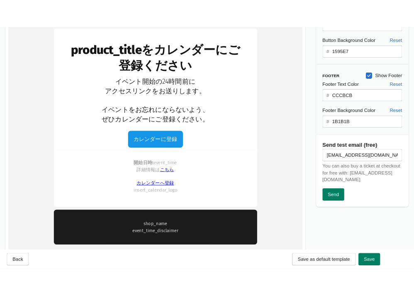
scroll to position [216, 0]
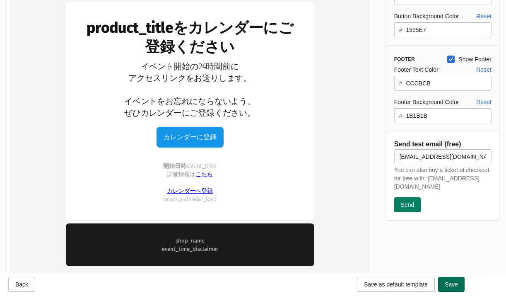
click at [419, 285] on span "Save" at bounding box center [451, 284] width 13 height 7
click at [27, 285] on span "Back" at bounding box center [21, 284] width 13 height 7
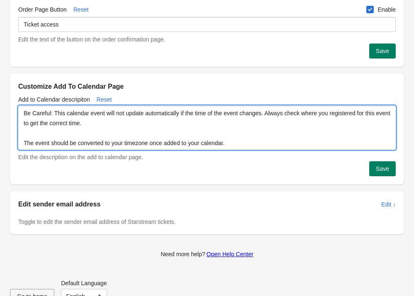
scroll to position [1, 0]
drag, startPoint x: 256, startPoint y: 142, endPoint x: 21, endPoint y: 116, distance: 236.5
click at [21, 116] on textarea "Be Careful: This calendar event will not update automatically if the time of th…" at bounding box center [206, 128] width 377 height 44
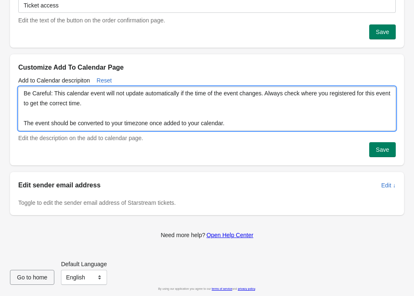
scroll to position [339, 0]
click at [180, 105] on textarea "Be Careful: This calendar event will not update automatically if the time of th…" at bounding box center [206, 108] width 377 height 44
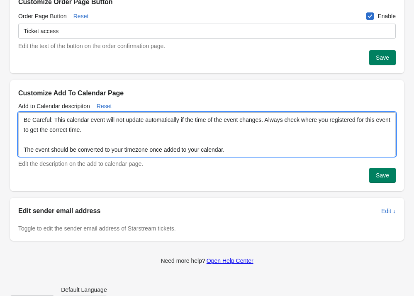
scroll to position [309, 0]
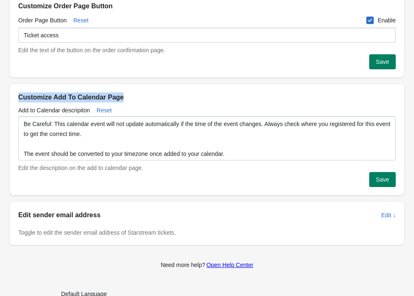
drag, startPoint x: 107, startPoint y: 97, endPoint x: 15, endPoint y: 97, distance: 91.6
click at [15, 97] on div "Customize Add To Calendar Page" at bounding box center [207, 93] width 394 height 18
copy h2 "Customize Add To Calendar Page"
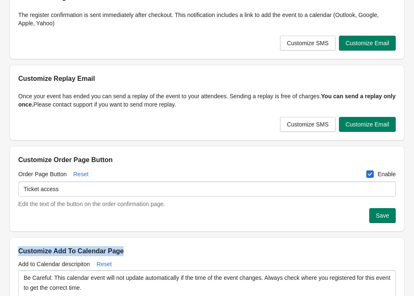
scroll to position [137, 0]
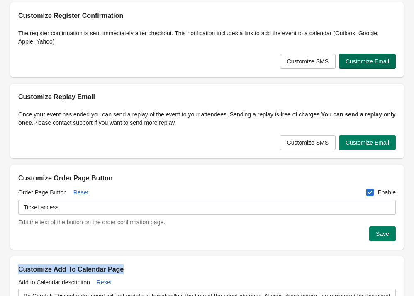
click at [364, 60] on span "Customize Email" at bounding box center [367, 61] width 44 height 7
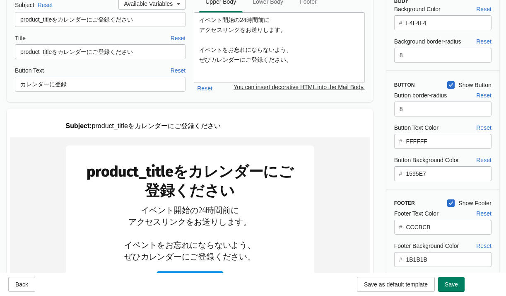
scroll to position [0, 0]
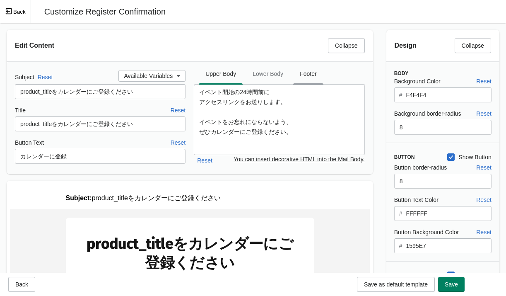
click at [309, 76] on span "Footer" at bounding box center [308, 73] width 30 height 15
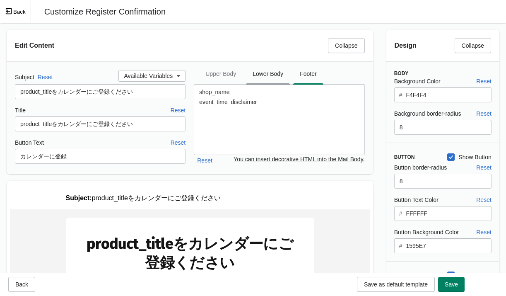
click at [258, 75] on span "Lower Body" at bounding box center [268, 73] width 44 height 15
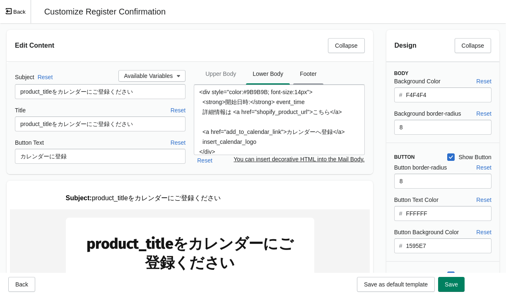
click at [307, 74] on span "Footer" at bounding box center [308, 73] width 30 height 15
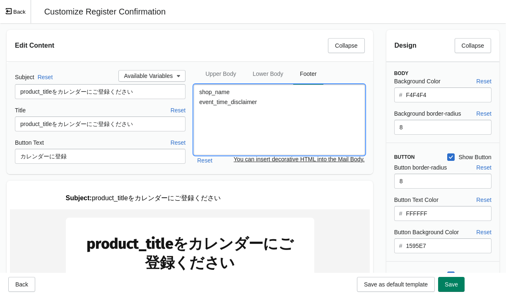
drag, startPoint x: 246, startPoint y: 89, endPoint x: 191, endPoint y: 90, distance: 54.3
click at [193, 90] on div "Subject Reset Available Variables product_titleをカレンダーにご登録ください Title Reset produ…" at bounding box center [190, 118] width 350 height 96
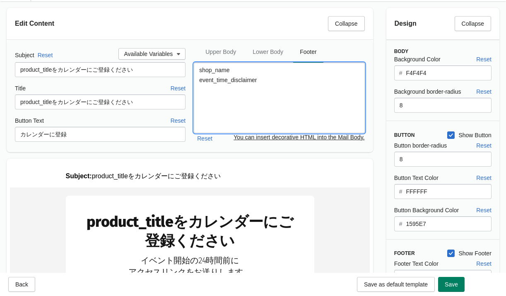
scroll to position [22, 0]
click at [269, 75] on textarea "shop_name event_time_disclaimer" at bounding box center [279, 98] width 171 height 70
drag, startPoint x: 242, startPoint y: 70, endPoint x: 194, endPoint y: 72, distance: 48.5
click at [194, 72] on textarea "shop_name event_time_disclaimer" at bounding box center [279, 98] width 171 height 70
click at [268, 73] on textarea "shop_name event_time_disclaimer" at bounding box center [279, 98] width 171 height 70
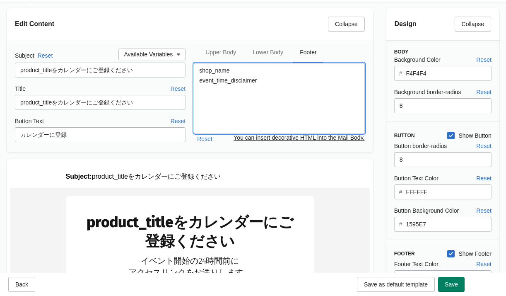
drag, startPoint x: 268, startPoint y: 73, endPoint x: 197, endPoint y: 72, distance: 70.9
click at [197, 72] on textarea "shop_name event_time_disclaimer" at bounding box center [279, 98] width 171 height 70
paste textarea "マガジンハウス"
click at [256, 82] on textarea "マガジンハウス event_time_disclaimer" at bounding box center [279, 98] width 171 height 70
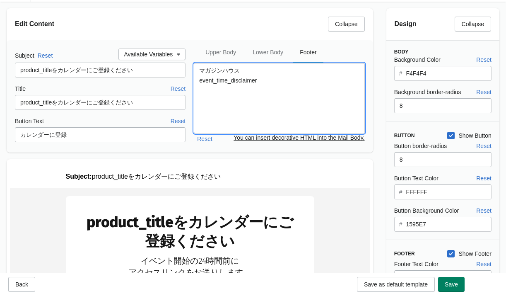
click at [269, 81] on textarea "マガジンハウス event_time_disclaimer" at bounding box center [279, 98] width 171 height 70
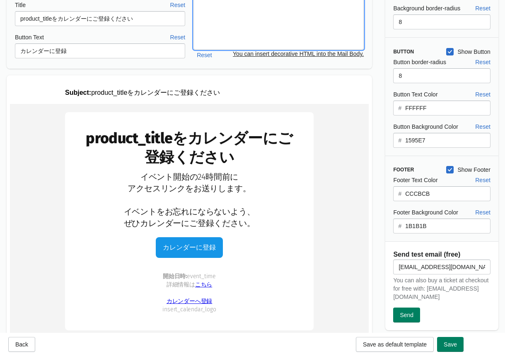
scroll to position [5, 0]
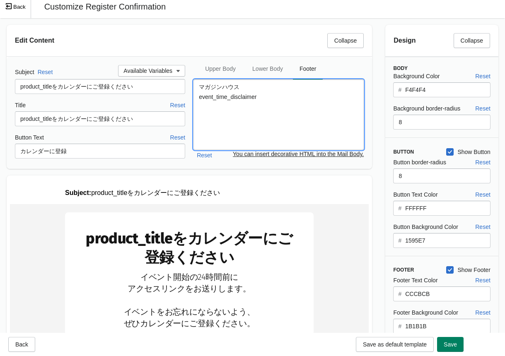
drag, startPoint x: 263, startPoint y: 94, endPoint x: 198, endPoint y: 97, distance: 64.3
click at [198, 97] on textarea "マガジンハウス event_time_disclaimer" at bounding box center [279, 115] width 170 height 70
paste textarea "*イベントの日時と場所は変更になる可能性があります。最新情報は必ずイベントページで再確認し、タイムゾーンにご注意ください。"
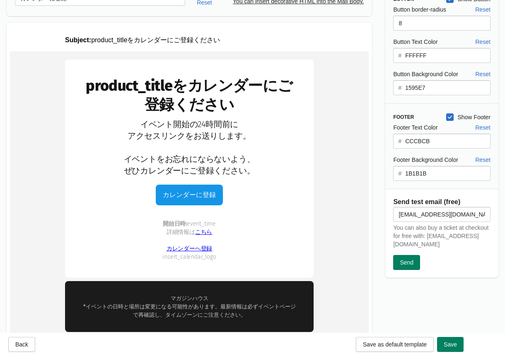
scroll to position [173, 0]
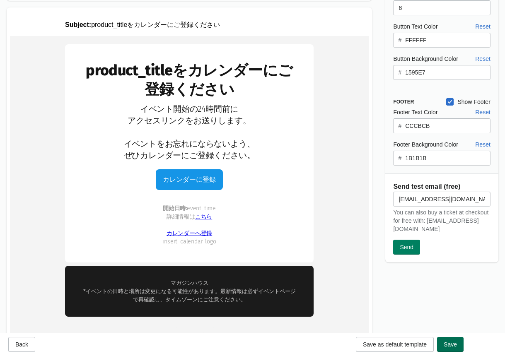
type textarea "マガジンハウス *イベントの日時と場所は変更になる可能性があります。最新情報は必ずイベントページで再確認し、タイムゾーンにご注意ください。"
click at [419, 285] on button "Save" at bounding box center [450, 344] width 27 height 15
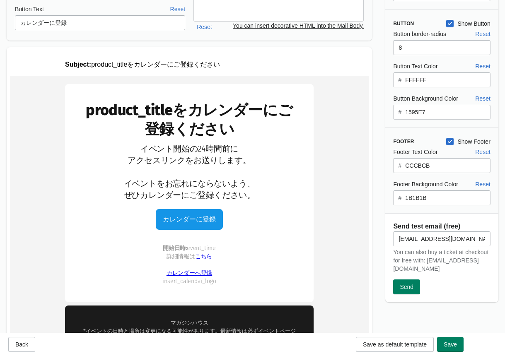
scroll to position [135, 0]
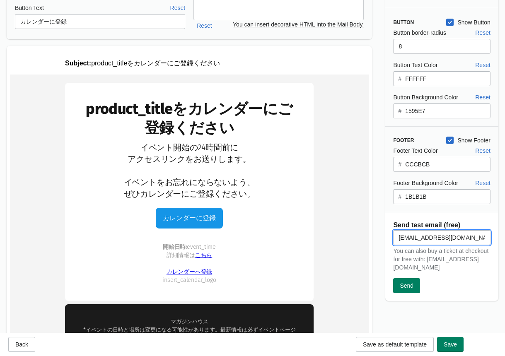
drag, startPoint x: 467, startPoint y: 241, endPoint x: 391, endPoint y: 238, distance: 76.3
click at [391, 238] on div "[EMAIL_ADDRESS][DOMAIN_NAME] You can also buy a ticket at checkout for free wit…" at bounding box center [437, 259] width 105 height 70
type input "お"
type input "[EMAIL_ADDRESS][DOMAIN_NAME]"
click at [412, 281] on button "Send" at bounding box center [406, 285] width 27 height 15
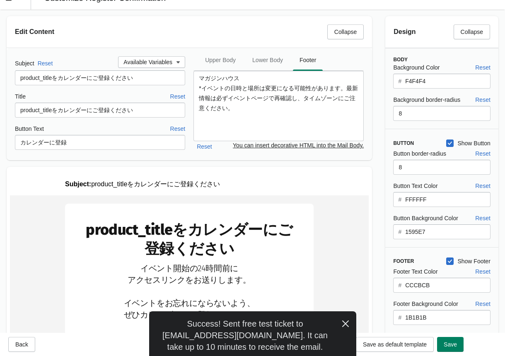
scroll to position [0, 0]
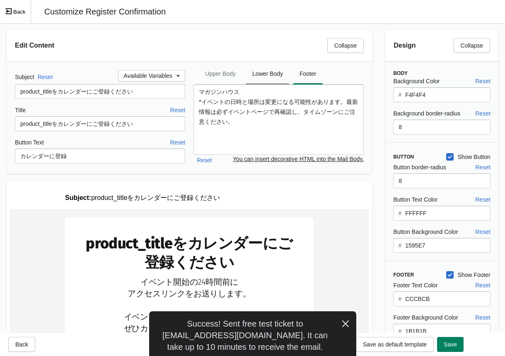
click at [275, 76] on span "Lower Body" at bounding box center [268, 73] width 44 height 15
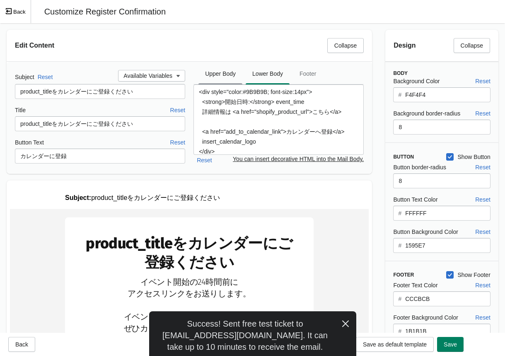
click at [229, 75] on span "Upper Body" at bounding box center [220, 73] width 44 height 15
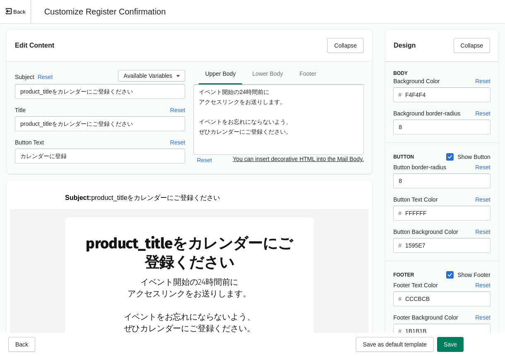
click at [17, 12] on button "Back" at bounding box center [15, 11] width 31 height 23
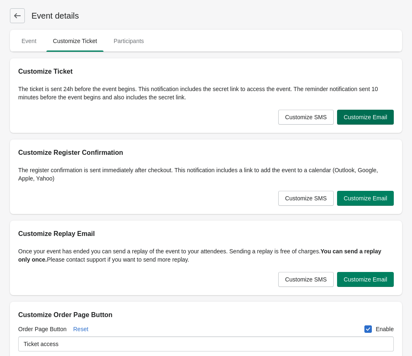
click at [349, 116] on span "Customize Email" at bounding box center [366, 117] width 44 height 7
click at [352, 202] on button "Customize Email" at bounding box center [365, 198] width 57 height 15
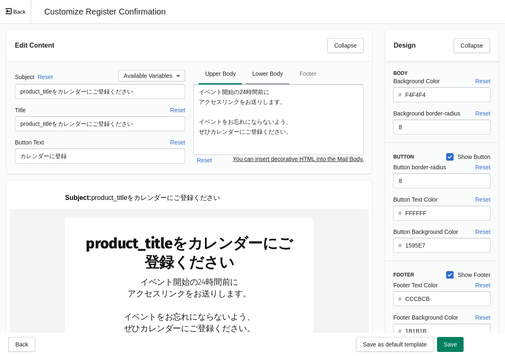
click at [272, 78] on span "Lower Body" at bounding box center [268, 73] width 44 height 15
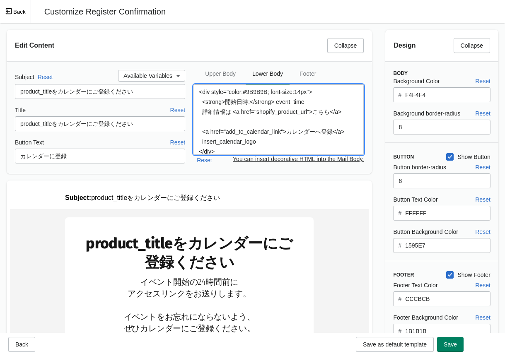
click at [271, 102] on textarea "<div style="color:#9B9B9B; font-size:14px"> <strong>開始日時:</strong> event_time 詳…" at bounding box center [279, 120] width 170 height 70
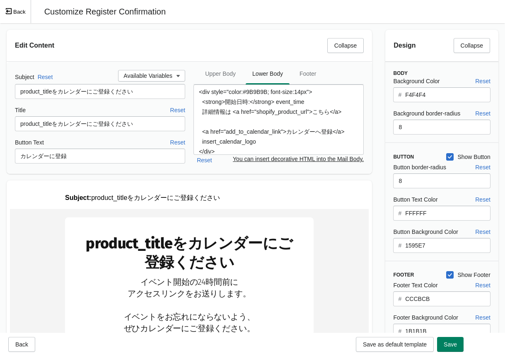
click at [275, 55] on div "Edit Content Collapse" at bounding box center [189, 45] width 365 height 31
click at [21, 13] on button "Back" at bounding box center [15, 11] width 31 height 23
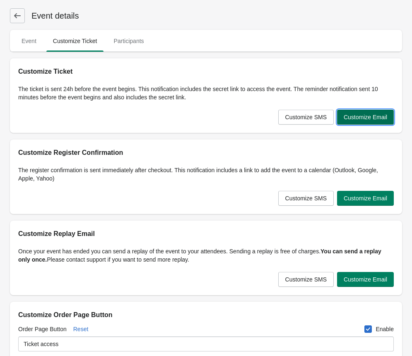
click at [368, 114] on span "Customize Email" at bounding box center [366, 117] width 44 height 7
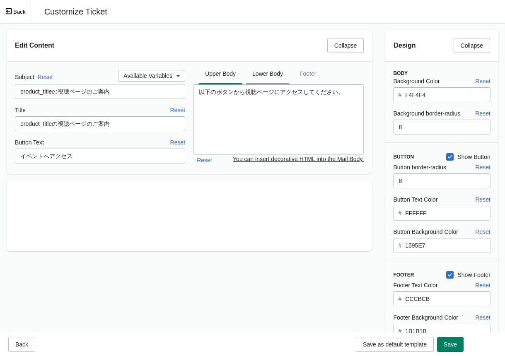
click at [269, 77] on span "Lower Body" at bounding box center [268, 73] width 44 height 15
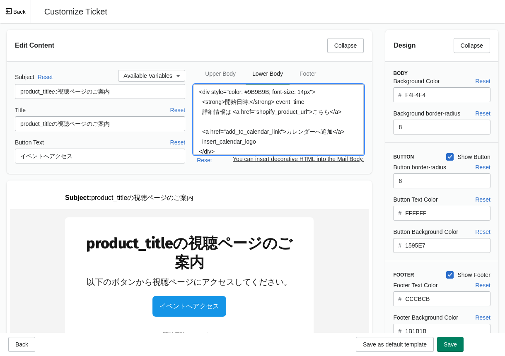
click at [271, 111] on textarea "<div style="color: #9B9B9B; font-size: 14px"> <strong>開始日時:</strong> event_time…" at bounding box center [279, 120] width 170 height 70
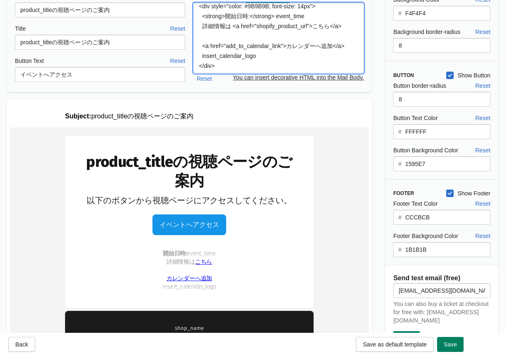
scroll to position [75, 0]
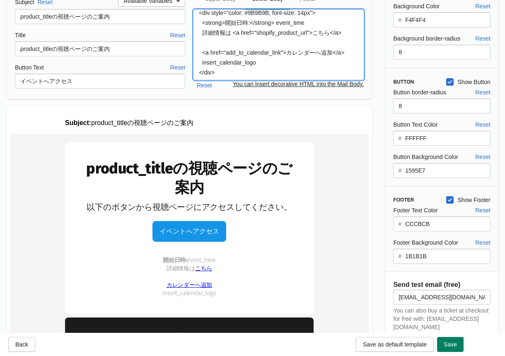
click at [294, 65] on textarea "<div style="color: #9B9B9B; font-size: 14px"> <strong>開始日時:</strong> event_time…" at bounding box center [279, 45] width 170 height 70
paste textarea "#9B9B9B; font-size:14px"> <strong>開始日時:</strong> event_time 詳細情報は <a href="shop…"
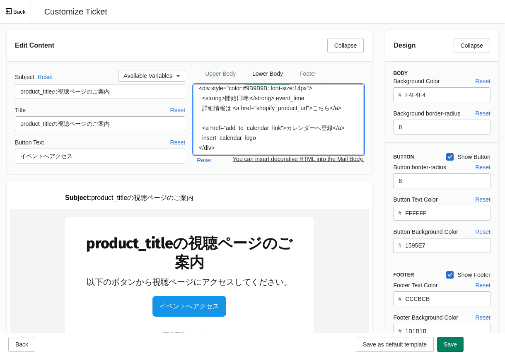
scroll to position [14, 0]
click at [242, 148] on textarea "<div style="color:#9B9B9B; font-size:14px"> <strong>開始日時:</strong> event_time 詳…" at bounding box center [279, 120] width 170 height 70
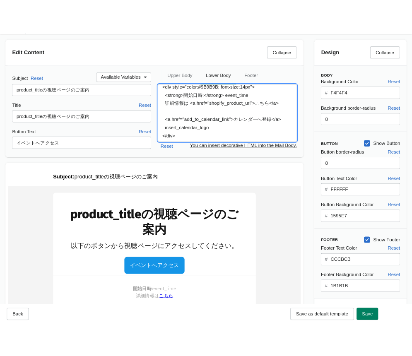
scroll to position [16, 0]
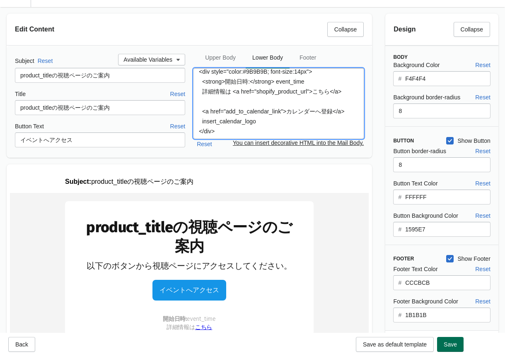
type textarea "<div style="color:#9B9B9B; font-size:14px"> <strong>開始日時:</strong> event_time 詳…"
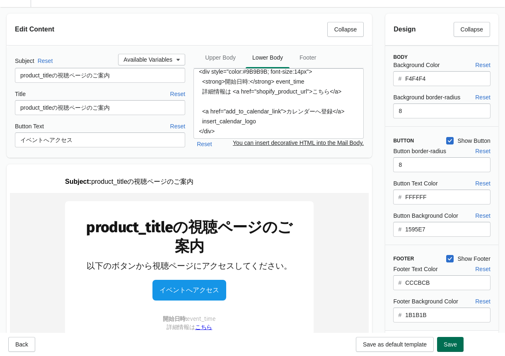
click at [419, 285] on span "Save" at bounding box center [450, 344] width 13 height 7
click at [304, 58] on span "Footer" at bounding box center [308, 57] width 30 height 15
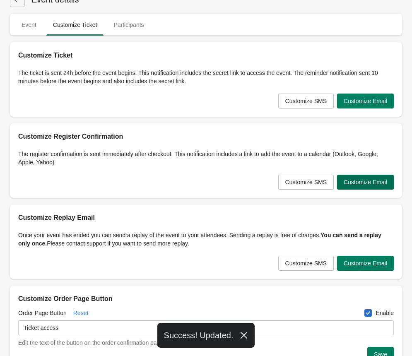
click at [347, 183] on span "Customize Email" at bounding box center [366, 182] width 44 height 7
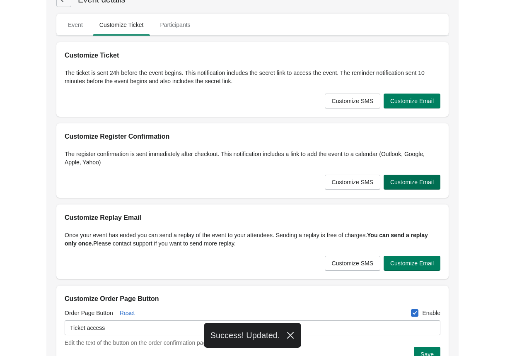
scroll to position [0, 0]
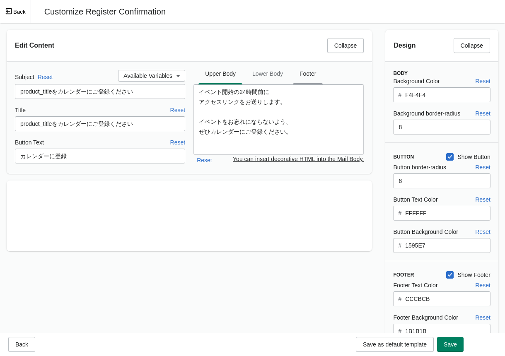
click at [318, 70] on span "Footer" at bounding box center [308, 73] width 30 height 15
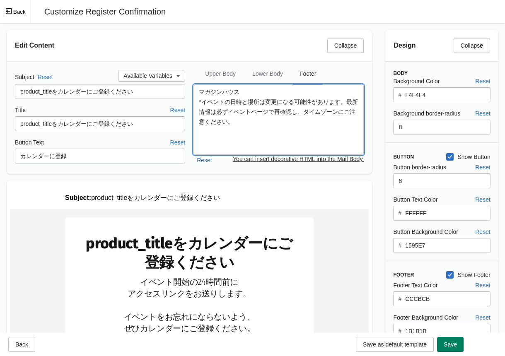
click at [291, 105] on textarea "マガジンハウス *イベントの日時と場所は変更になる可能性があります。最新情報は必ずイベントページで再確認し、タイムゾーンにご注意ください。" at bounding box center [279, 120] width 170 height 70
drag, startPoint x: 27, startPoint y: 339, endPoint x: 32, endPoint y: 338, distance: 5.0
click at [27, 285] on button "Back" at bounding box center [21, 344] width 27 height 15
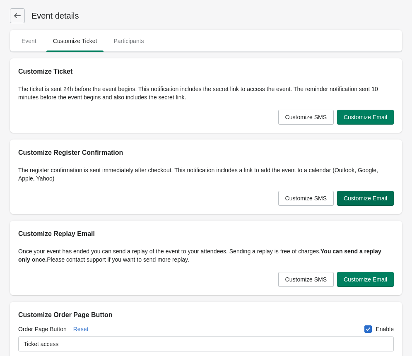
click at [361, 196] on span "Customize Email" at bounding box center [366, 198] width 44 height 7
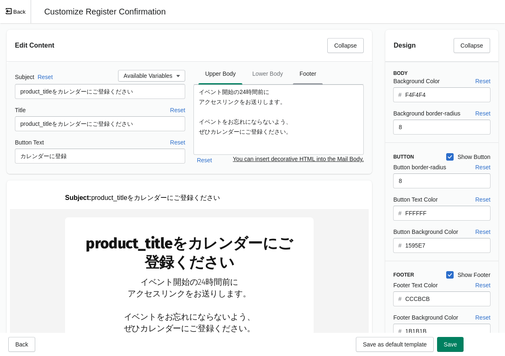
click at [311, 75] on span "Footer" at bounding box center [308, 73] width 30 height 15
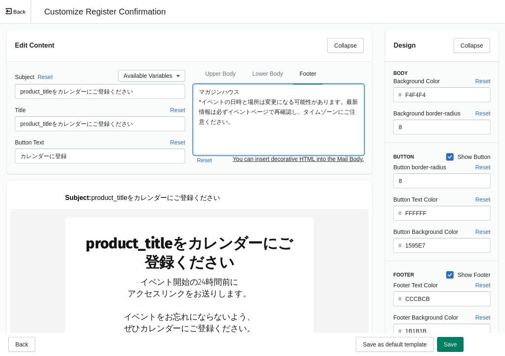
click at [312, 118] on textarea "マガジンハウス *イベントの日時と場所は変更になる可能性があります。最新情報は必ずイベントページで再確認し、タイムゾーンにご注意ください。" at bounding box center [279, 120] width 170 height 70
click at [10, 7] on icon "Exit fullscreen mode" at bounding box center [8, 10] width 7 height 7
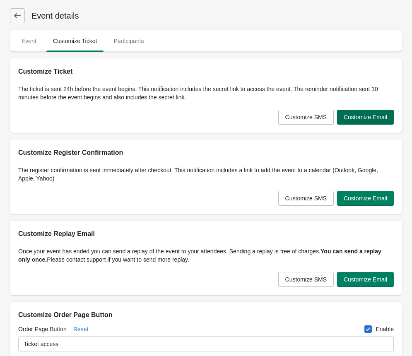
click at [365, 120] on span "Customize Email" at bounding box center [366, 117] width 44 height 7
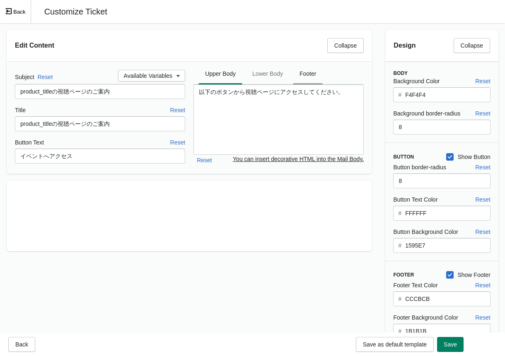
click at [305, 77] on span "Footer" at bounding box center [308, 73] width 30 height 15
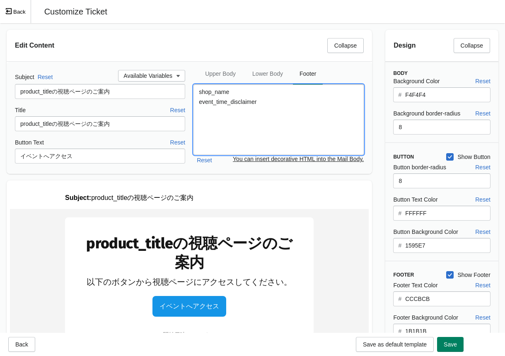
click at [300, 102] on textarea "shop_name event_time_disclaimer" at bounding box center [279, 120] width 170 height 70
paste textarea "マガジンハウス *イベントの日時と場所は変更になる可能性があります。最新情報は必ずイベントページで再確認し、タイムゾーンにご注意ください。"
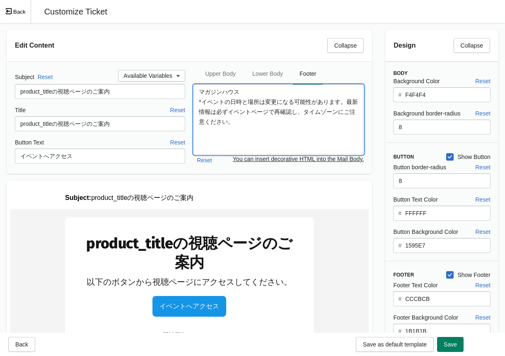
click at [266, 135] on textarea "マガジンハウス *イベントの日時と場所は変更になる可能性があります。最新情報は必ずイベントページで再確認し、タイムゾーンにご注意ください。" at bounding box center [279, 120] width 170 height 70
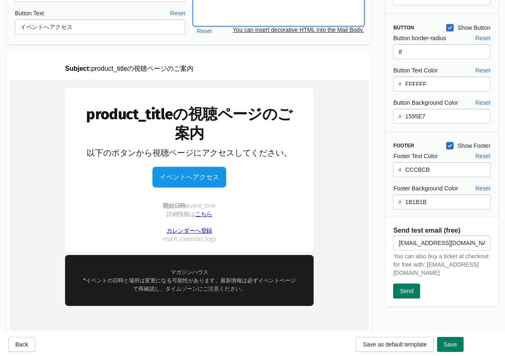
scroll to position [160, 0]
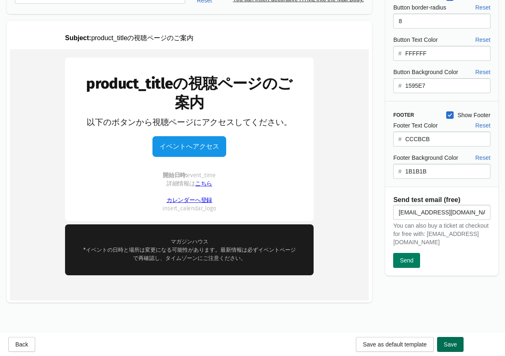
type textarea "マガジンハウス *イベントの日時と場所は変更になる可能性があります。最新情報は必ずイベントページで再確認し、タイムゾーンにご注意ください。"
click at [419, 285] on button "Save" at bounding box center [450, 344] width 27 height 15
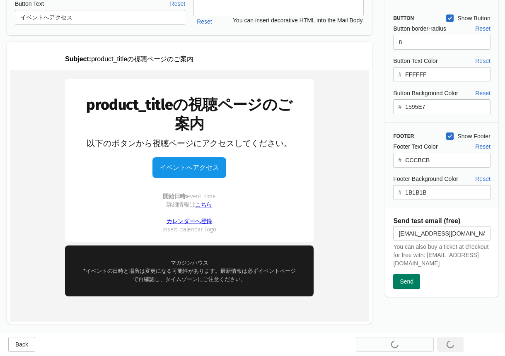
scroll to position [111, 0]
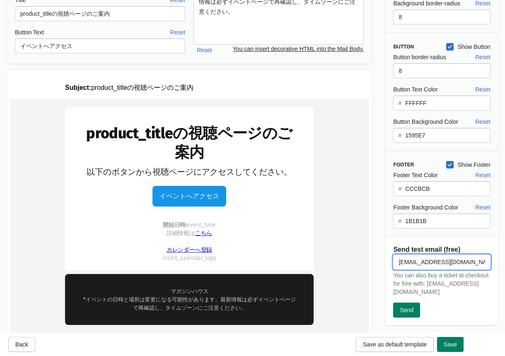
drag, startPoint x: 460, startPoint y: 264, endPoint x: 380, endPoint y: 258, distance: 80.6
click at [380, 258] on div "Design Collapse Body Background Color Reset # F4F4F4 Background border-radius R…" at bounding box center [442, 122] width 126 height 419
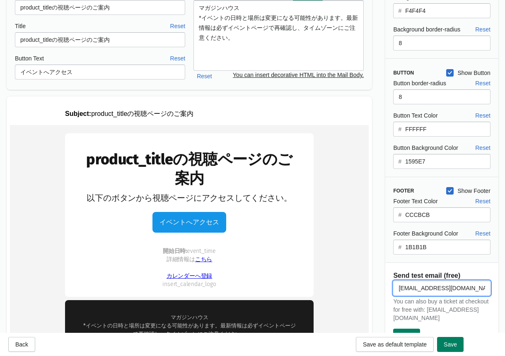
scroll to position [102, 0]
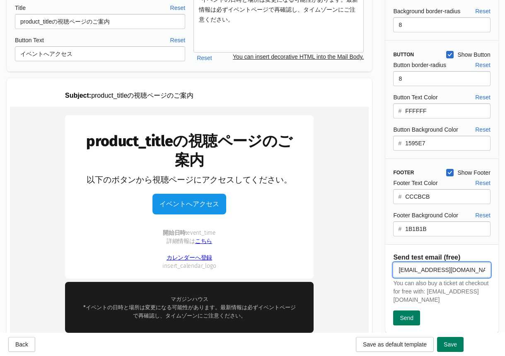
click at [419, 268] on input "[EMAIL_ADDRESS][DOMAIN_NAME]" at bounding box center [441, 270] width 97 height 15
type input "[EMAIL_ADDRESS][DOMAIN_NAME]"
click at [416, 285] on button "Send" at bounding box center [406, 318] width 27 height 15
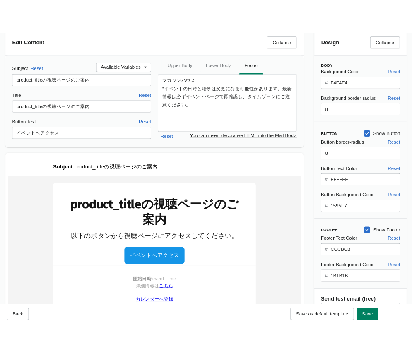
scroll to position [0, 0]
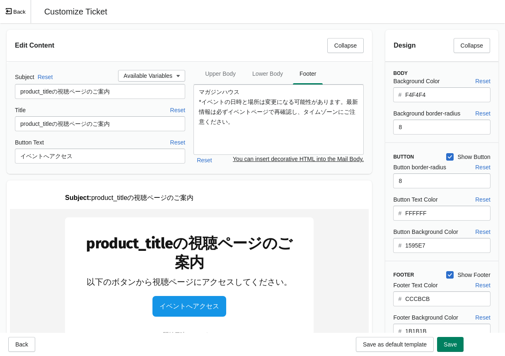
click at [14, 12] on button "Back" at bounding box center [15, 11] width 31 height 23
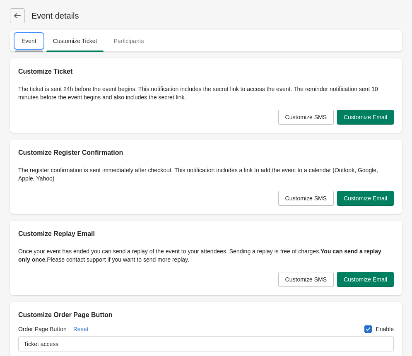
click at [26, 43] on span "Event" at bounding box center [29, 41] width 28 height 15
select select "US"
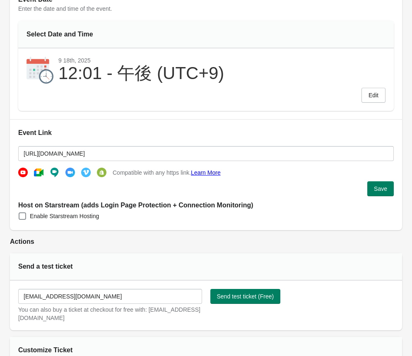
scroll to position [134, 0]
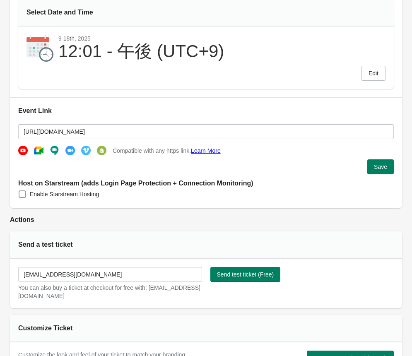
click at [76, 198] on label "Enable Starstream Hosting" at bounding box center [58, 195] width 81 height 12
click at [19, 191] on input "Enable Starstream Hosting" at bounding box center [19, 191] width 0 height 0
checkbox input "true"
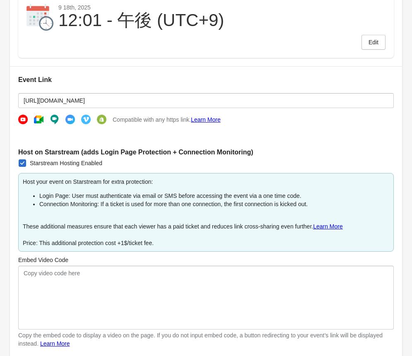
scroll to position [196, 0]
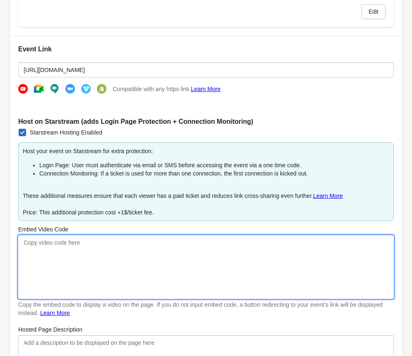
click at [87, 247] on textarea "Embed Video Code" at bounding box center [206, 267] width 376 height 64
click at [128, 254] on textarea "Embed Video Code" at bounding box center [206, 267] width 376 height 64
paste textarea "[URL][DOMAIN_NAME]"
drag, startPoint x: 333, startPoint y: 244, endPoint x: 104, endPoint y: 245, distance: 228.8
click at [104, 245] on textarea "[URL][DOMAIN_NAME]" at bounding box center [206, 267] width 376 height 64
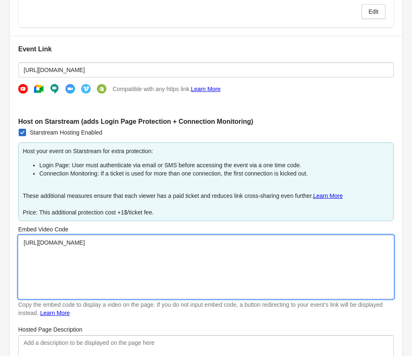
click at [159, 237] on textarea "[URL][DOMAIN_NAME]" at bounding box center [206, 267] width 376 height 64
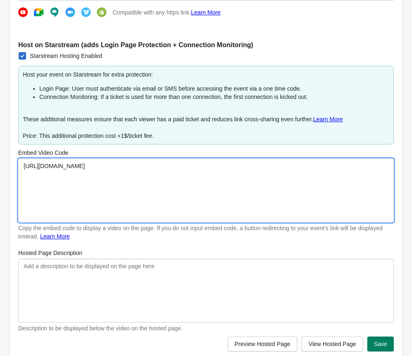
scroll to position [277, 0]
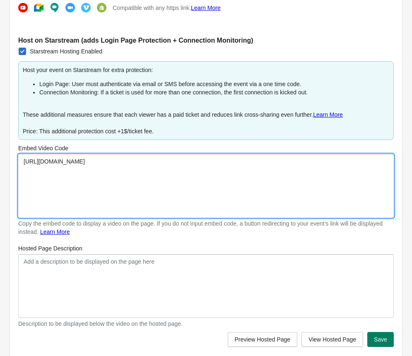
type textarea "[URL][DOMAIN_NAME]"
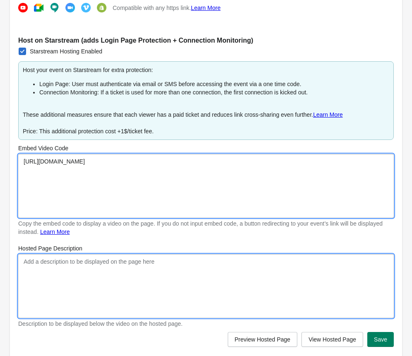
click at [183, 256] on textarea "Hosted Page Description" at bounding box center [206, 286] width 376 height 64
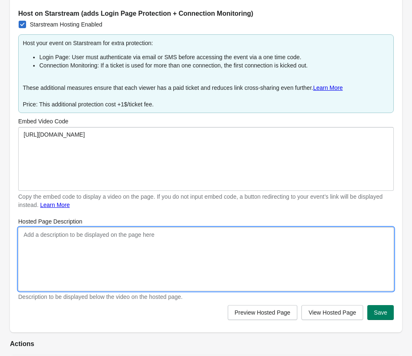
scroll to position [310, 0]
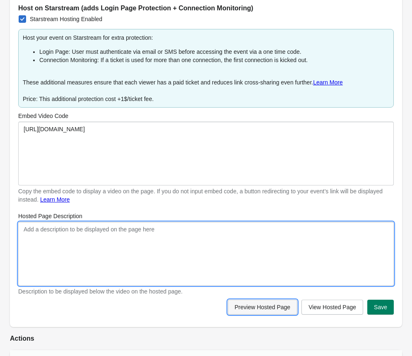
click at [266, 285] on button "Preview Hosted Page" at bounding box center [263, 307] width 70 height 15
click at [232, 267] on textarea "Hosted Page Description" at bounding box center [206, 254] width 376 height 64
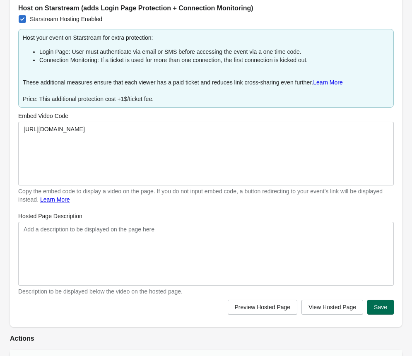
click at [377, 285] on span "Save" at bounding box center [380, 307] width 13 height 7
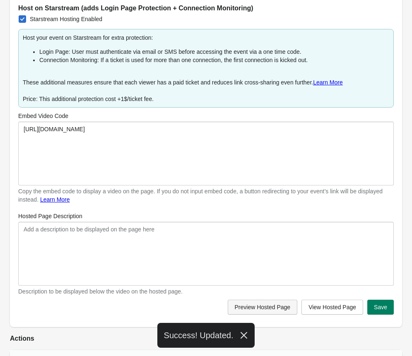
click at [271, 285] on span "Preview Hosted Page" at bounding box center [263, 307] width 56 height 7
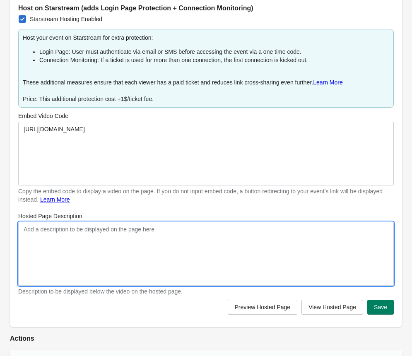
click at [94, 239] on textarea "Hosted Page Description" at bounding box center [206, 254] width 376 height 64
drag, startPoint x: 140, startPoint y: 230, endPoint x: 77, endPoint y: 230, distance: 62.6
click at [77, 230] on textarea "こちらのイベントはまだ開始されていません。 開始までお待ちください。" at bounding box center [206, 254] width 376 height 64
drag, startPoint x: 157, startPoint y: 232, endPoint x: 20, endPoint y: 231, distance: 136.3
click at [20, 231] on textarea "こちらのイベントはまだ開始されていません。 開始までお待ちください。" at bounding box center [206, 254] width 376 height 64
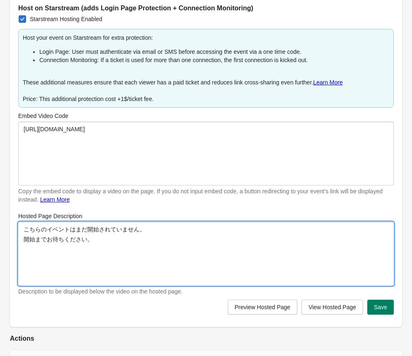
drag, startPoint x: 136, startPoint y: 235, endPoint x: 125, endPoint y: 236, distance: 11.2
click at [129, 236] on textarea "こちらのイベントはまだ開始されていません。 開始までお待ちください。" at bounding box center [206, 254] width 376 height 64
drag, startPoint x: 101, startPoint y: 238, endPoint x: 19, endPoint y: 228, distance: 82.6
click at [19, 228] on textarea "こちらのイベントはまだ開始されていません。 開始までお待ちください。" at bounding box center [206, 254] width 376 height 64
paste textarea "来場ありがとうございます。イベント開始までしばらく"
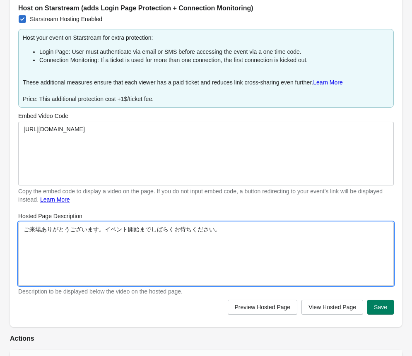
type textarea "ご来場ありがとうございます。イベント開始までしばらくお待ちください。"
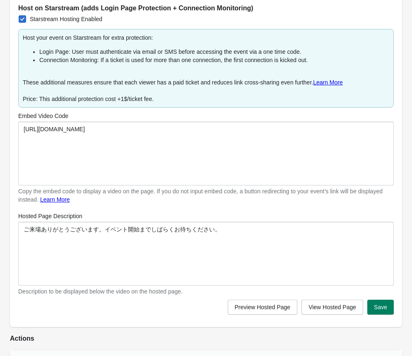
click at [167, 210] on div "Event Link [URL][DOMAIN_NAME] Compatible with any https link. Learn More Host o…" at bounding box center [206, 124] width 392 height 405
click at [377, 285] on span "Save" at bounding box center [380, 307] width 13 height 7
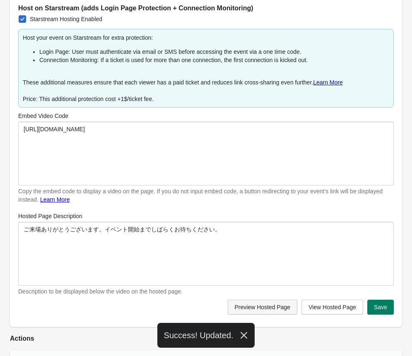
click at [266, 285] on span "Preview Hosted Page" at bounding box center [263, 307] width 56 height 7
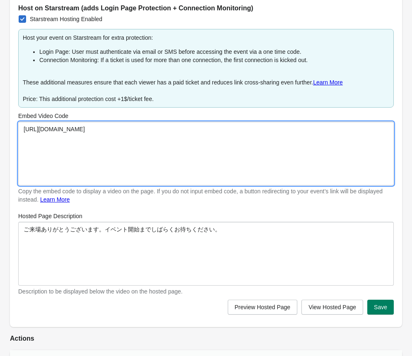
click at [177, 161] on textarea "[URL][DOMAIN_NAME]" at bounding box center [206, 154] width 376 height 64
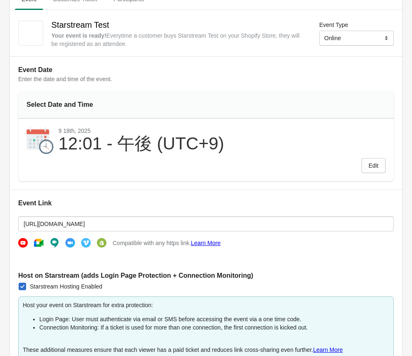
scroll to position [0, 0]
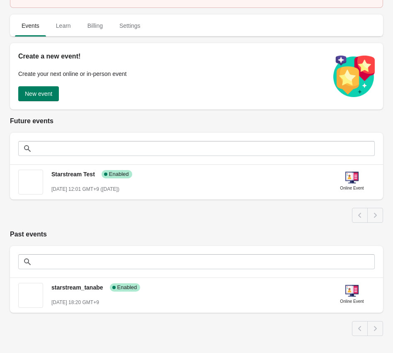
scroll to position [103, 0]
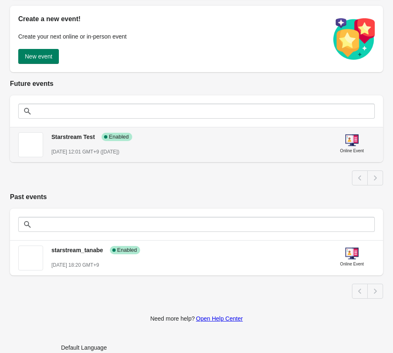
click at [196, 149] on div "[DATE] 12:01 GMT+9 ([DATE])" at bounding box center [186, 152] width 271 height 8
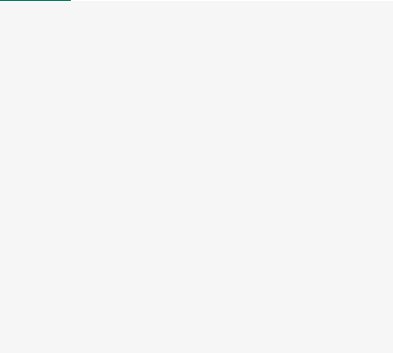
select select "US"
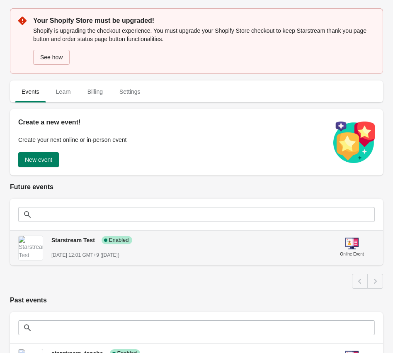
click at [174, 243] on div "Starstream Test Success Complete Enabled" at bounding box center [184, 236] width 278 height 15
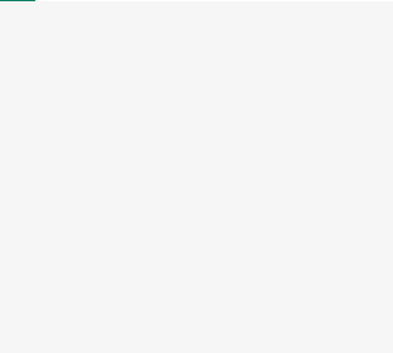
select select "US"
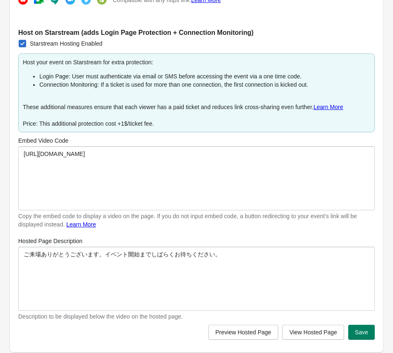
scroll to position [384, 0]
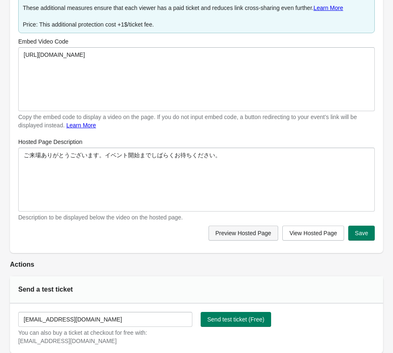
click at [242, 237] on button "Preview Hosted Page" at bounding box center [243, 232] width 70 height 15
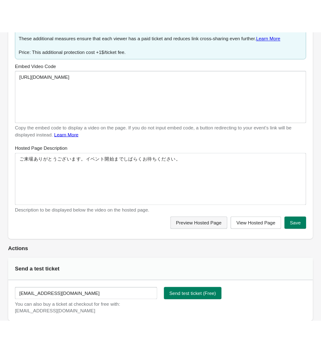
scroll to position [422, 0]
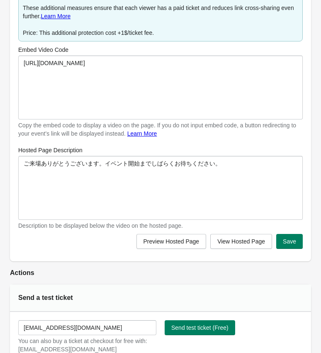
click at [244, 293] on div "Send a test ticket" at bounding box center [160, 297] width 301 height 27
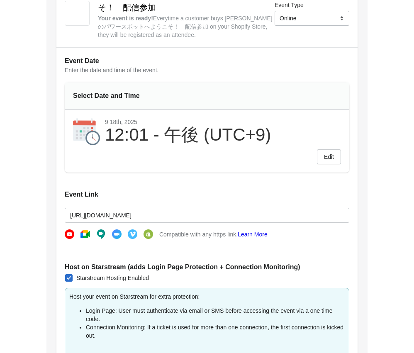
scroll to position [0, 0]
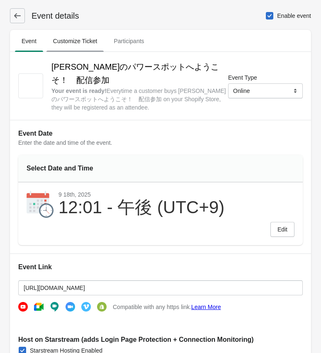
click at [94, 46] on span "Customize Ticket" at bounding box center [75, 41] width 58 height 15
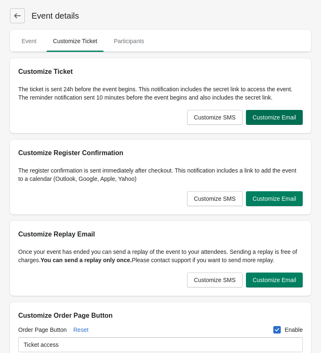
click at [274, 118] on span "Customize Email" at bounding box center [274, 117] width 44 height 7
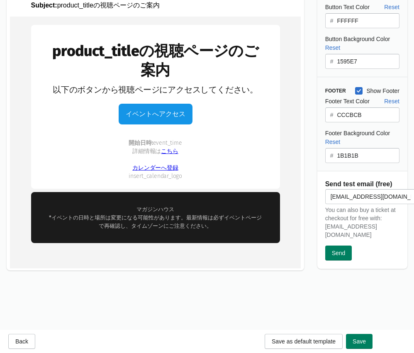
scroll to position [235, 0]
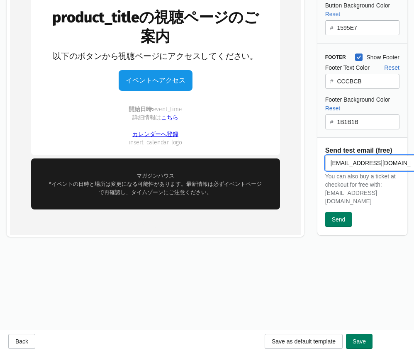
click at [349, 165] on input "[EMAIL_ADDRESS][DOMAIN_NAME]" at bounding box center [370, 162] width 91 height 15
type input "お"
type input "[EMAIL_ADDRESS][DOMAIN_NAME]"
click at [343, 216] on span "Send" at bounding box center [339, 219] width 14 height 7
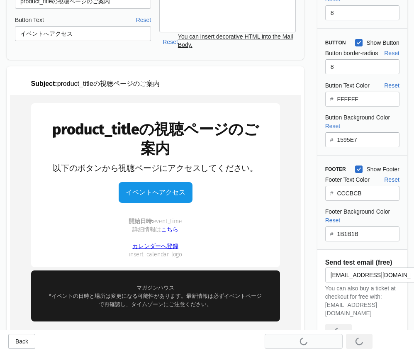
scroll to position [0, 0]
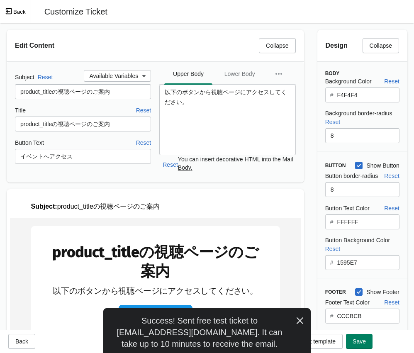
click at [20, 12] on button "Back" at bounding box center [15, 11] width 31 height 23
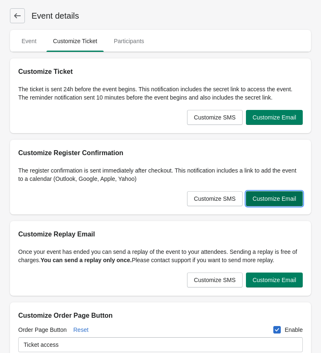
click at [267, 198] on span "Customize Email" at bounding box center [274, 198] width 44 height 7
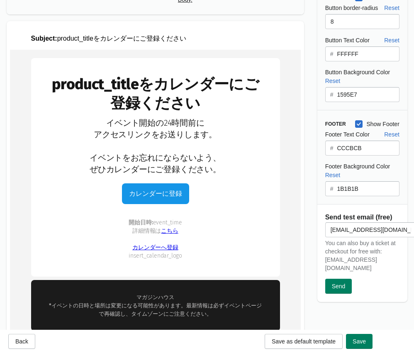
scroll to position [191, 0]
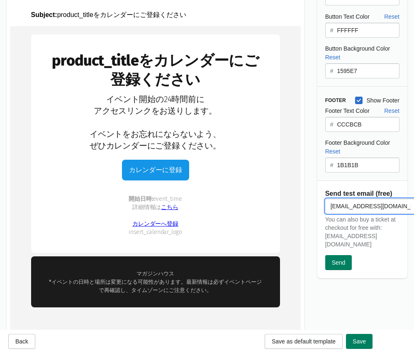
drag, startPoint x: 391, startPoint y: 206, endPoint x: 320, endPoint y: 205, distance: 70.9
click at [320, 205] on div "[EMAIL_ADDRESS][DOMAIN_NAME] You can also buy a ticket at checkout for free wit…" at bounding box center [358, 231] width 82 height 78
type input "[EMAIL_ADDRESS][DOMAIN_NAME]"
click at [347, 255] on button "Send" at bounding box center [338, 262] width 27 height 15
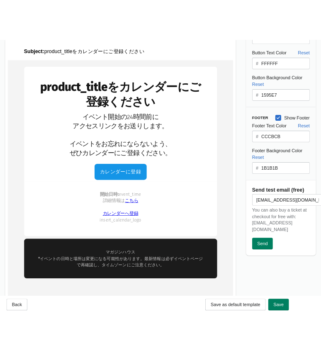
scroll to position [182, 0]
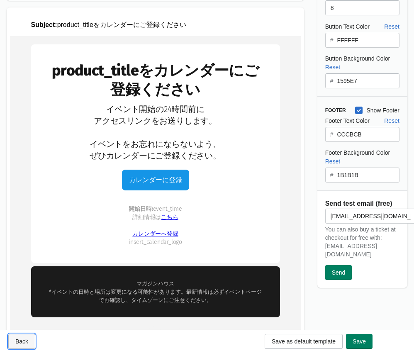
click at [18, 336] on button "Back" at bounding box center [21, 341] width 27 height 15
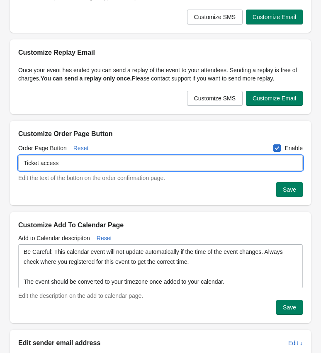
drag, startPoint x: 94, startPoint y: 167, endPoint x: 20, endPoint y: 162, distance: 74.3
click at [20, 162] on input "Ticket access" at bounding box center [160, 162] width 284 height 15
click at [147, 146] on div "Order Page Button Reset Enable" at bounding box center [160, 146] width 284 height 15
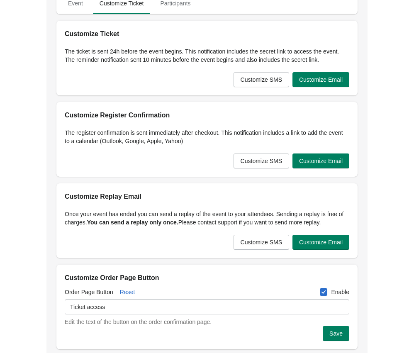
scroll to position [0, 0]
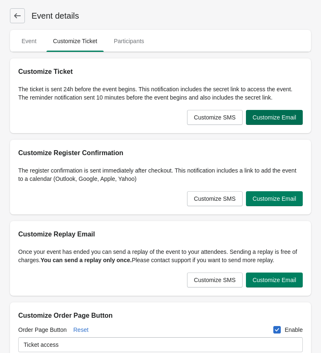
click at [255, 117] on span "Customize Email" at bounding box center [274, 117] width 44 height 7
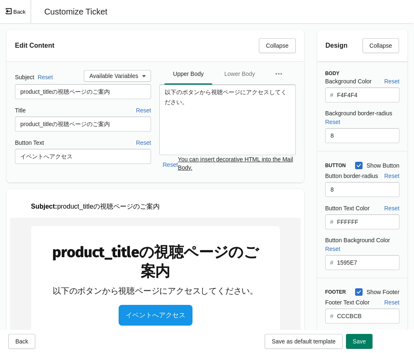
click at [20, 17] on button "Back" at bounding box center [15, 11] width 31 height 23
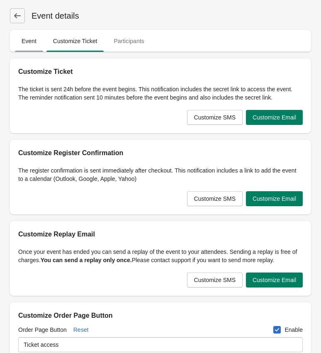
click at [36, 46] on span "Event" at bounding box center [29, 41] width 28 height 15
select select "US"
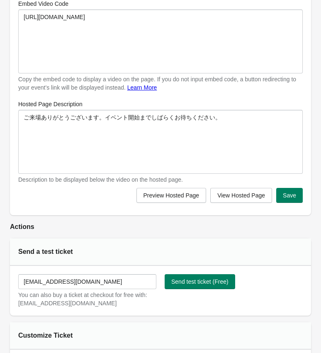
scroll to position [523, 0]
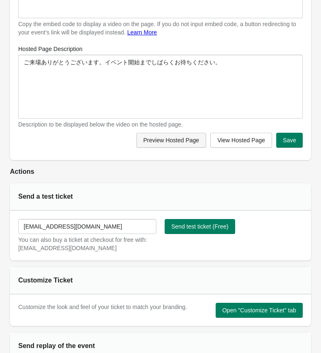
click at [185, 145] on button "Preview Hosted Page" at bounding box center [171, 140] width 70 height 15
click at [222, 167] on h2 "Actions" at bounding box center [160, 172] width 301 height 10
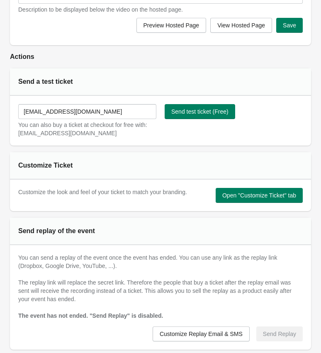
scroll to position [648, 0]
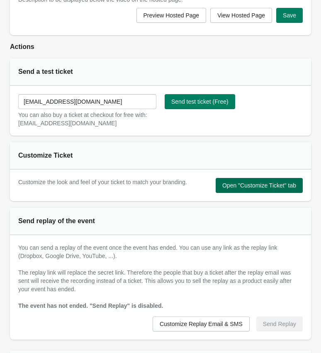
click at [237, 189] on button "Open "Customize Ticket" tab" at bounding box center [258, 185] width 87 height 15
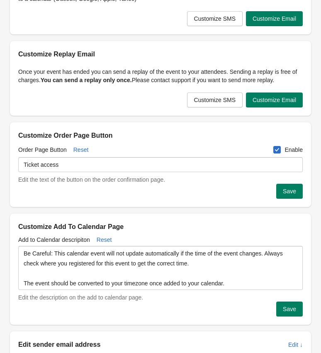
scroll to position [186, 0]
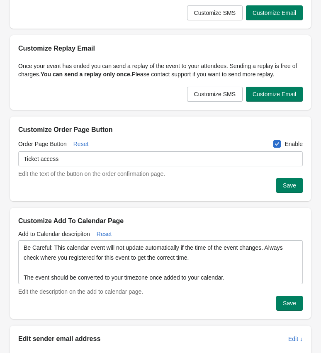
drag, startPoint x: 121, startPoint y: 134, endPoint x: 16, endPoint y: 131, distance: 105.7
click at [16, 131] on div "Customize Order Page Button Order Page Button Reset Enable Ticket access Edit t…" at bounding box center [160, 158] width 301 height 85
drag, startPoint x: 16, startPoint y: 131, endPoint x: 132, endPoint y: 129, distance: 116.0
click at [132, 129] on div "Customize Order Page Button" at bounding box center [160, 125] width 301 height 18
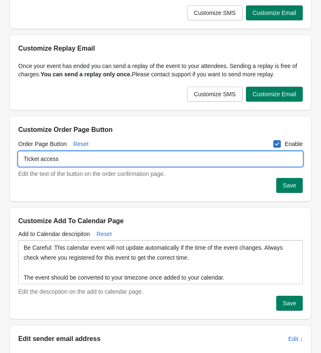
drag, startPoint x: 78, startPoint y: 161, endPoint x: 20, endPoint y: 161, distance: 58.0
click at [20, 161] on input "Ticket access" at bounding box center [160, 158] width 284 height 15
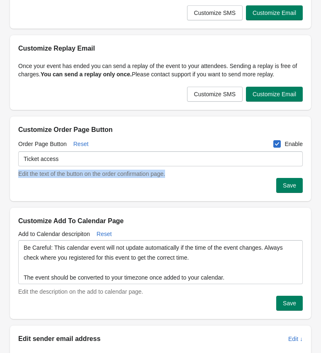
drag, startPoint x: 181, startPoint y: 174, endPoint x: 15, endPoint y: 172, distance: 166.6
click at [15, 172] on div "Order Page Button Reset Enable Ticket access Edit the text of the button on the…" at bounding box center [160, 168] width 301 height 66
copy div "Edit the text of the button on the order confirmation page."
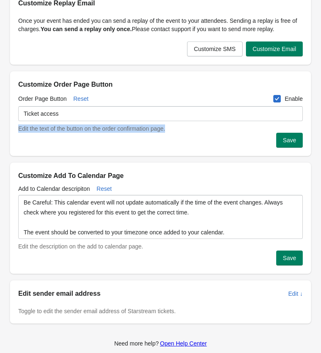
scroll to position [240, 0]
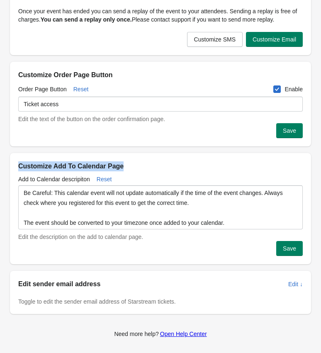
drag, startPoint x: 107, startPoint y: 169, endPoint x: 18, endPoint y: 169, distance: 89.5
click at [18, 169] on div "Customize Add To Calendar Page Add to Calendar descripiton Reset Be Careful: Th…" at bounding box center [160, 208] width 301 height 111
copy h2 "Customize Add To Calendar Page"
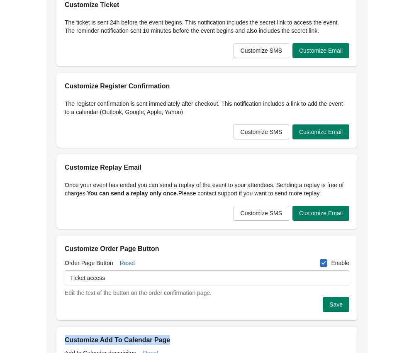
scroll to position [0, 0]
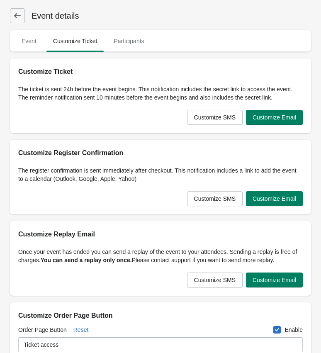
click at [271, 97] on p "The ticket is sent 24h before the event begins. This notification includes the …" at bounding box center [160, 93] width 284 height 17
click at [274, 115] on span "Customize Email" at bounding box center [274, 117] width 44 height 7
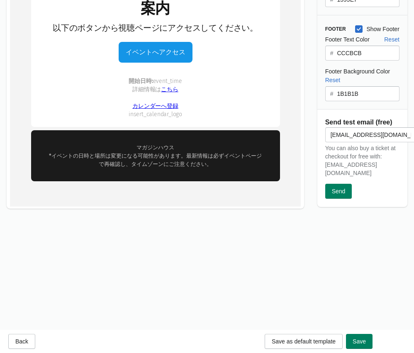
scroll to position [243, 0]
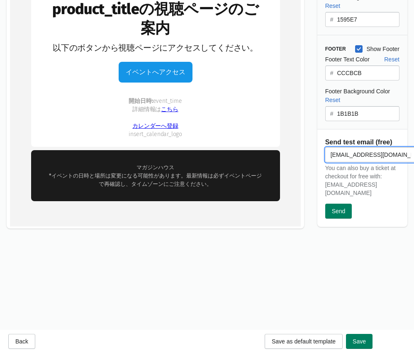
click at [364, 154] on input "[EMAIL_ADDRESS][DOMAIN_NAME]" at bounding box center [370, 154] width 91 height 15
type input "お"
type input "[EMAIL_ADDRESS][DOMAIN_NAME]"
click at [340, 208] on span "Send" at bounding box center [339, 211] width 14 height 7
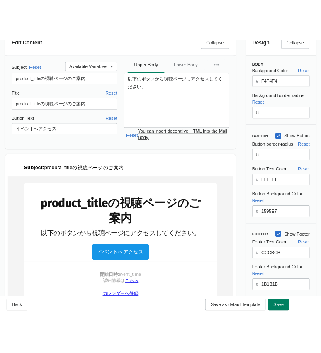
scroll to position [0, 0]
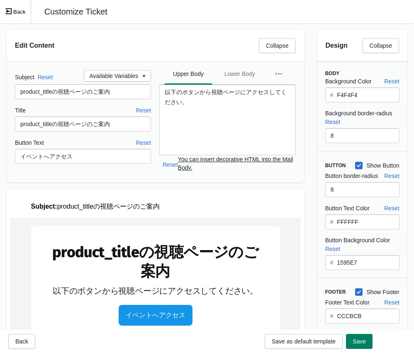
click at [16, 10] on button "Back" at bounding box center [15, 11] width 31 height 23
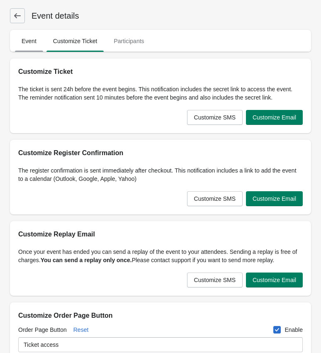
click at [31, 40] on span "Event" at bounding box center [29, 41] width 28 height 15
select select "US"
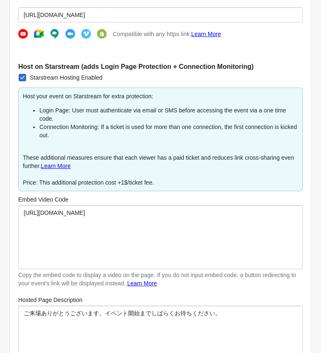
scroll to position [268, 0]
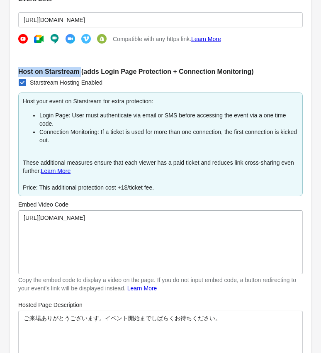
drag, startPoint x: 19, startPoint y: 73, endPoint x: 81, endPoint y: 73, distance: 61.7
click at [81, 73] on h2 "Host on Starstream (adds Login Page Protection + Connection Monitoring)" at bounding box center [160, 72] width 284 height 10
copy h2 "Host on Starstream"
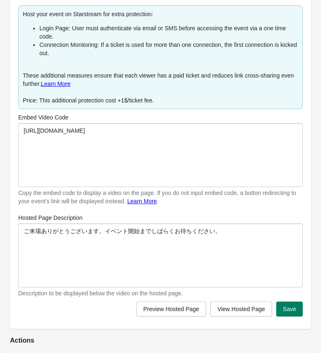
scroll to position [299, 0]
